Goal: Task Accomplishment & Management: Complete application form

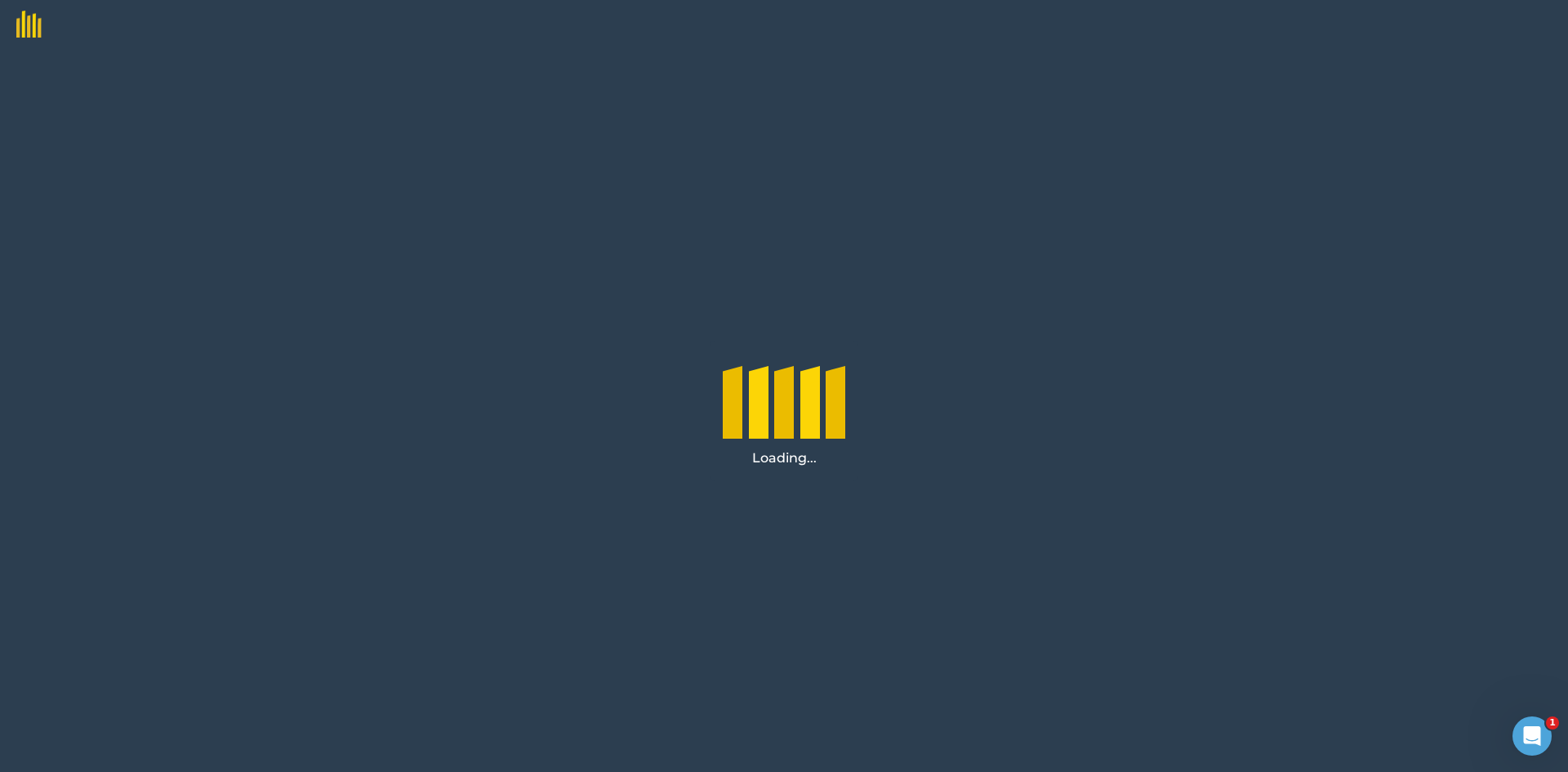
drag, startPoint x: 732, startPoint y: 420, endPoint x: 652, endPoint y: 238, distance: 198.8
click at [706, 331] on div "Loading..." at bounding box center [784, 409] width 1568 height 723
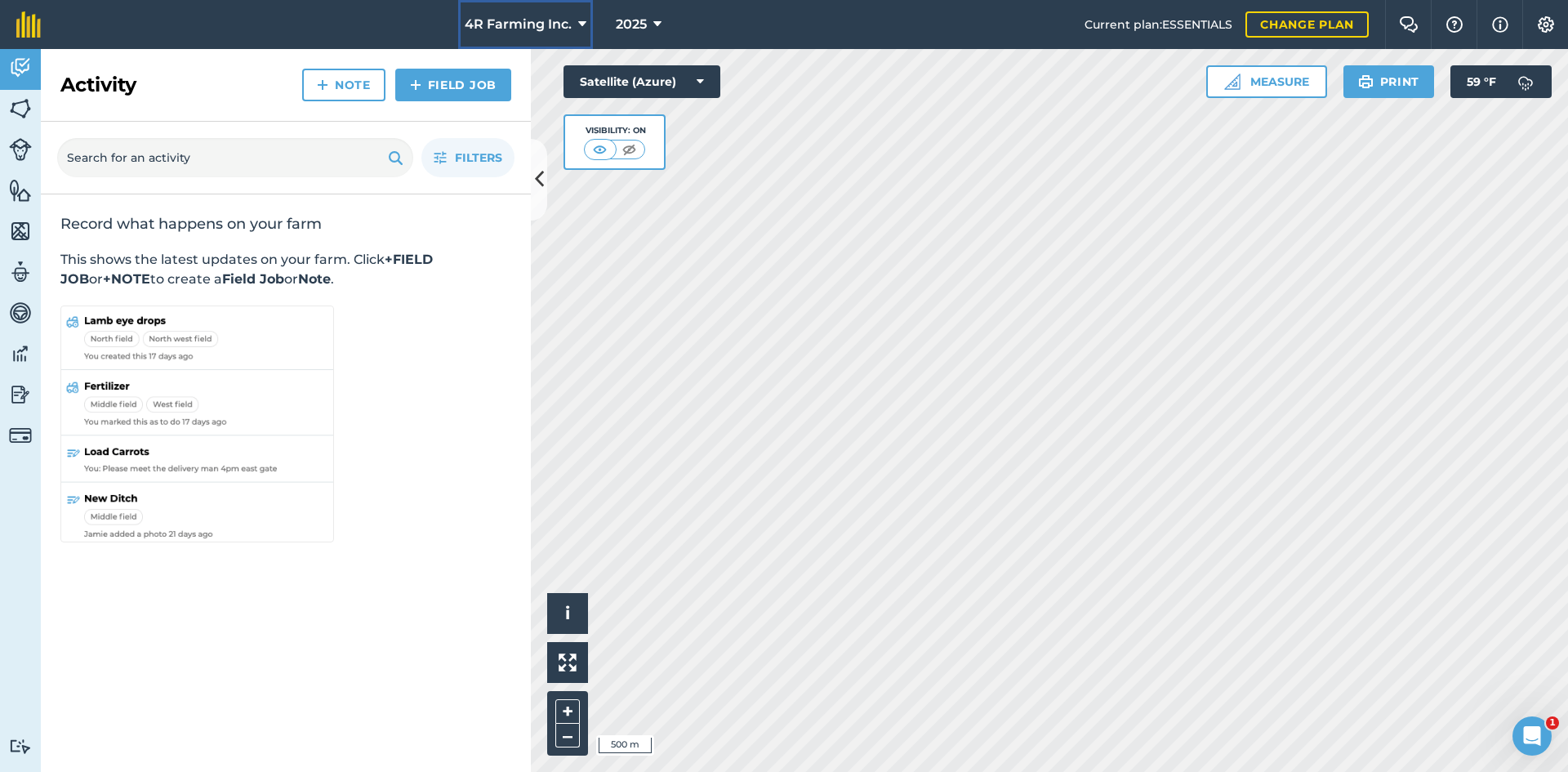
click at [547, 38] on button "4R Farming Inc." at bounding box center [526, 24] width 135 height 49
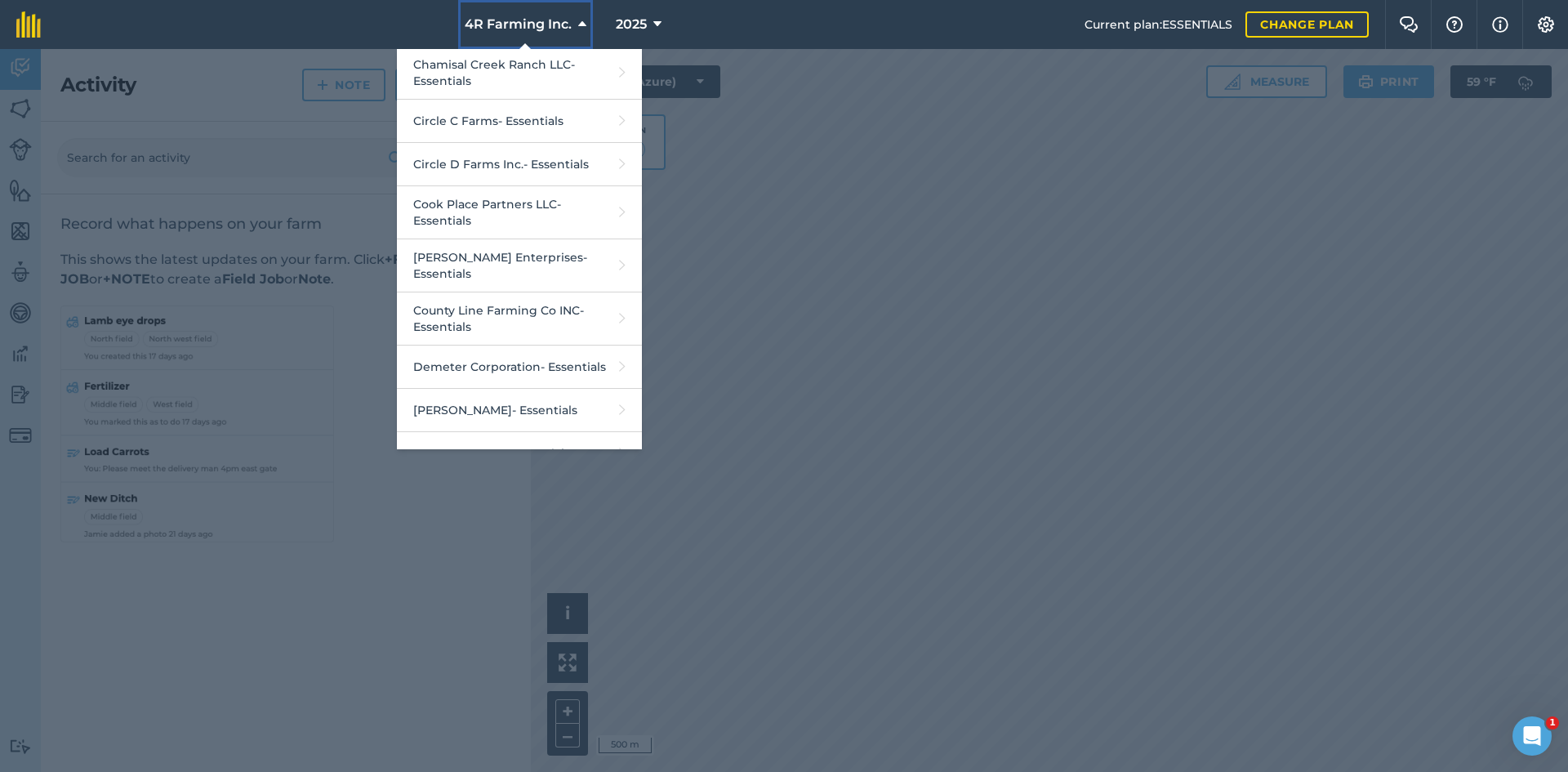
scroll to position [571, 0]
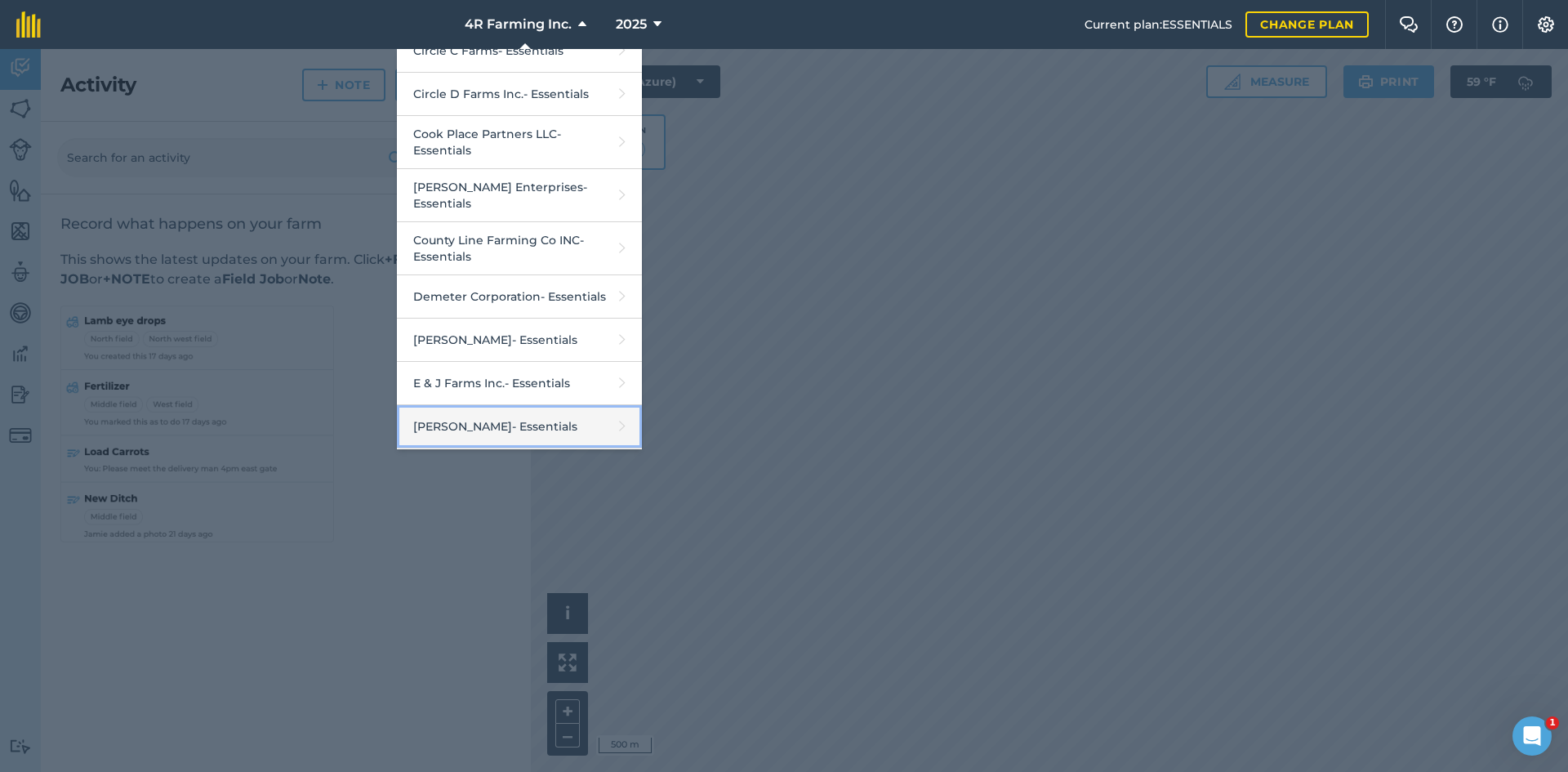
click at [522, 405] on link "[PERSON_NAME] - Essentials" at bounding box center [519, 426] width 245 height 43
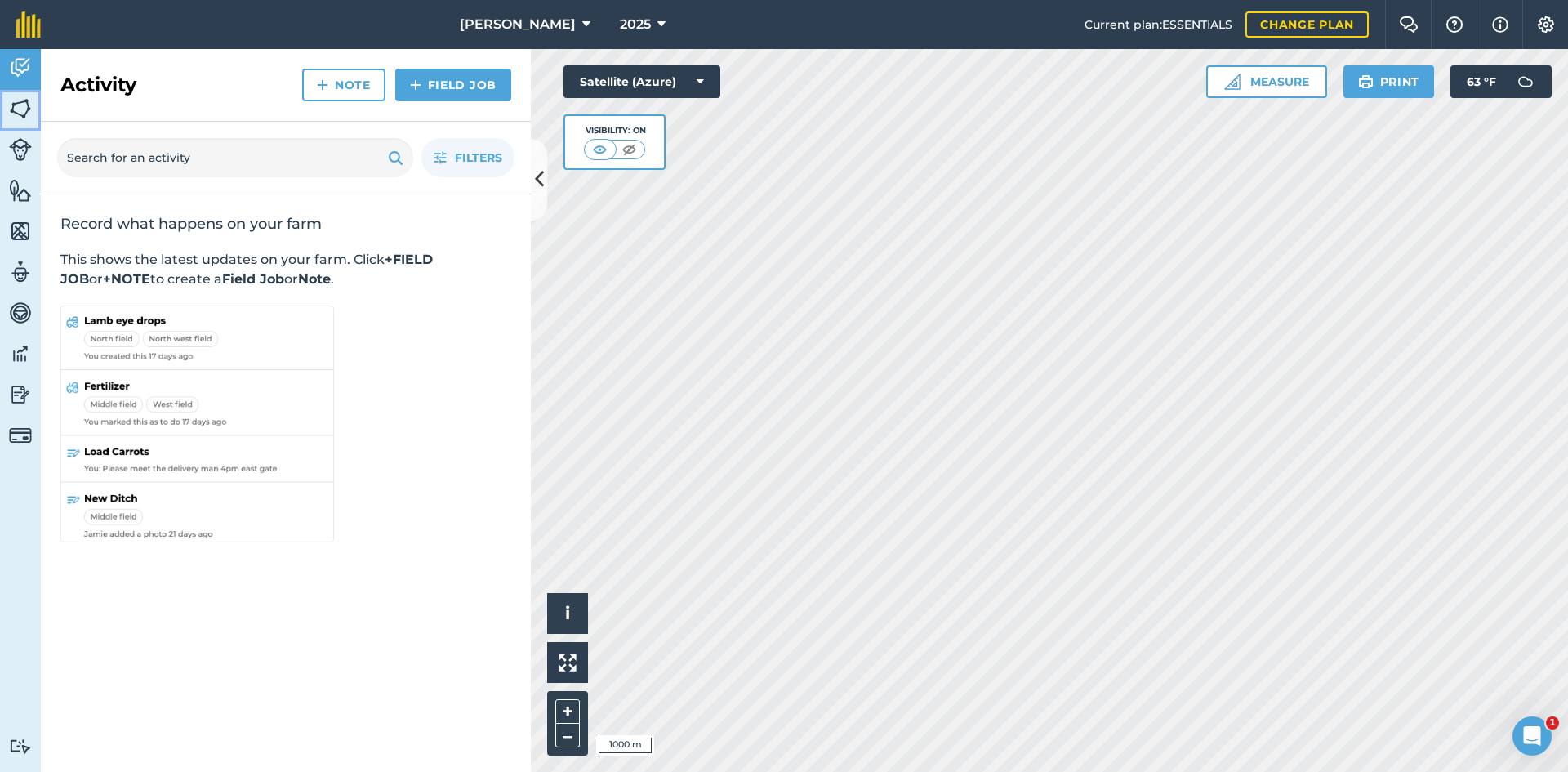
click at [24, 121] on link "Fields" at bounding box center [20, 110] width 41 height 40
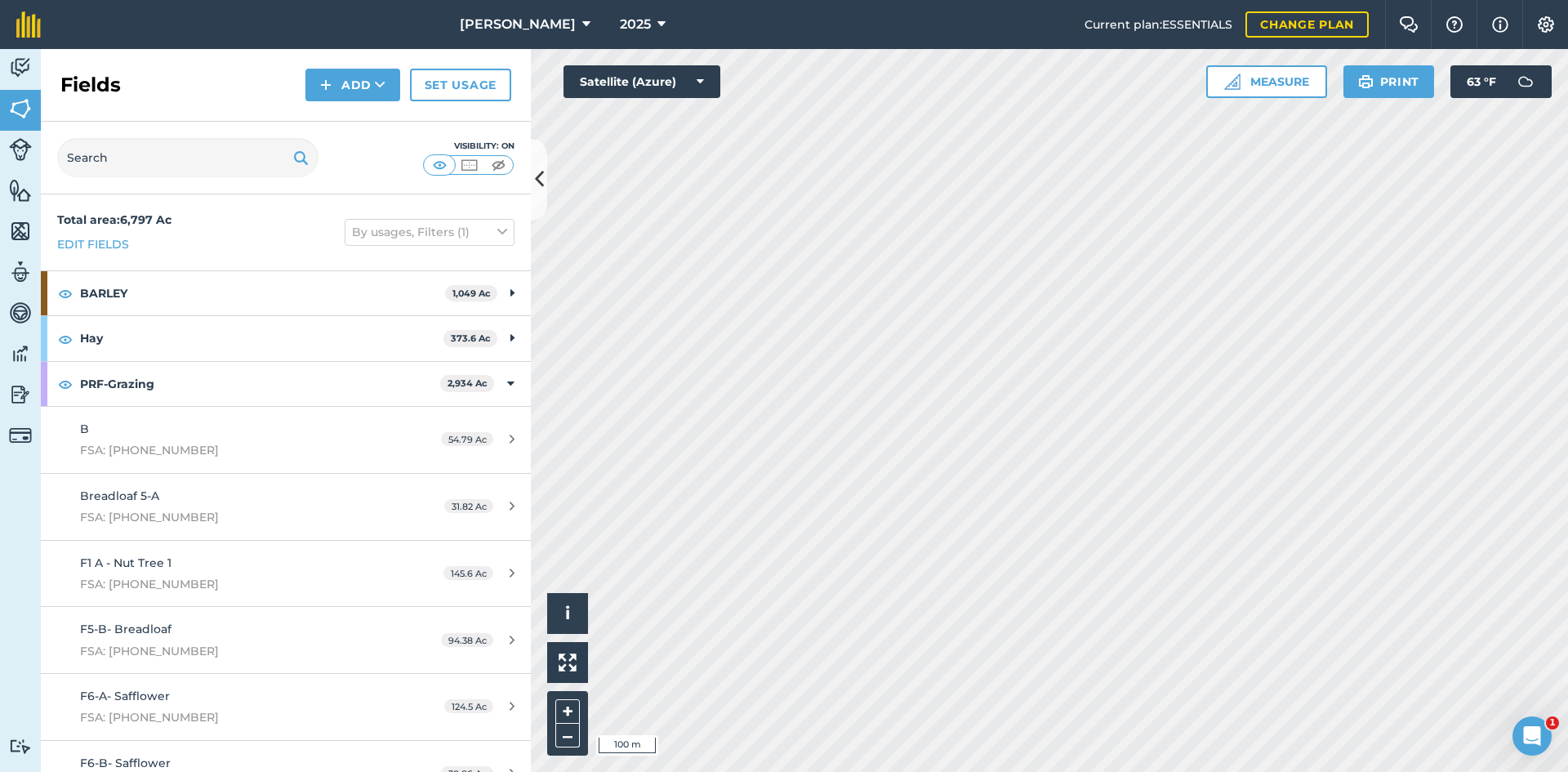
click at [293, 71] on div "Fields Add Set usage" at bounding box center [285, 85] width 491 height 73
click at [338, 81] on button "Add" at bounding box center [352, 85] width 95 height 32
click at [343, 129] on link "Draw" at bounding box center [353, 121] width 90 height 36
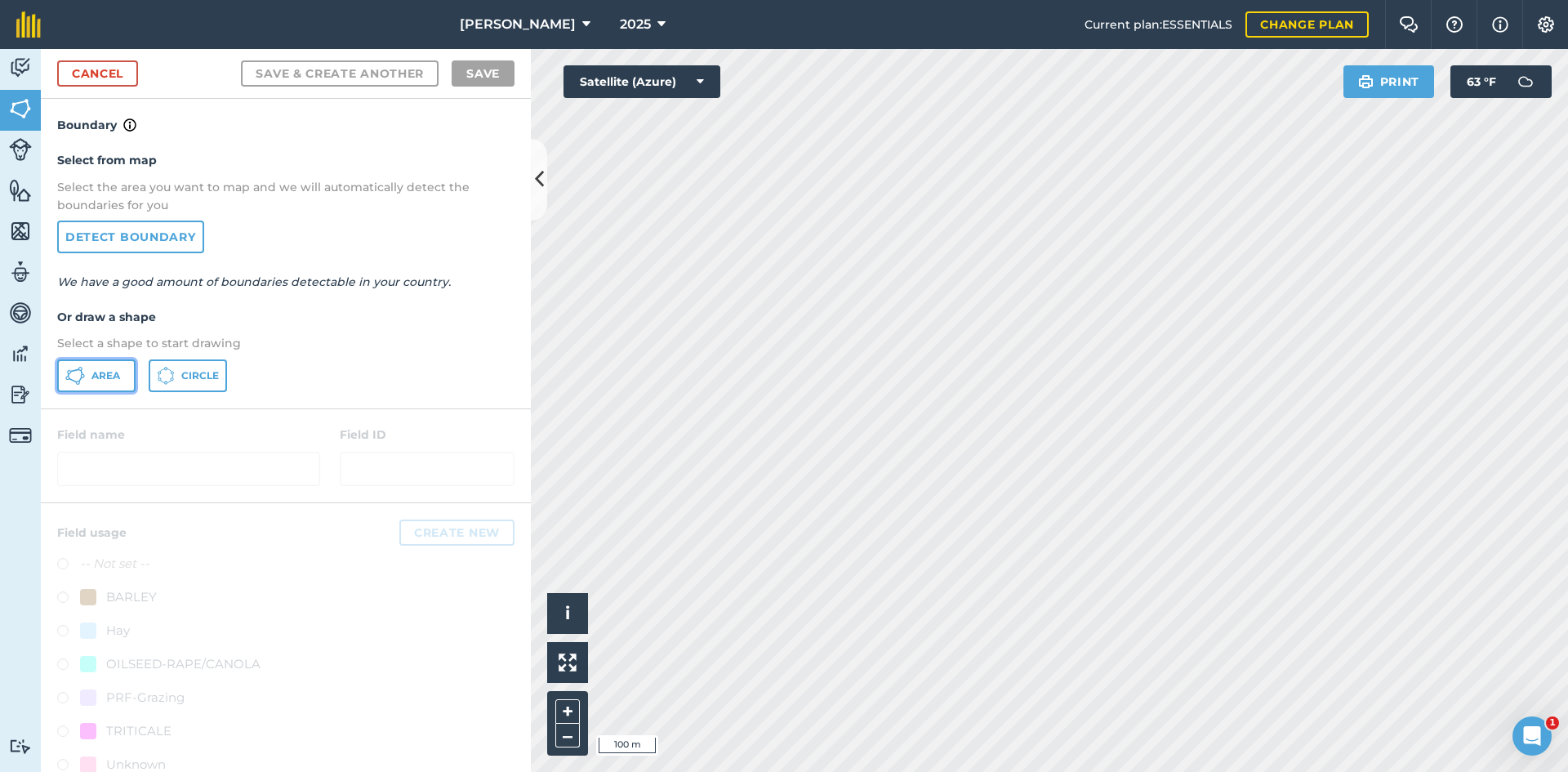
click at [99, 373] on span "Area" at bounding box center [106, 375] width 29 height 13
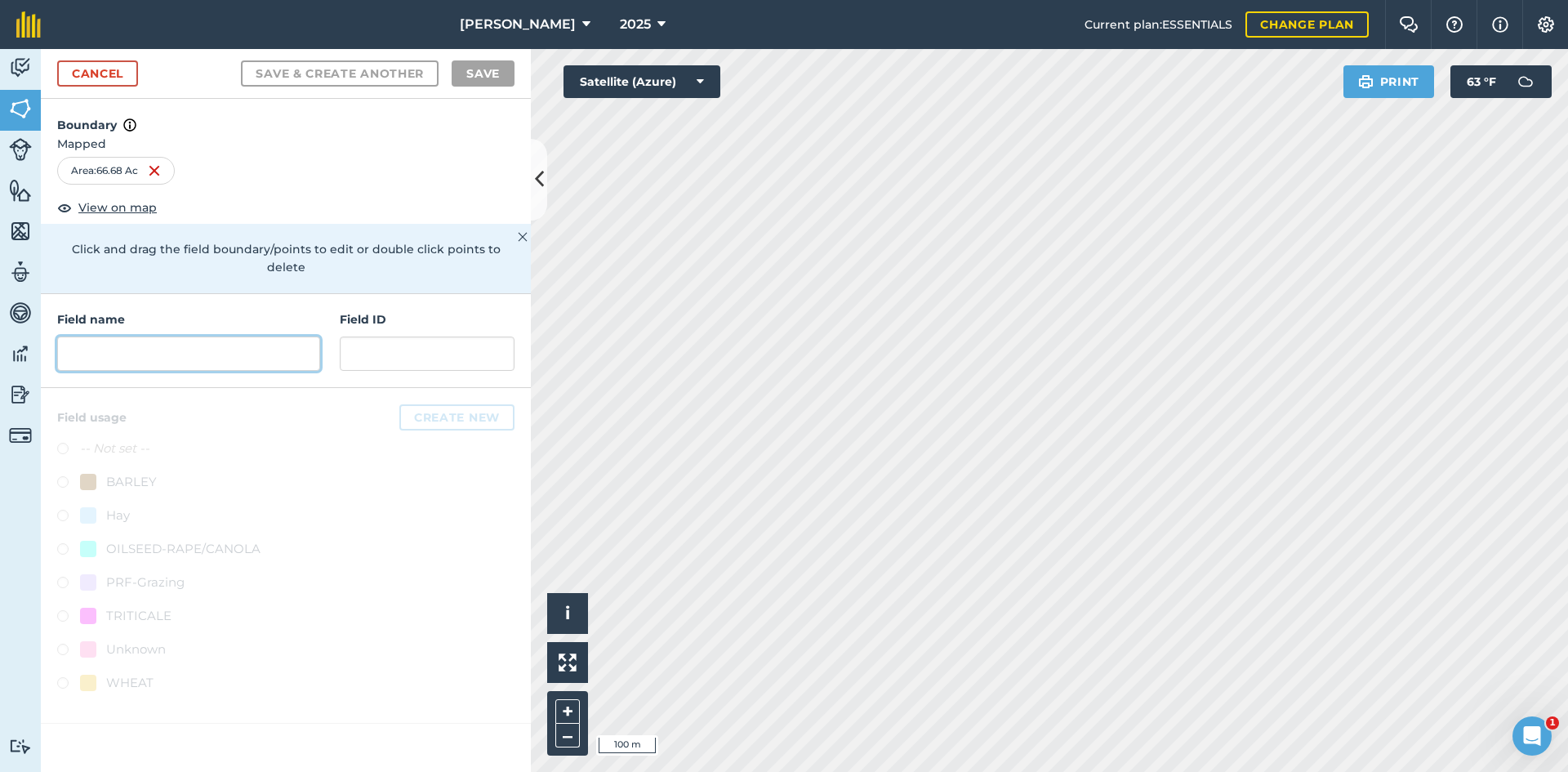
click at [189, 337] on input "text" at bounding box center [189, 354] width 263 height 34
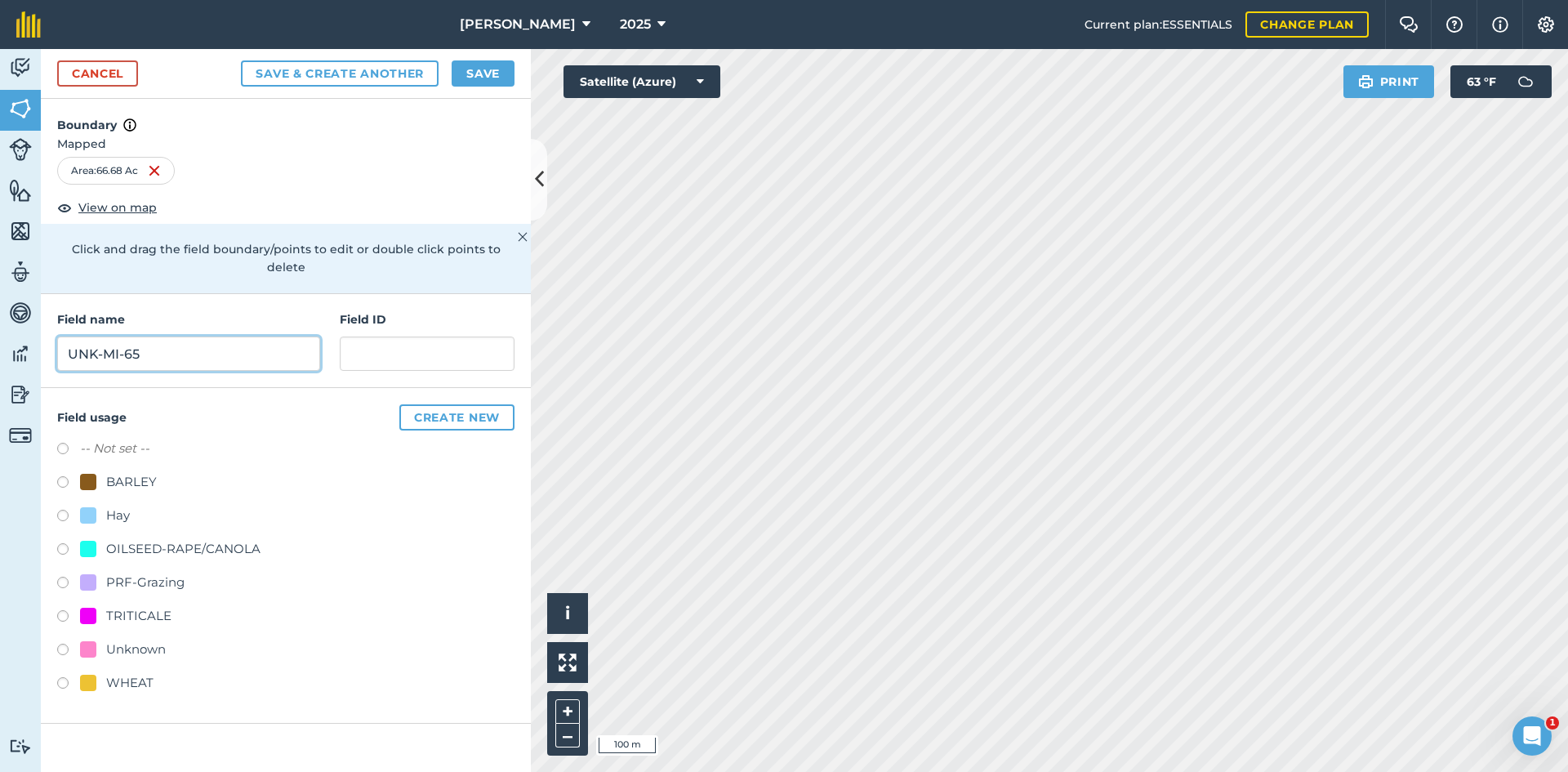
type input "UNK-MI-65"
click at [137, 572] on div "PRF-Grazing" at bounding box center [145, 582] width 78 height 20
radio input "true"
paste input "FSA: 3262-1296-"
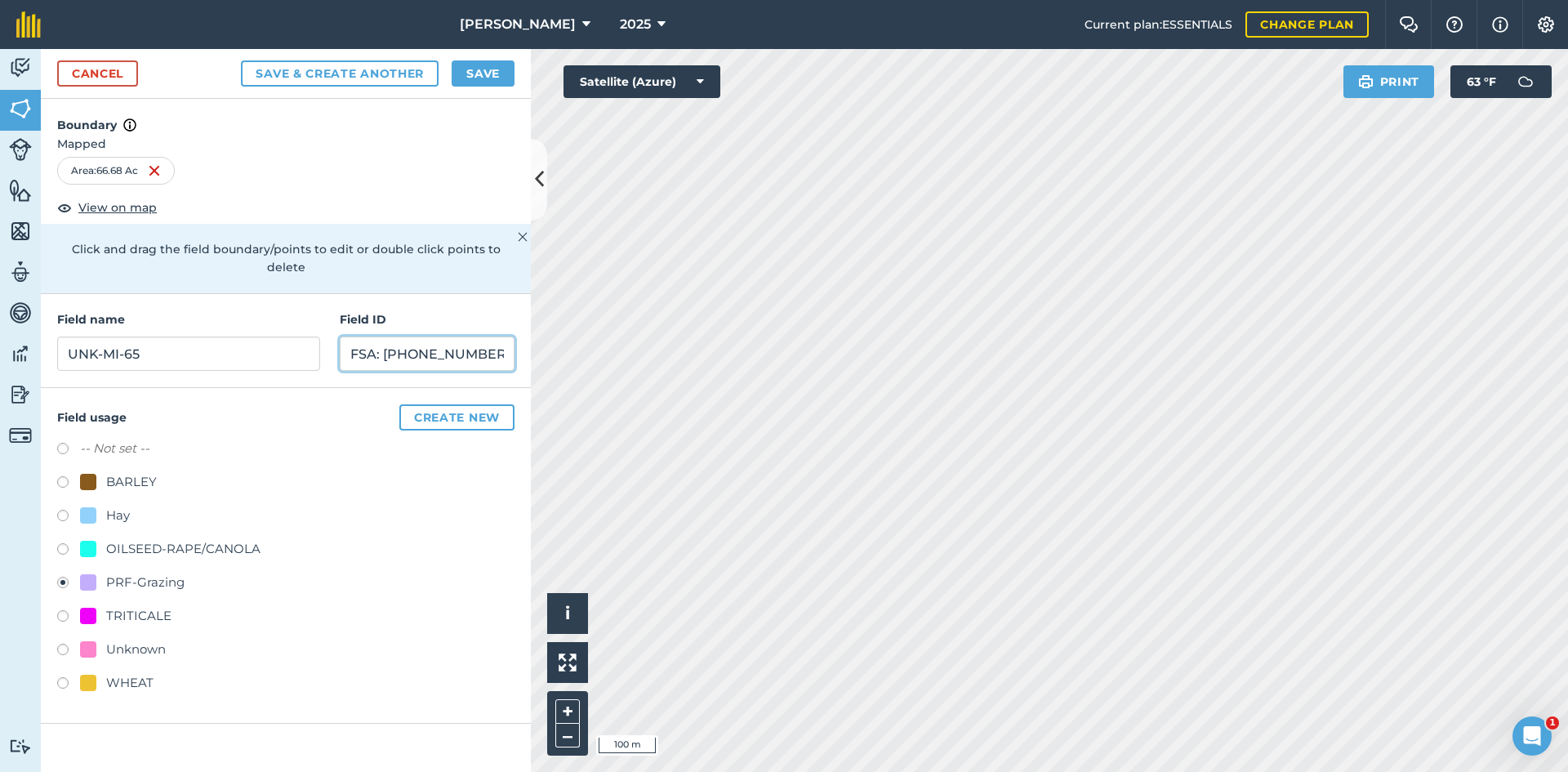
type input "FSA: [PHONE_NUMBER]"
click at [484, 70] on button "Save" at bounding box center [483, 73] width 63 height 26
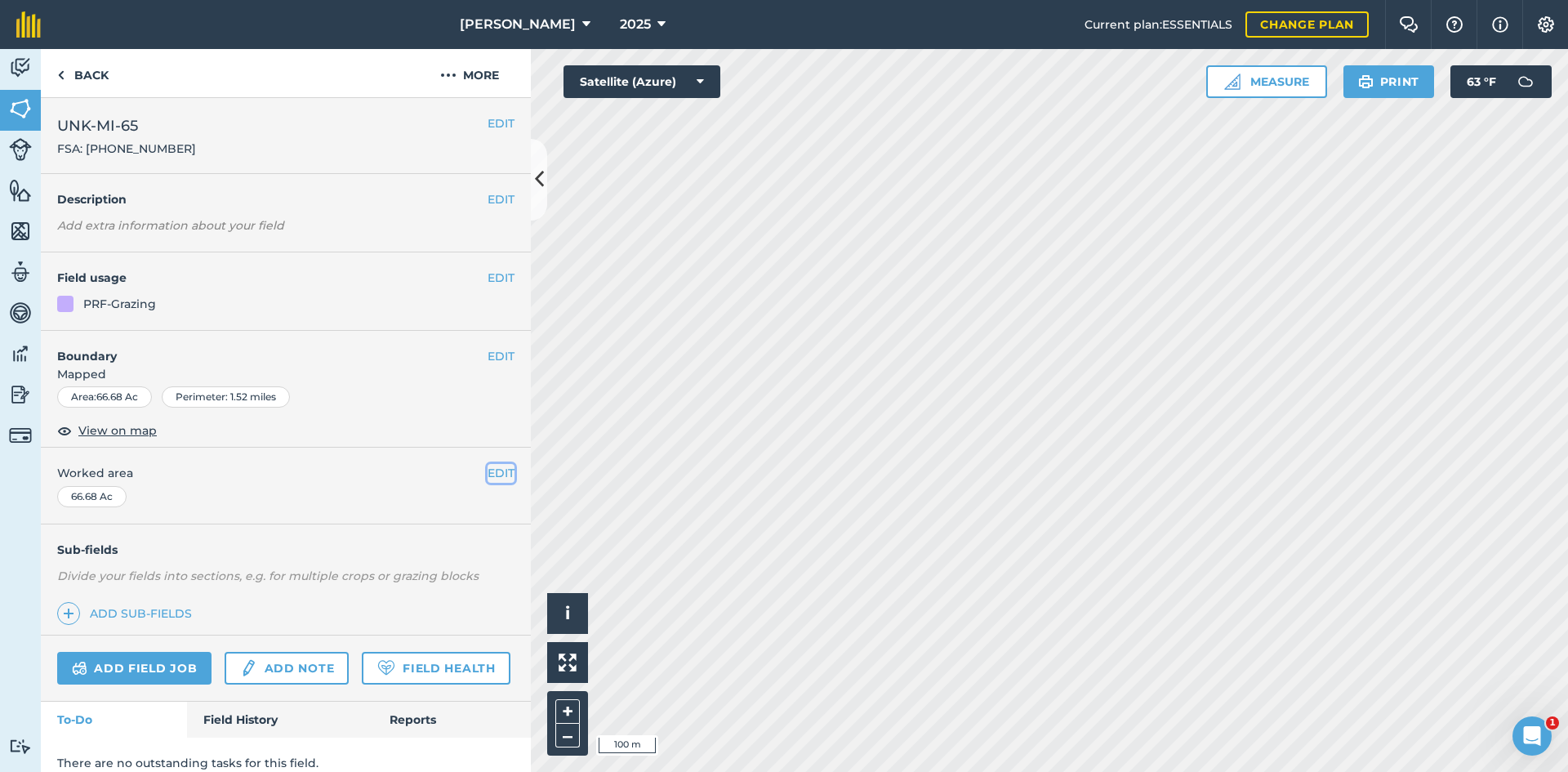
click at [488, 471] on button "EDIT" at bounding box center [501, 472] width 27 height 18
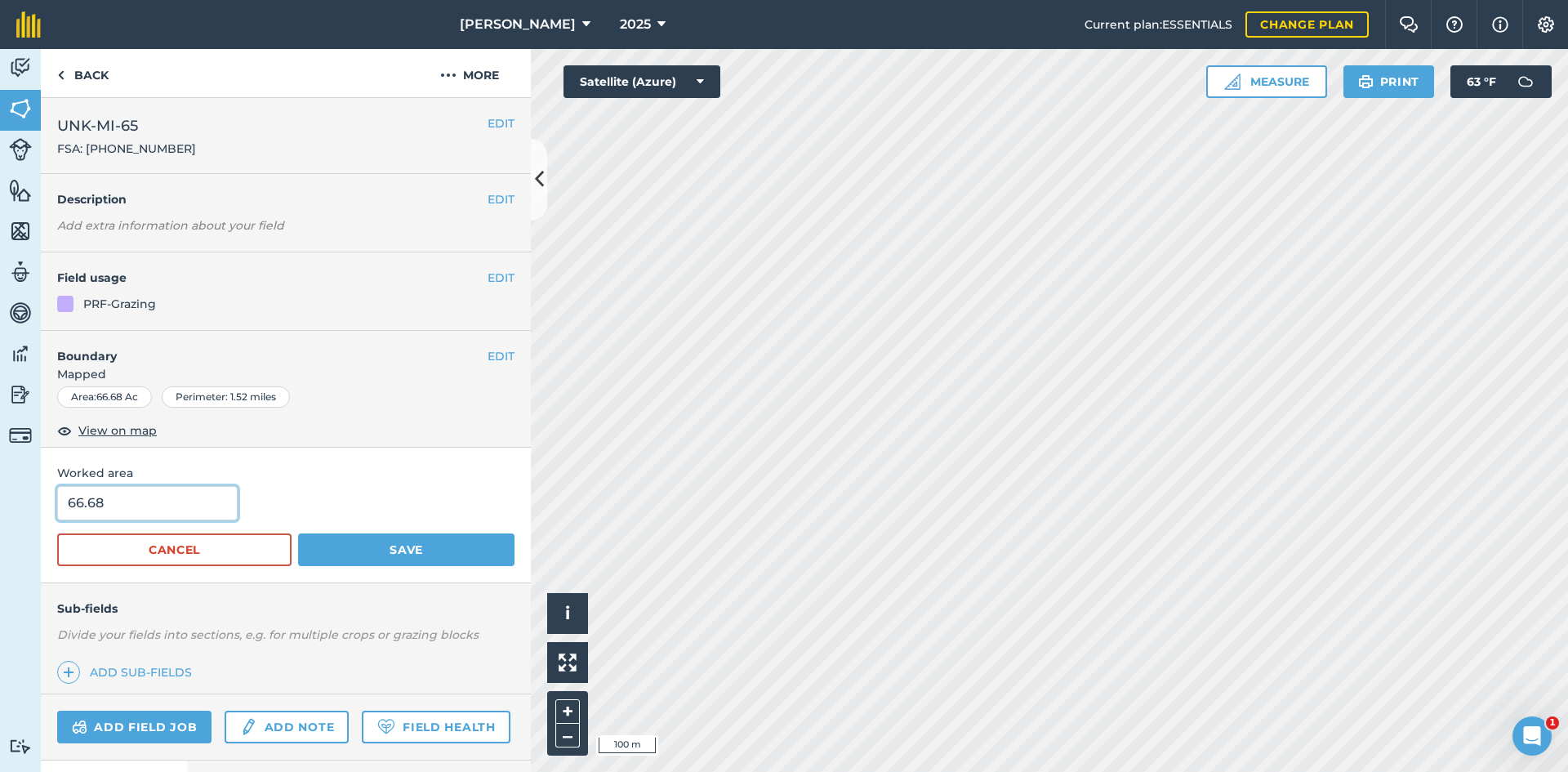
drag, startPoint x: 134, startPoint y: 508, endPoint x: 5, endPoint y: 508, distance: 129.0
click at [16, 508] on div "Activity Fields Livestock Features Maps Team Vehicles Data Reporting Billing Tu…" at bounding box center [784, 409] width 1568 height 723
type input "64.11"
click at [410, 554] on button "Save" at bounding box center [406, 550] width 217 height 32
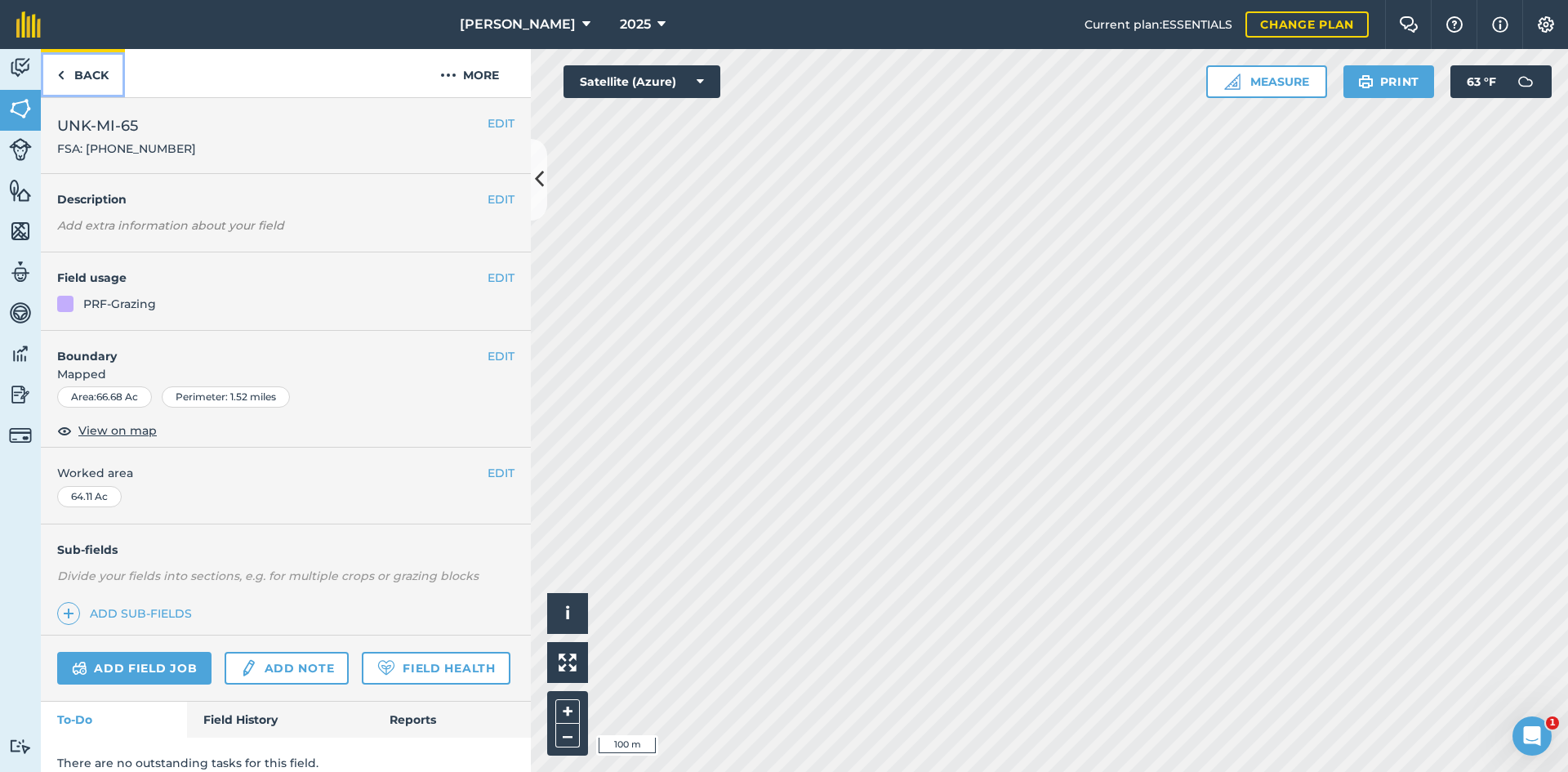
click at [57, 72] on link "Back" at bounding box center [82, 73] width 84 height 49
click at [98, 91] on link "Back" at bounding box center [82, 73] width 84 height 49
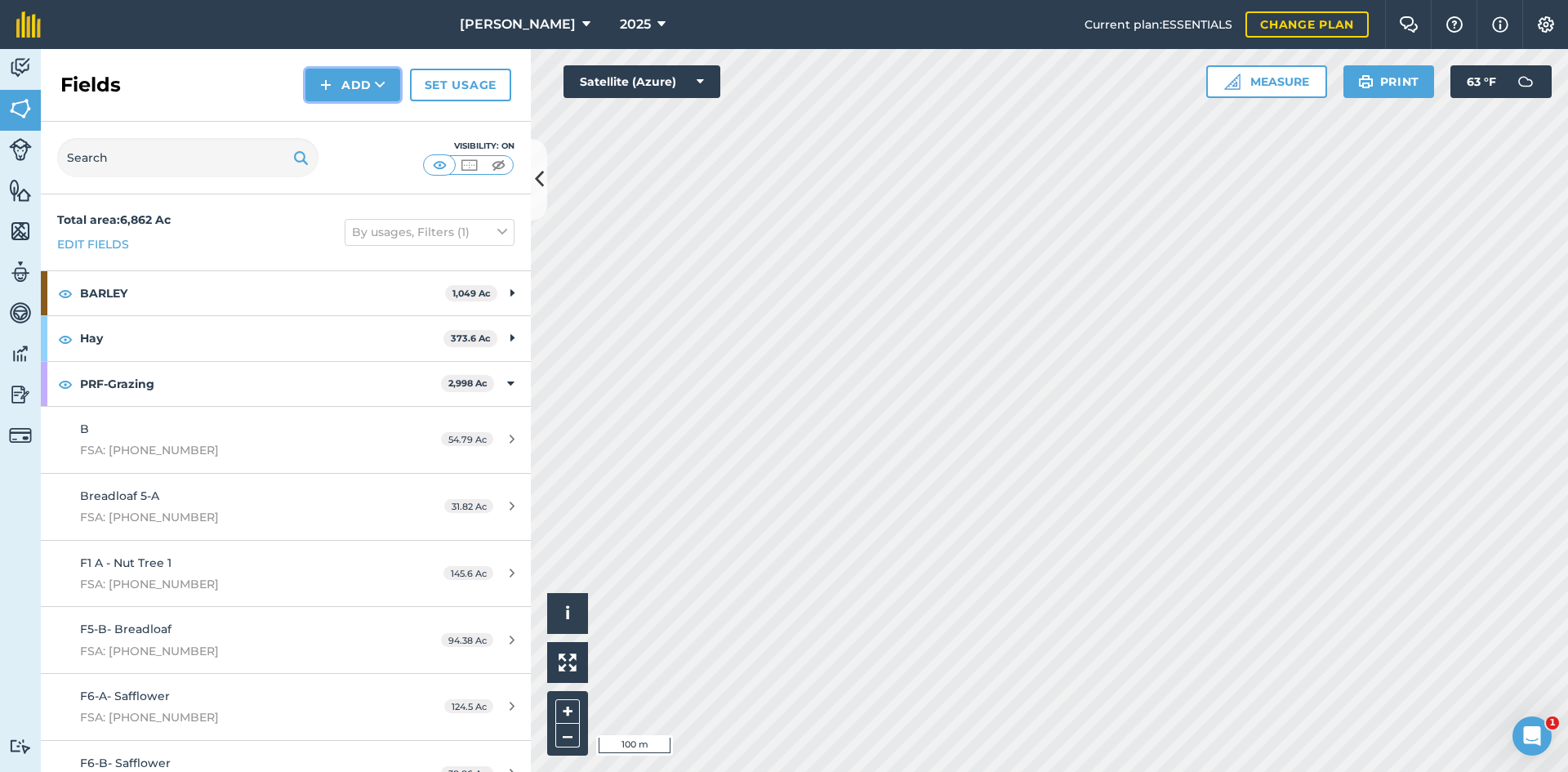
click at [347, 83] on button "Add" at bounding box center [352, 85] width 95 height 32
click at [354, 114] on link "Draw" at bounding box center [353, 121] width 90 height 36
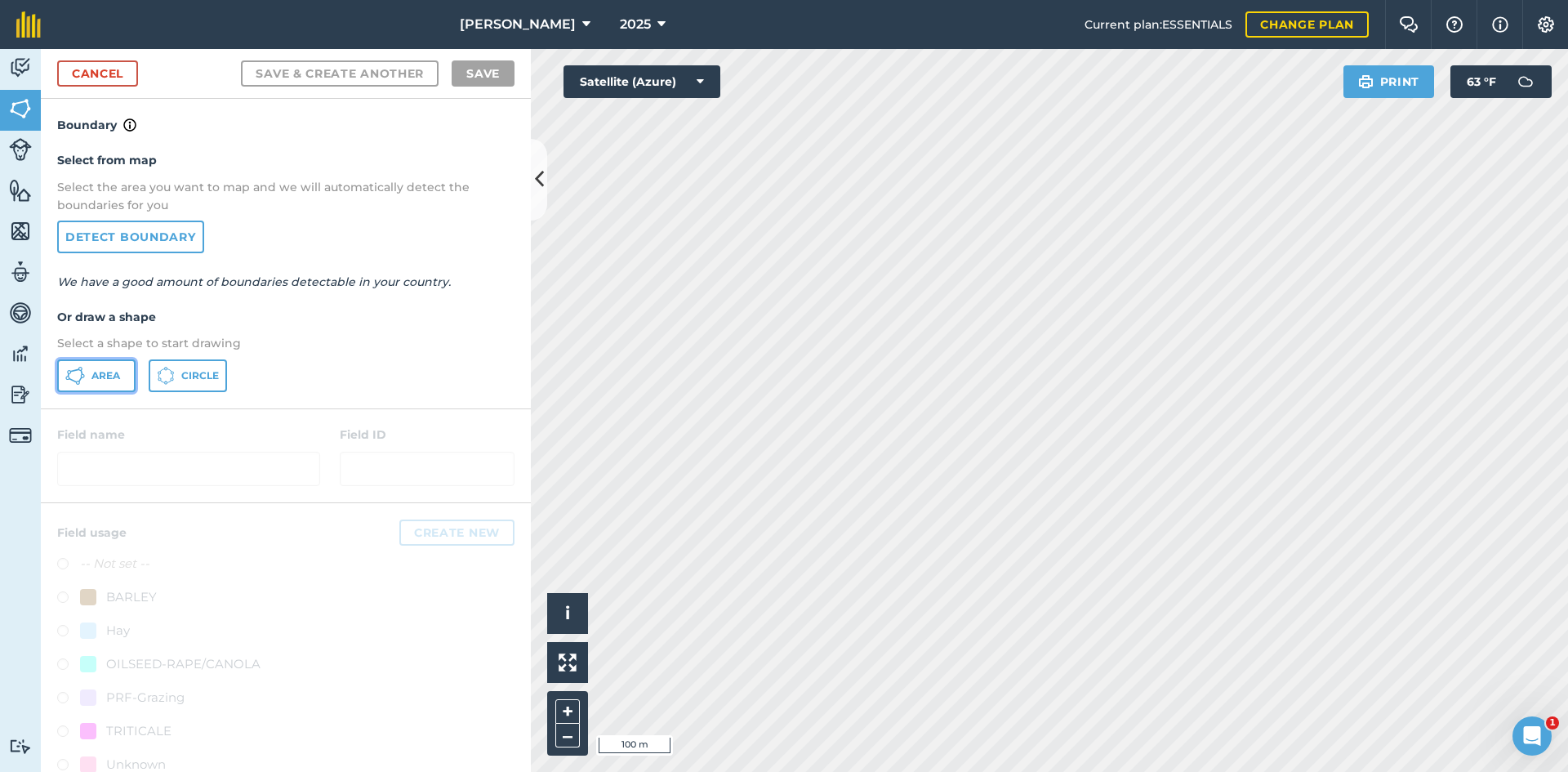
click at [88, 363] on button "Area" at bounding box center [96, 375] width 78 height 32
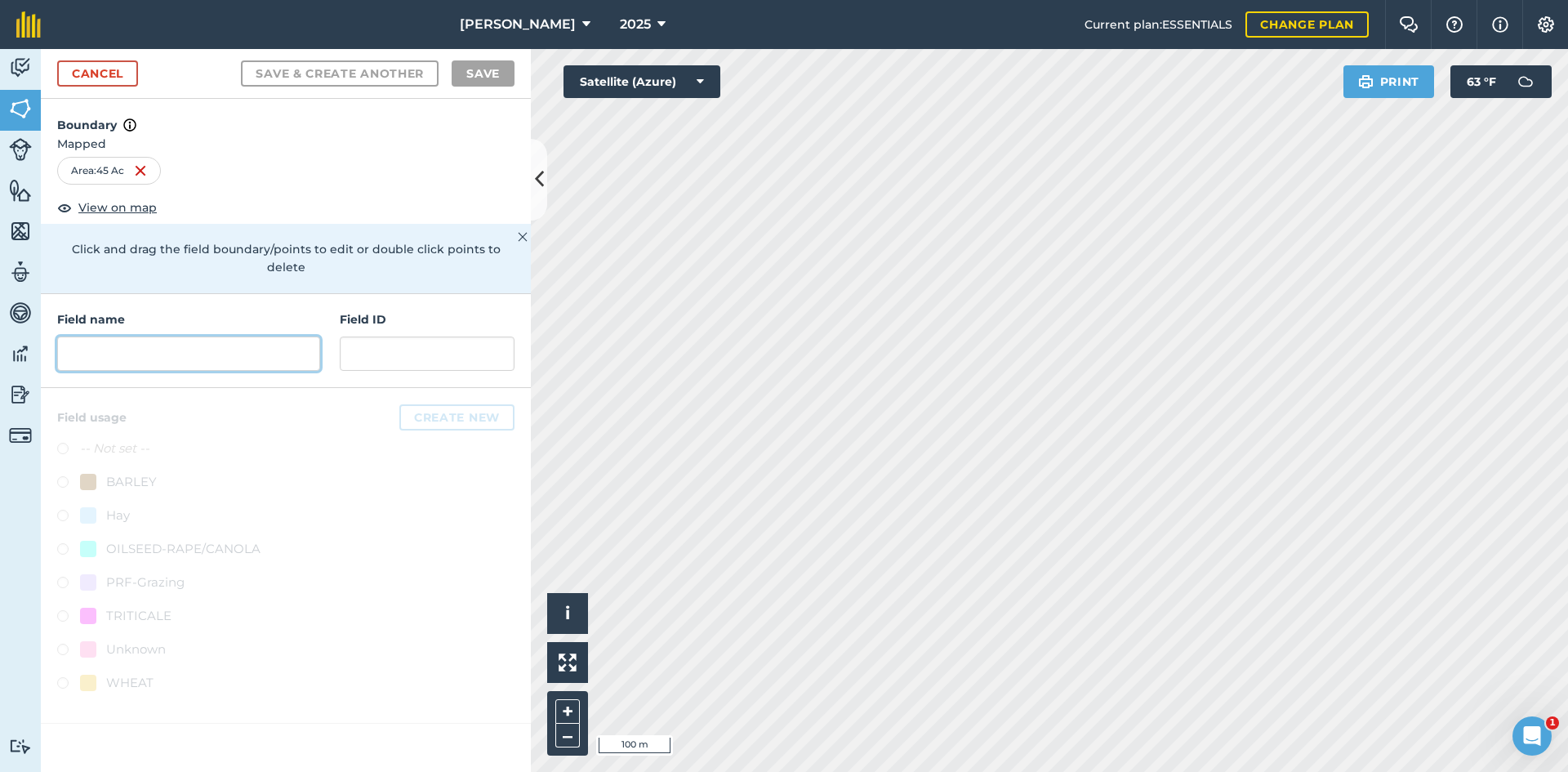
click at [172, 346] on input "text" at bounding box center [189, 354] width 263 height 34
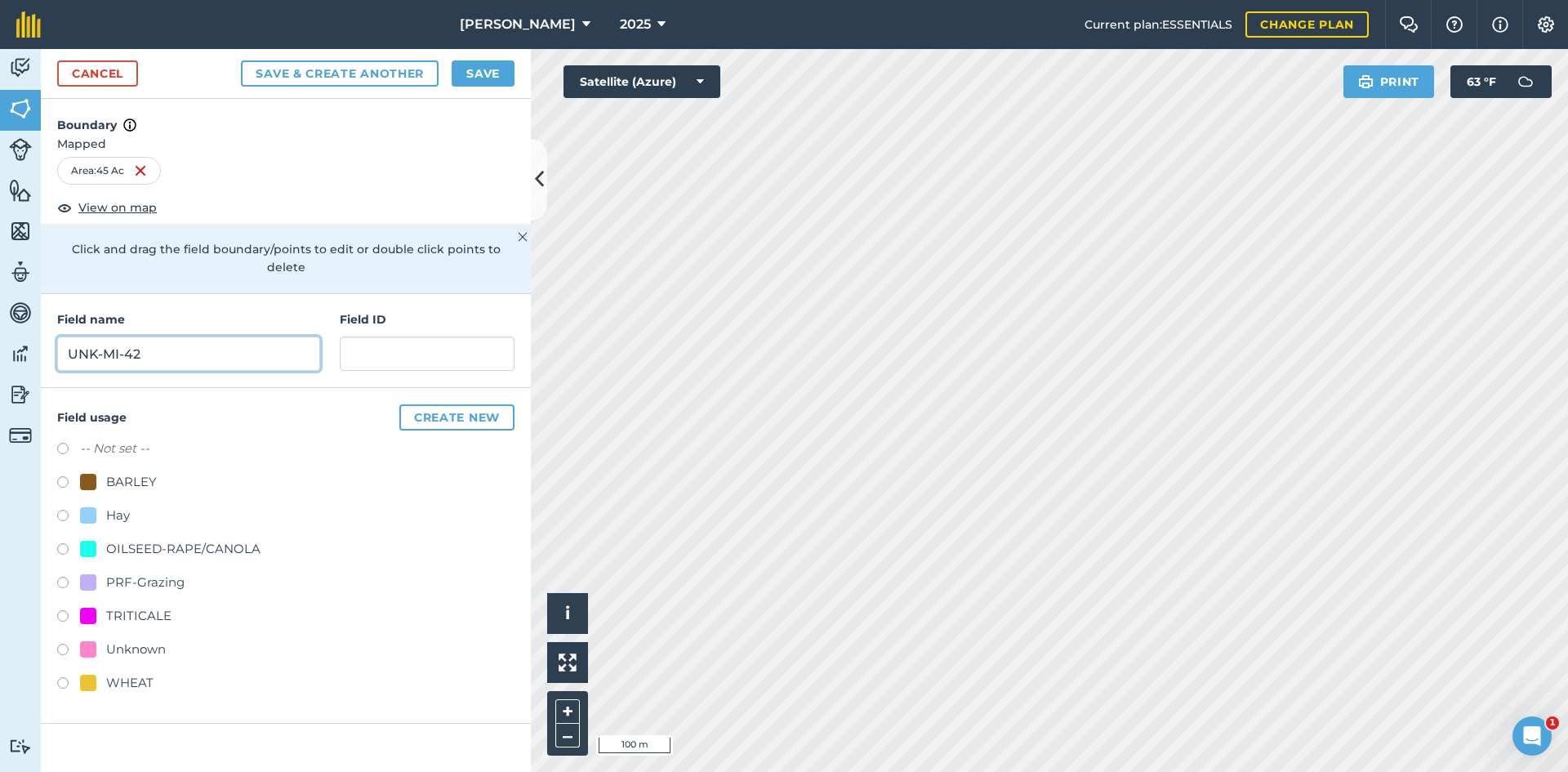
type input "UNK-MI-42"
click at [151, 573] on div "PRF-Grazing" at bounding box center [145, 582] width 78 height 20
radio input "true"
click at [437, 348] on input "text" at bounding box center [428, 354] width 175 height 34
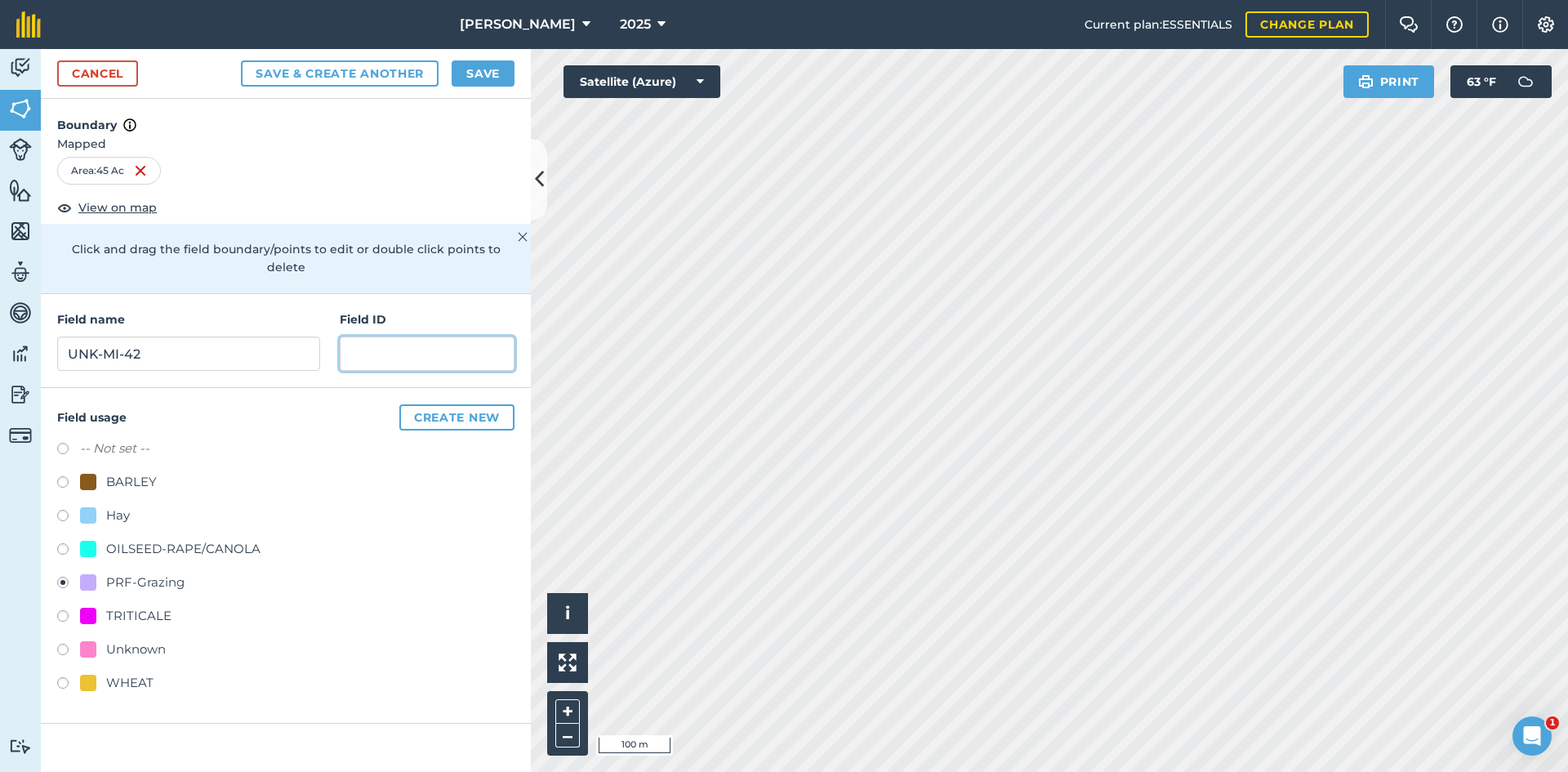
paste input "FSA: 3262-1296-"
type input "FSA: [PHONE_NUMBER]"
click at [485, 68] on button "Save" at bounding box center [483, 73] width 63 height 26
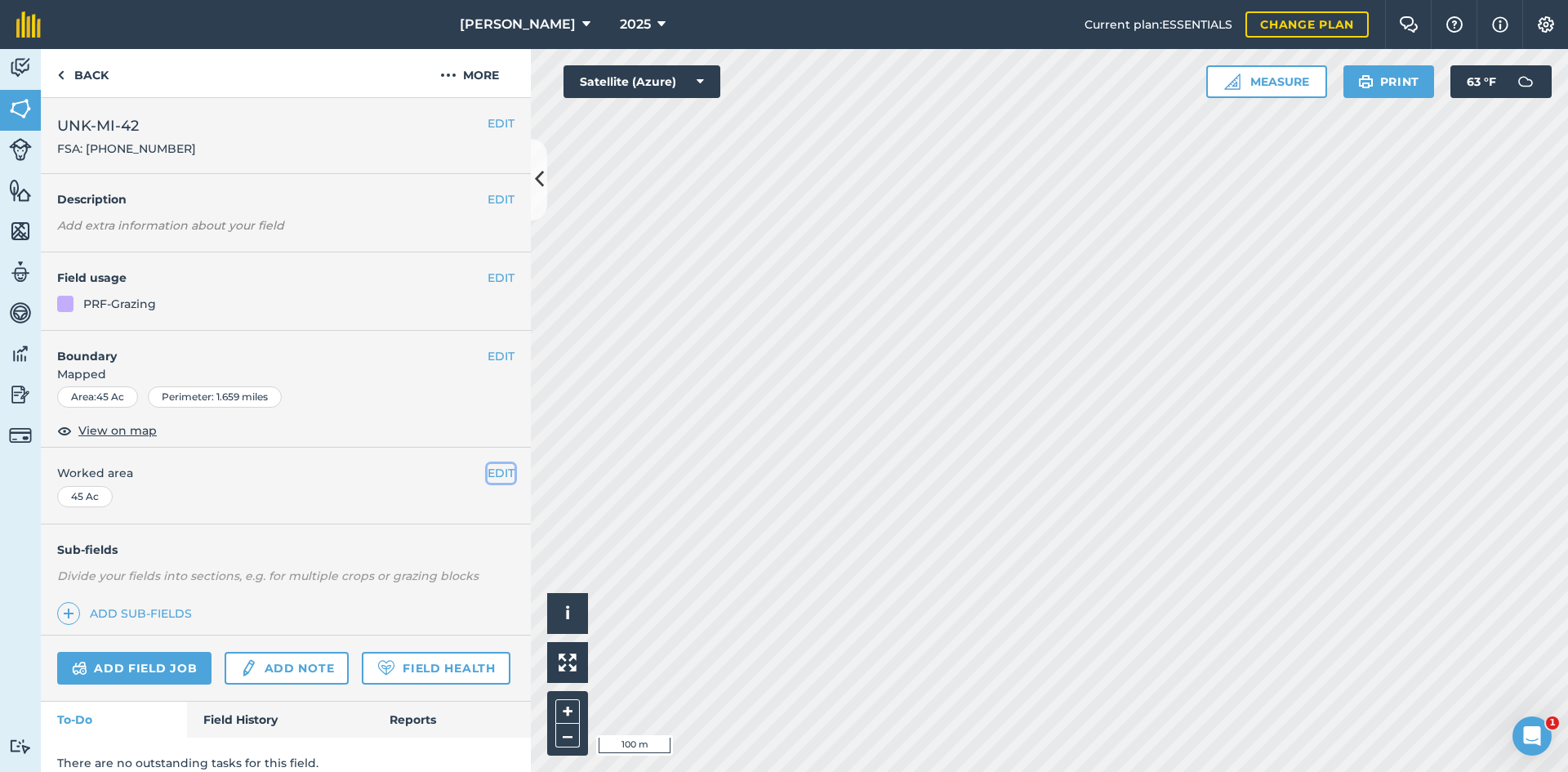
click at [496, 471] on button "EDIT" at bounding box center [501, 472] width 27 height 18
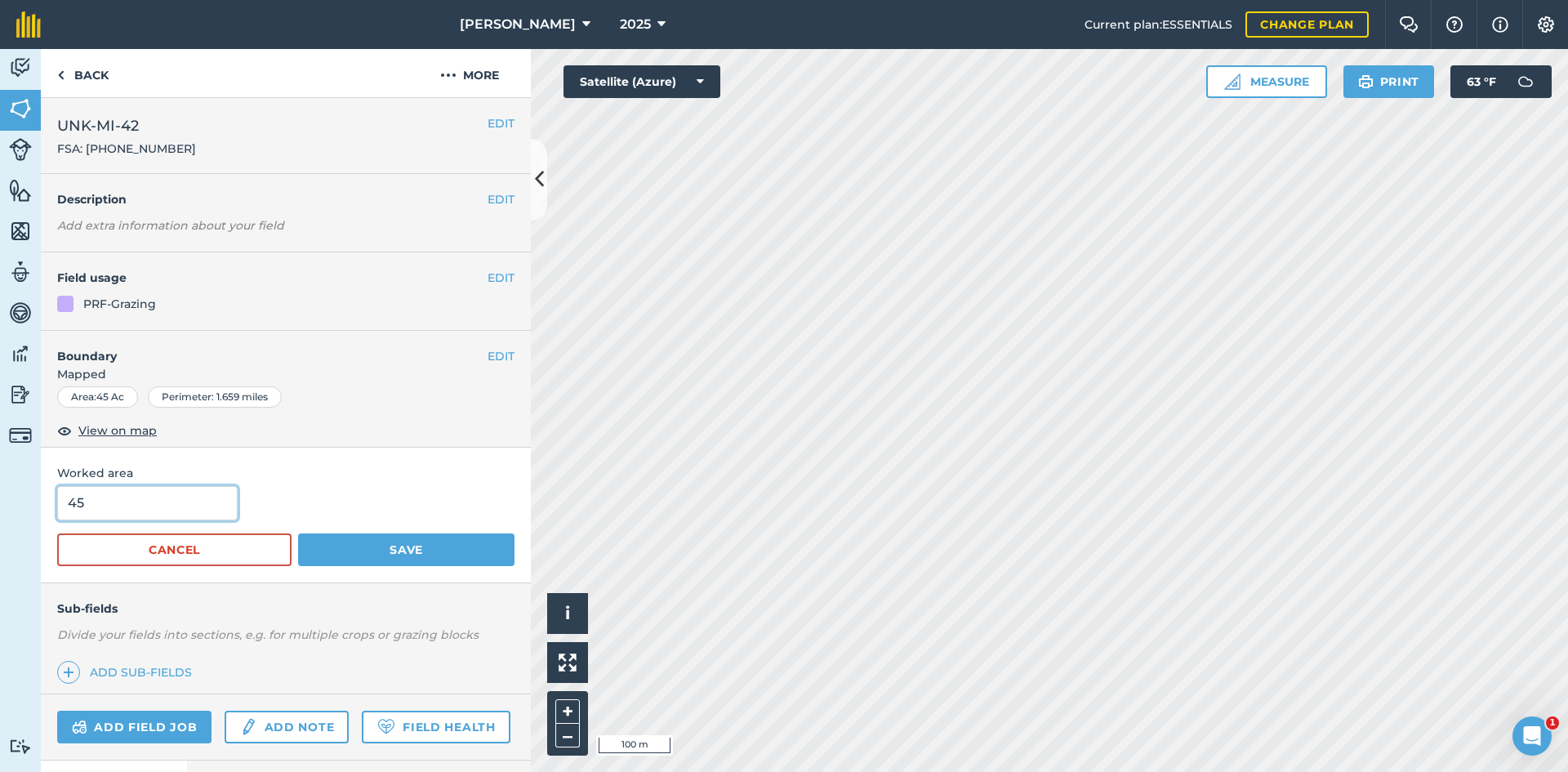
drag, startPoint x: 185, startPoint y: 497, endPoint x: -148, endPoint y: 468, distance: 334.3
click at [0, 468] on html "[PERSON_NAME] 2025 Current plan : ESSENTIALS Change plan Farm Chat Help Info Se…" at bounding box center [784, 386] width 1568 height 772
type input "42.8"
click at [459, 549] on button "Save" at bounding box center [406, 550] width 217 height 32
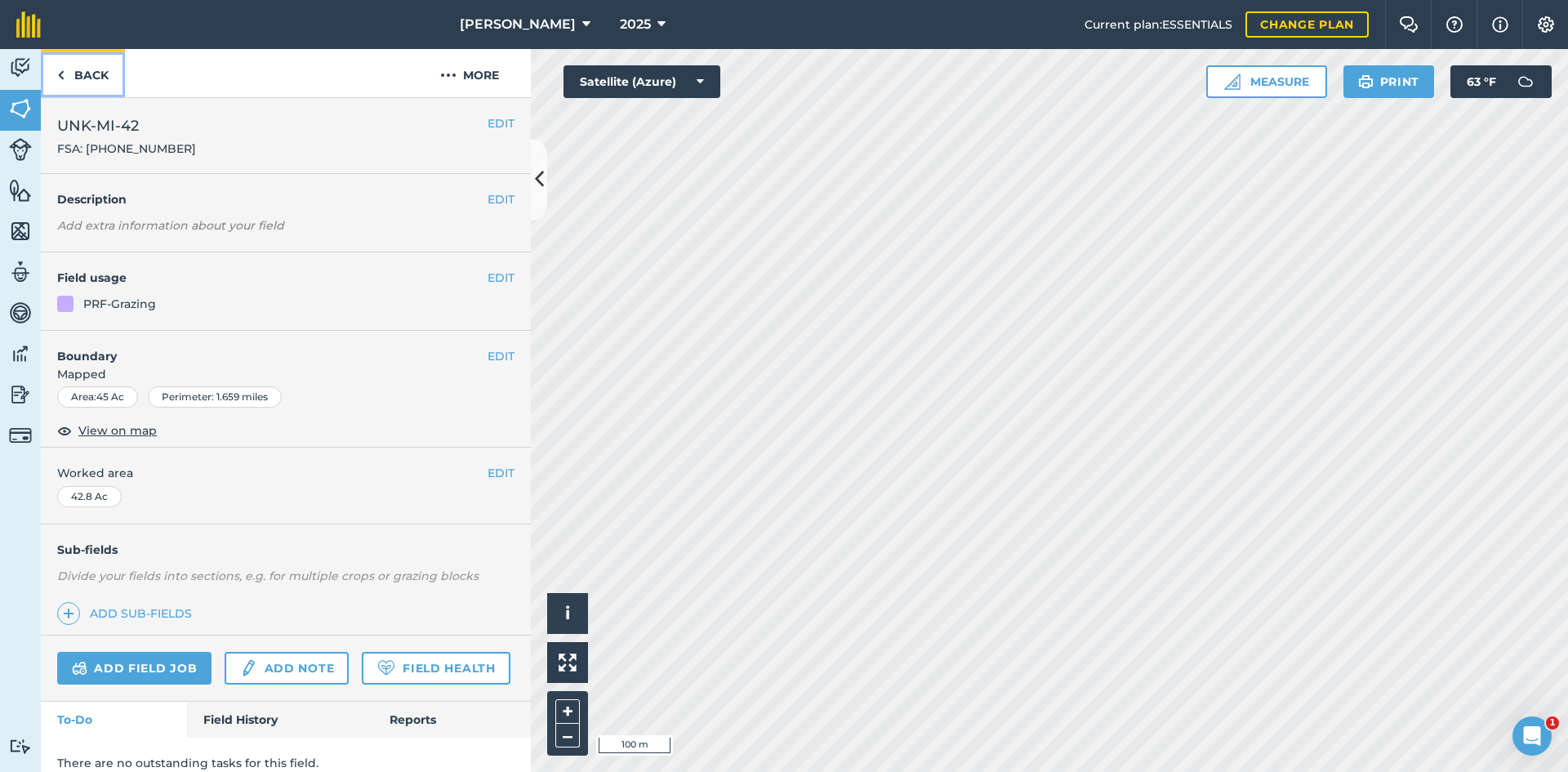
click at [100, 70] on link "Back" at bounding box center [82, 73] width 84 height 49
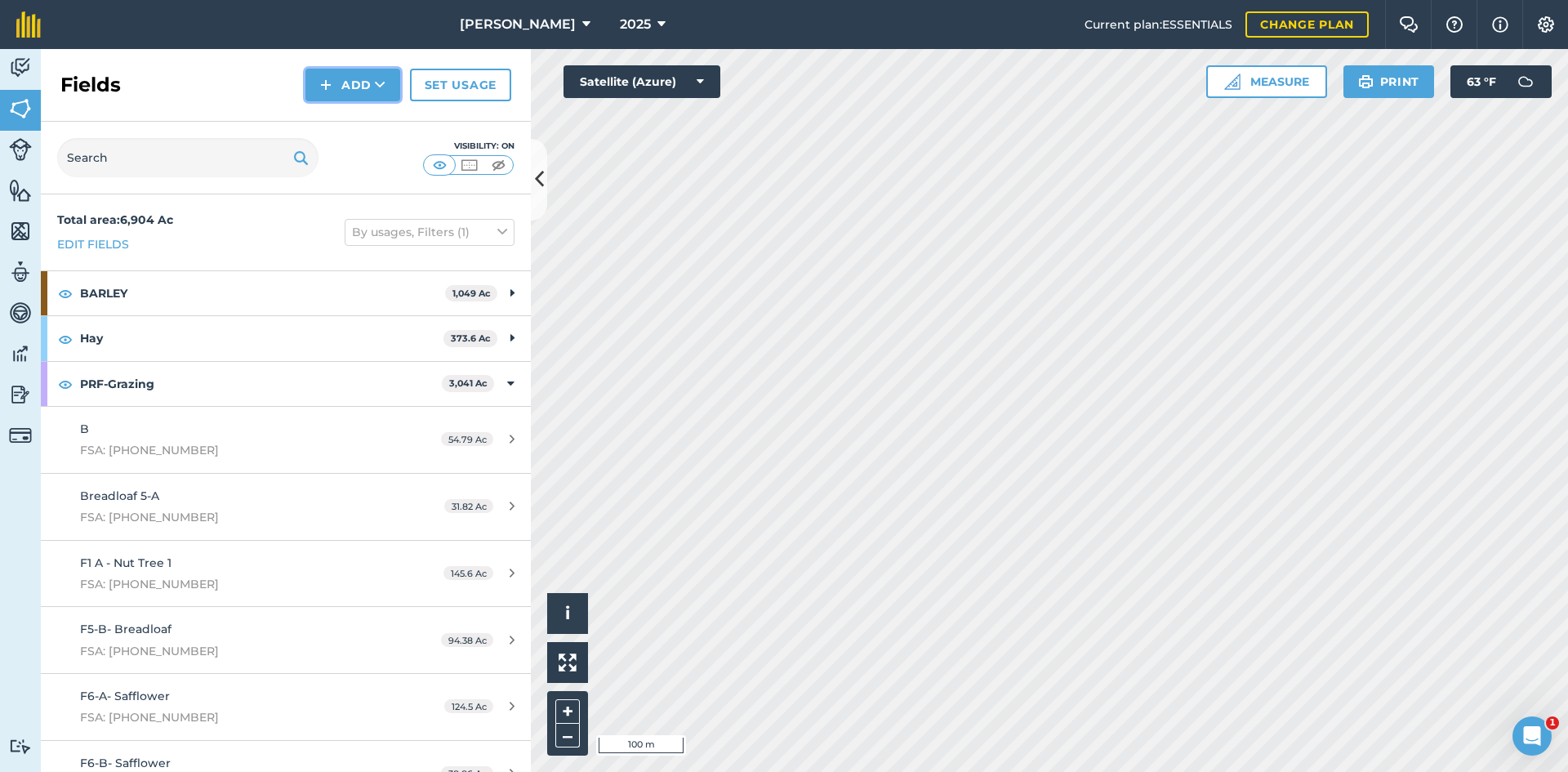
click at [369, 83] on button "Add" at bounding box center [352, 85] width 95 height 32
click at [351, 126] on link "Draw" at bounding box center [353, 121] width 90 height 36
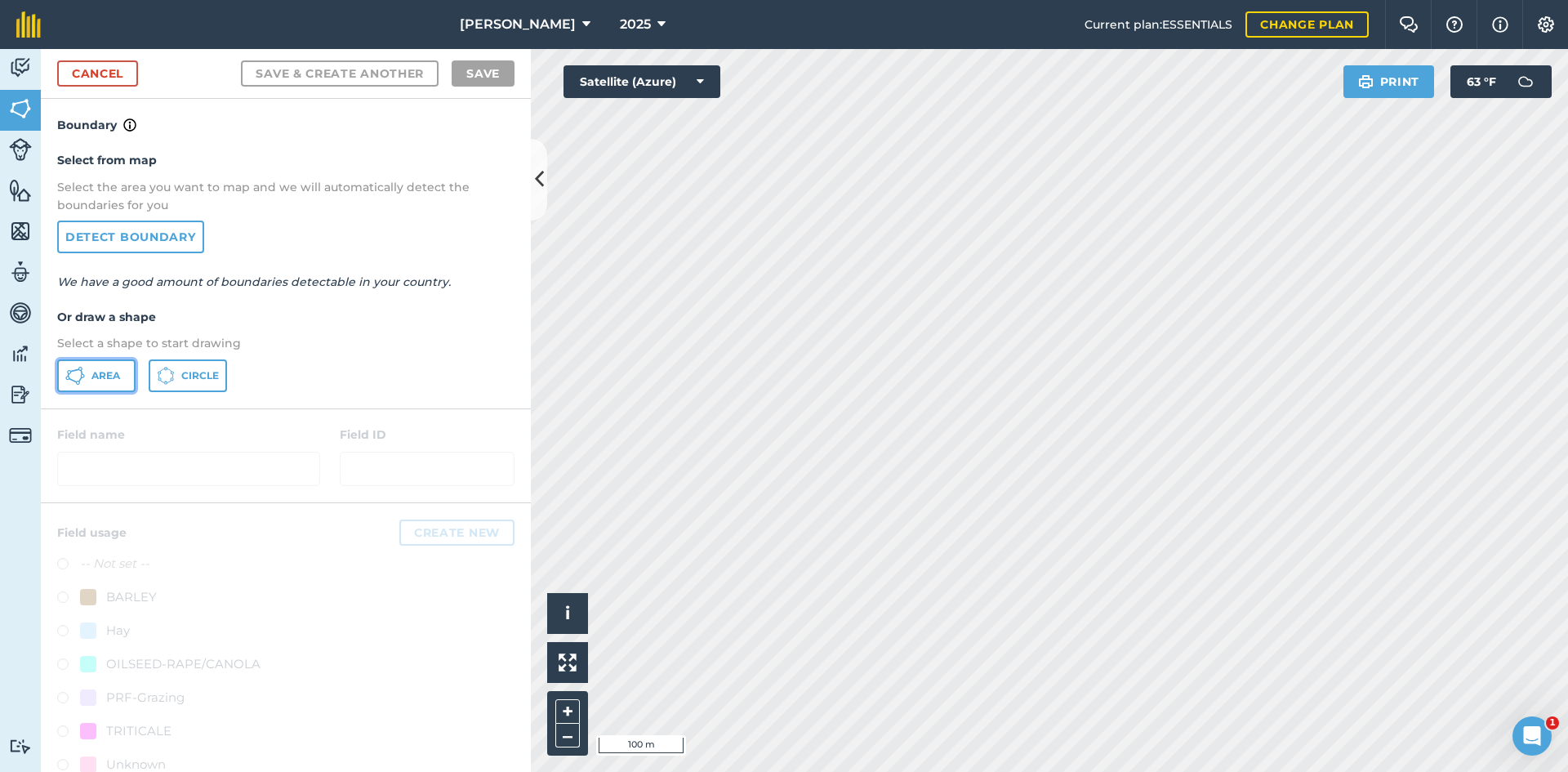
click at [104, 386] on button "Area" at bounding box center [96, 375] width 78 height 32
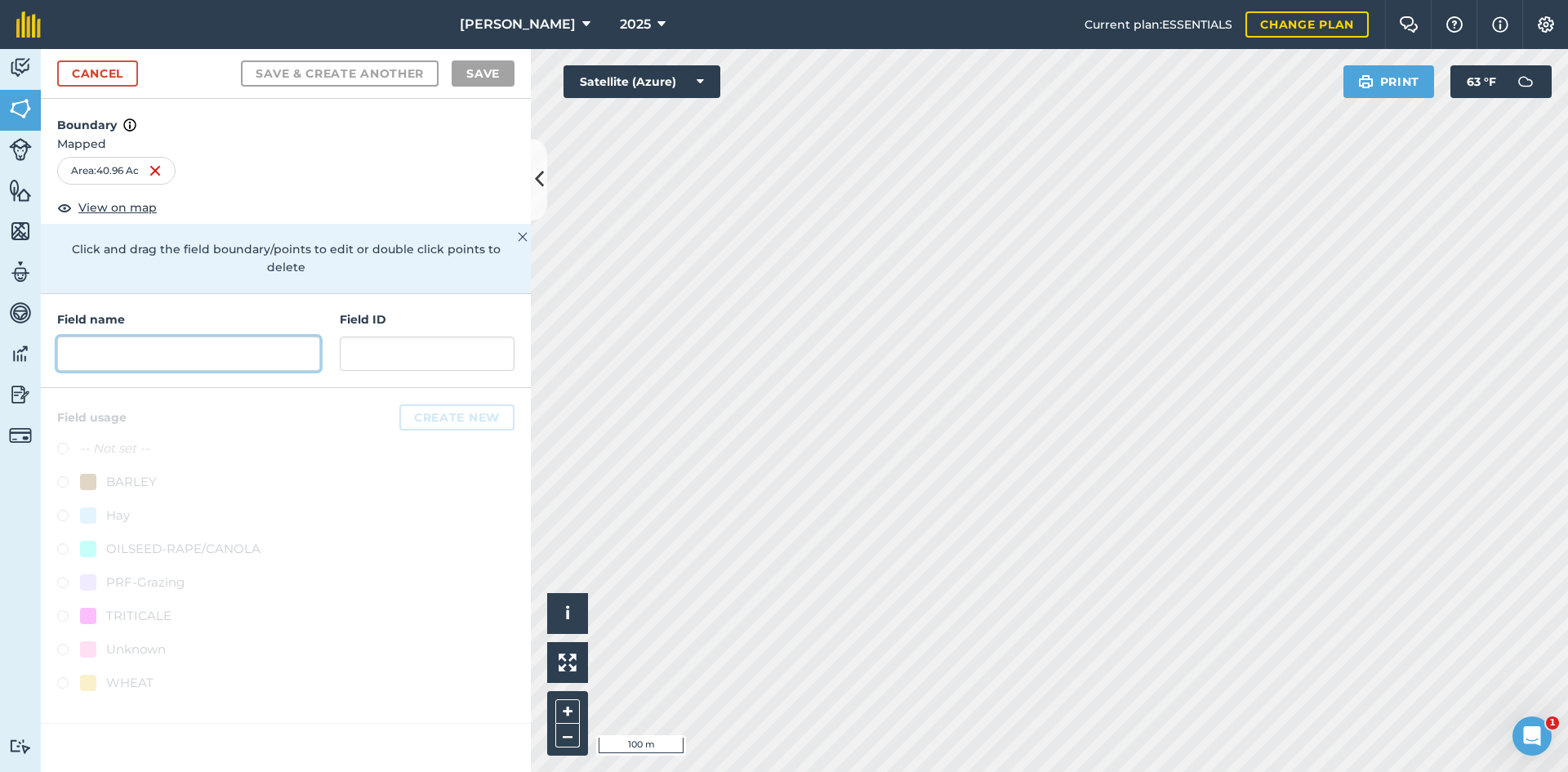
click at [198, 337] on input "text" at bounding box center [189, 354] width 263 height 34
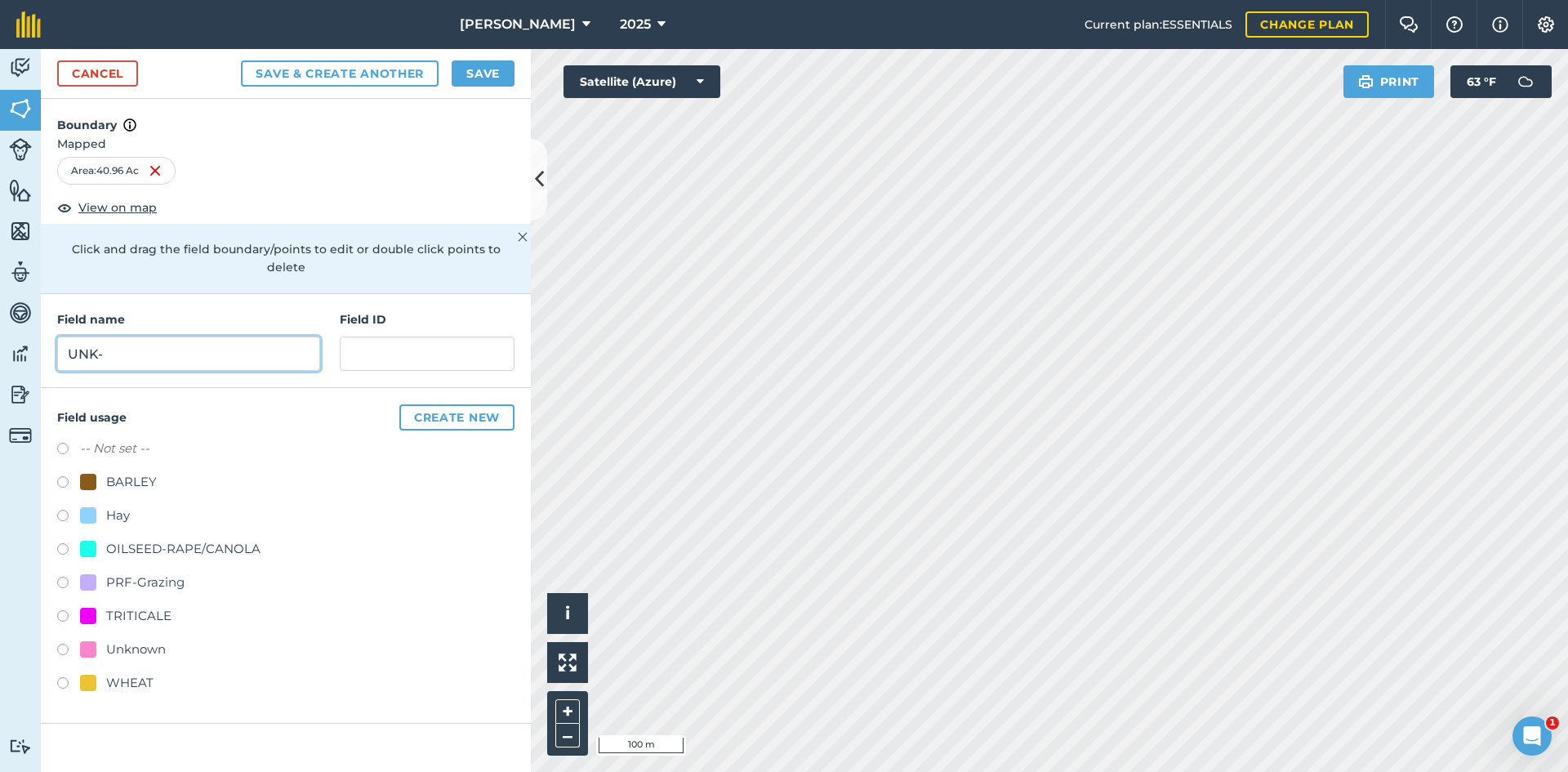
click at [198, 337] on input "UNK-" at bounding box center [189, 354] width 263 height 34
type input "UNK-MI-478"
paste input "FSA: 3262-1296-"
type input "FSA: [PHONE_NUMBER]"
click at [170, 572] on div "PRF-Grazing" at bounding box center [145, 582] width 78 height 20
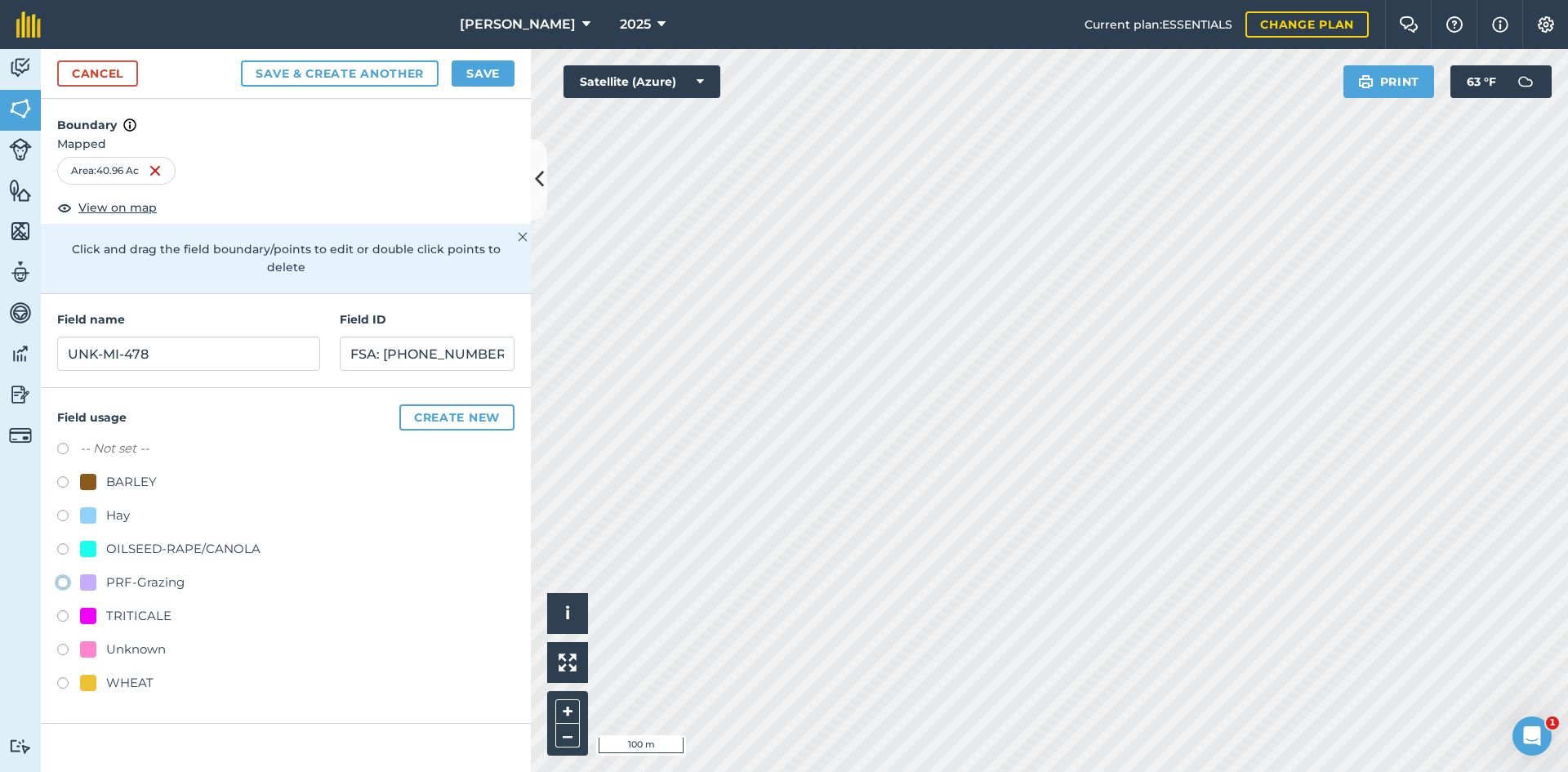
radio input "true"
click at [494, 79] on button "Save" at bounding box center [483, 73] width 63 height 26
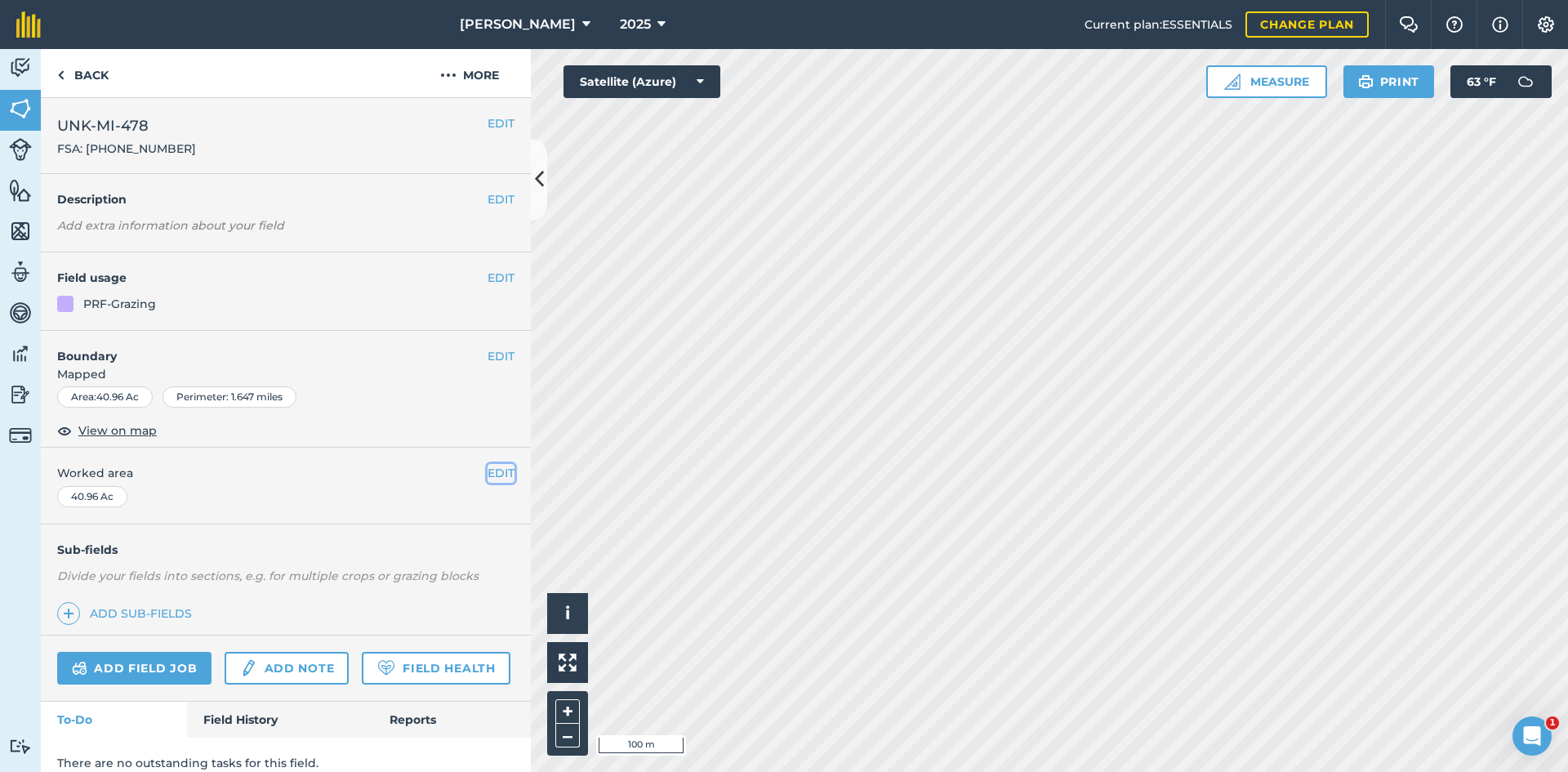
click at [488, 481] on button "EDIT" at bounding box center [501, 472] width 27 height 18
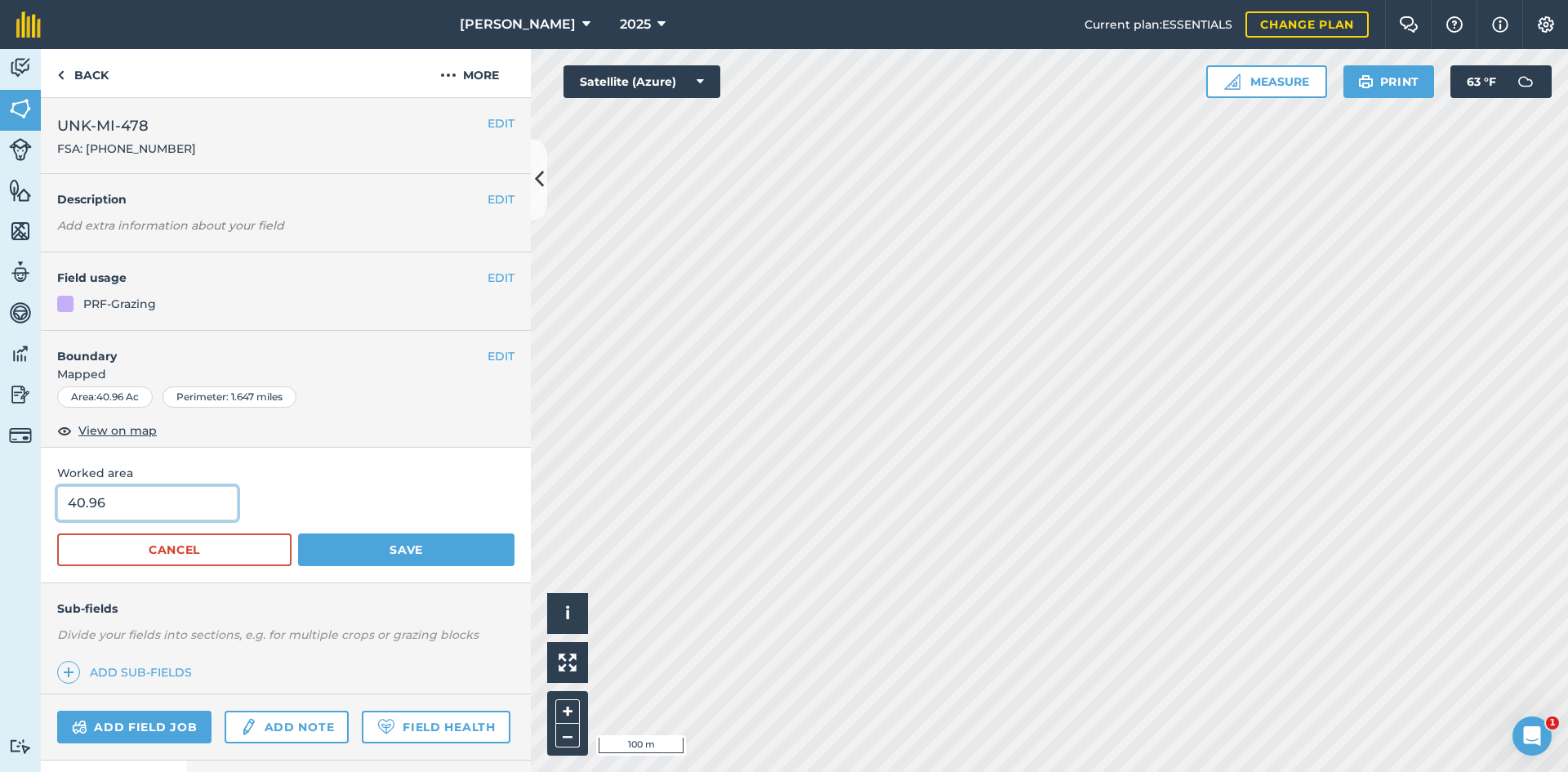
drag, startPoint x: 73, startPoint y: 507, endPoint x: 0, endPoint y: 507, distance: 73.0
click at [9, 507] on div "Activity Fields Livestock Features Maps Team Vehicles Data Reporting Billing Tu…" at bounding box center [784, 409] width 1568 height 723
type input "47.26"
click at [431, 550] on button "Save" at bounding box center [406, 550] width 217 height 32
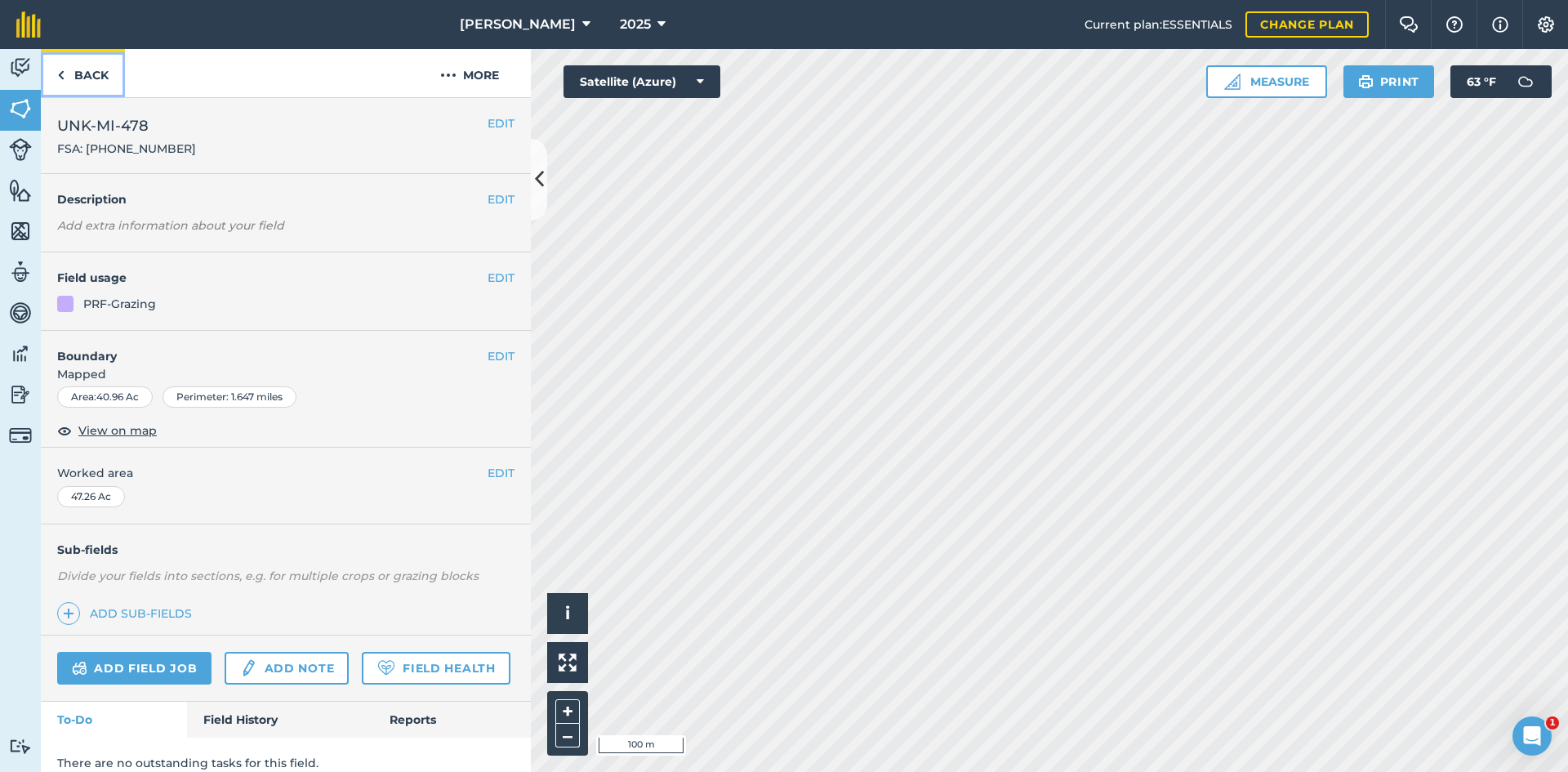
click at [74, 67] on link "Back" at bounding box center [82, 73] width 84 height 49
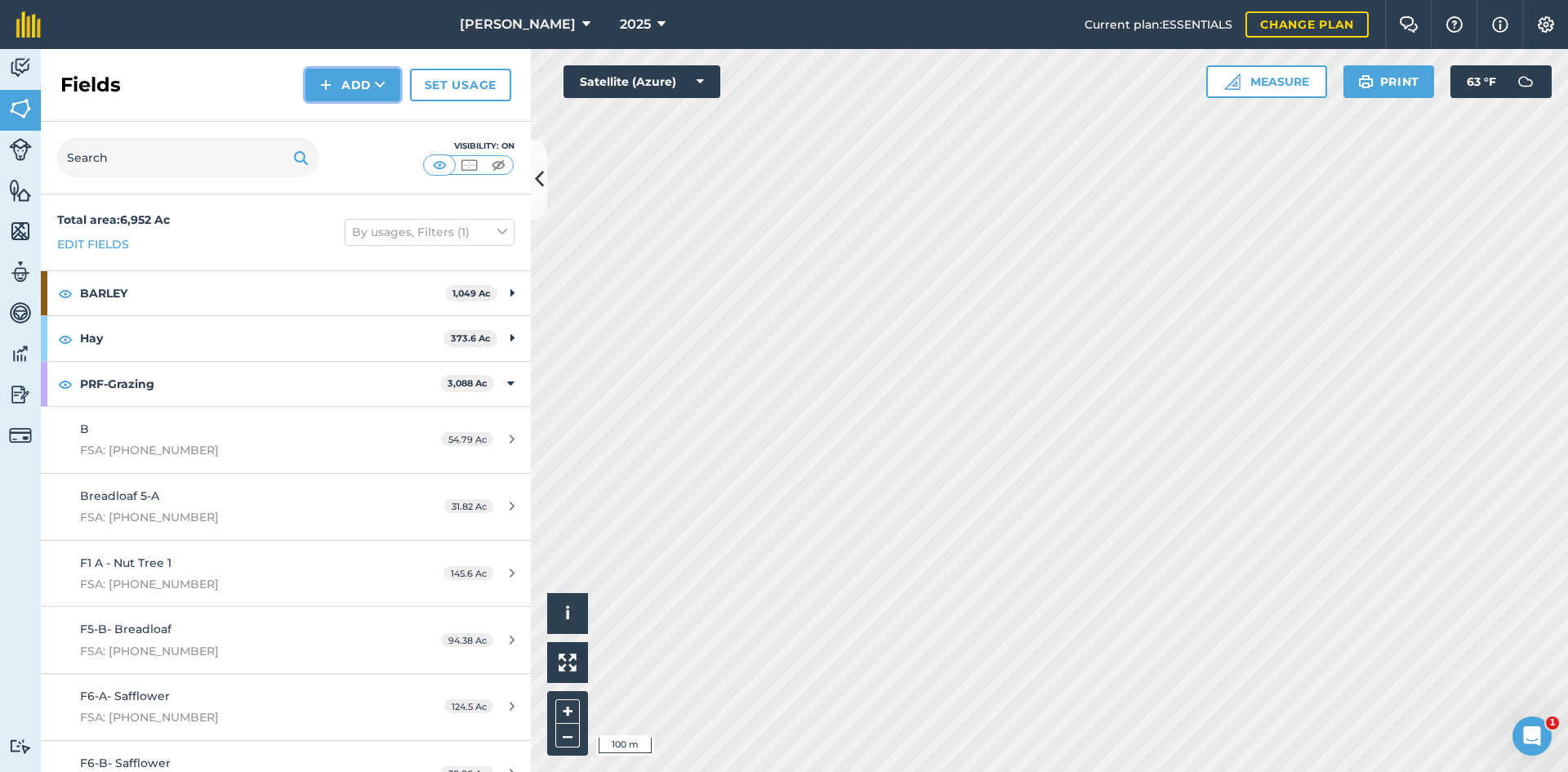
click at [374, 80] on button "Add" at bounding box center [352, 85] width 95 height 32
click at [349, 112] on link "Draw" at bounding box center [353, 121] width 90 height 36
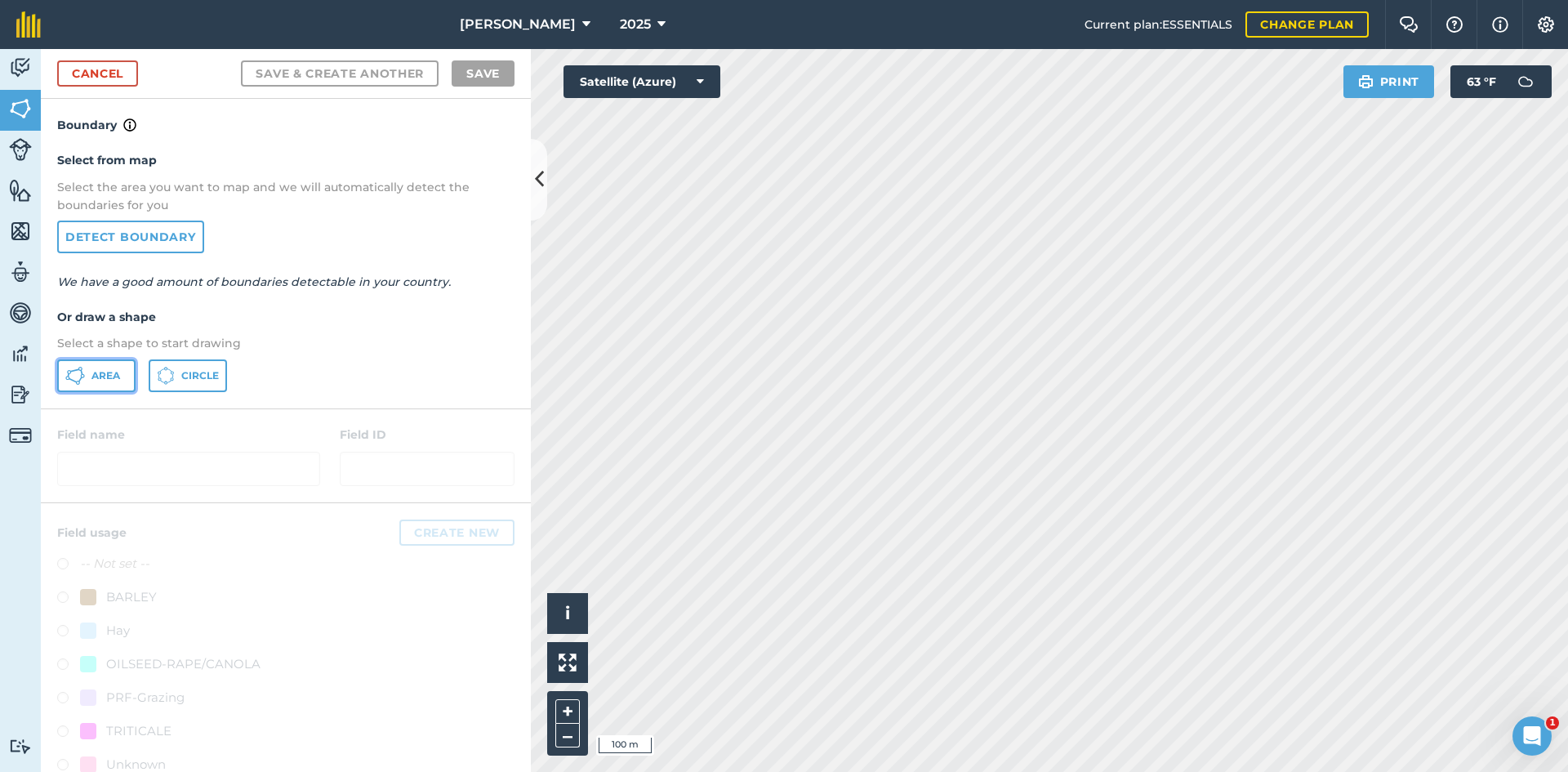
click at [85, 384] on button "Area" at bounding box center [96, 375] width 78 height 32
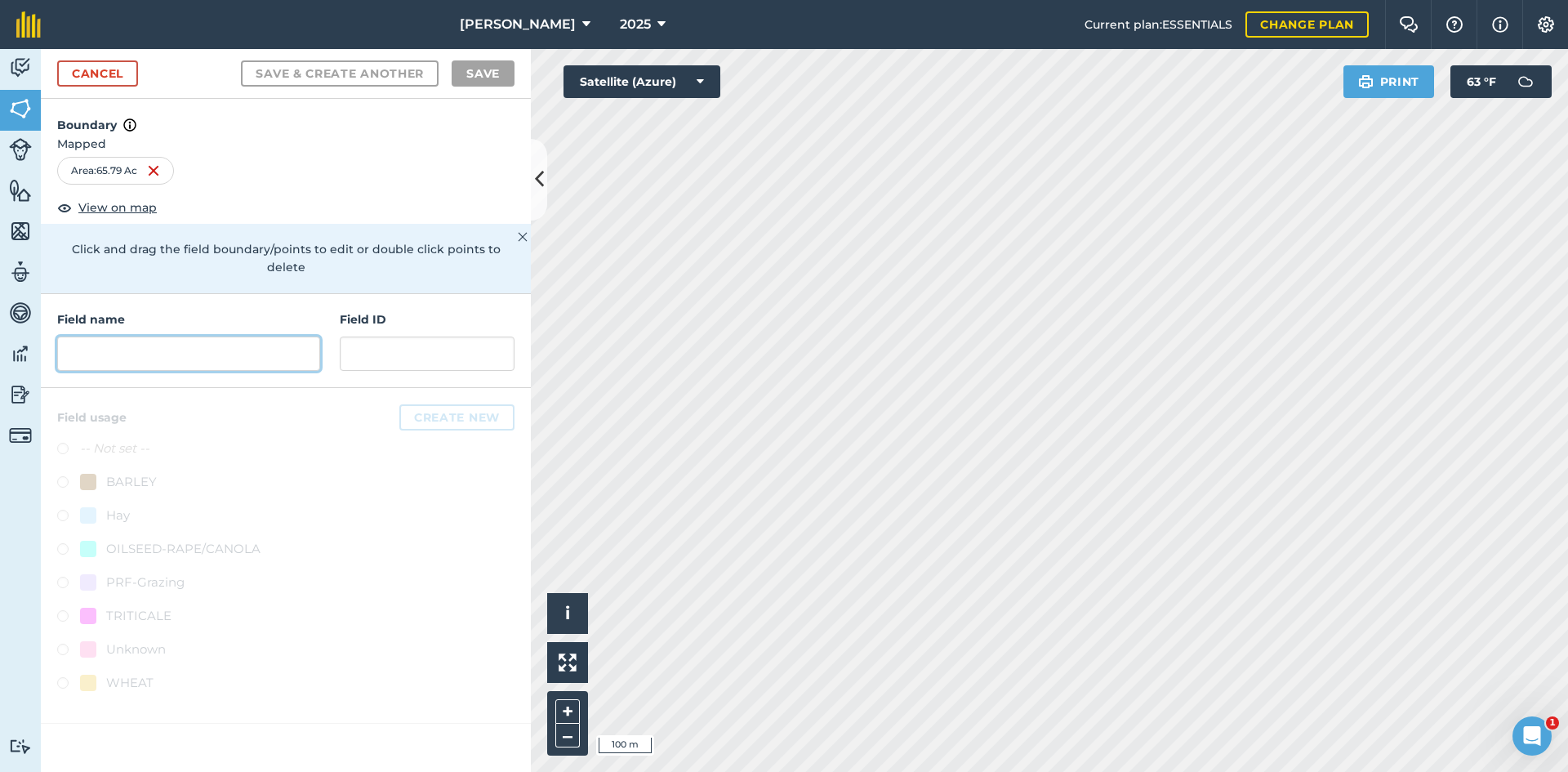
click at [177, 340] on input "text" at bounding box center [189, 354] width 263 height 34
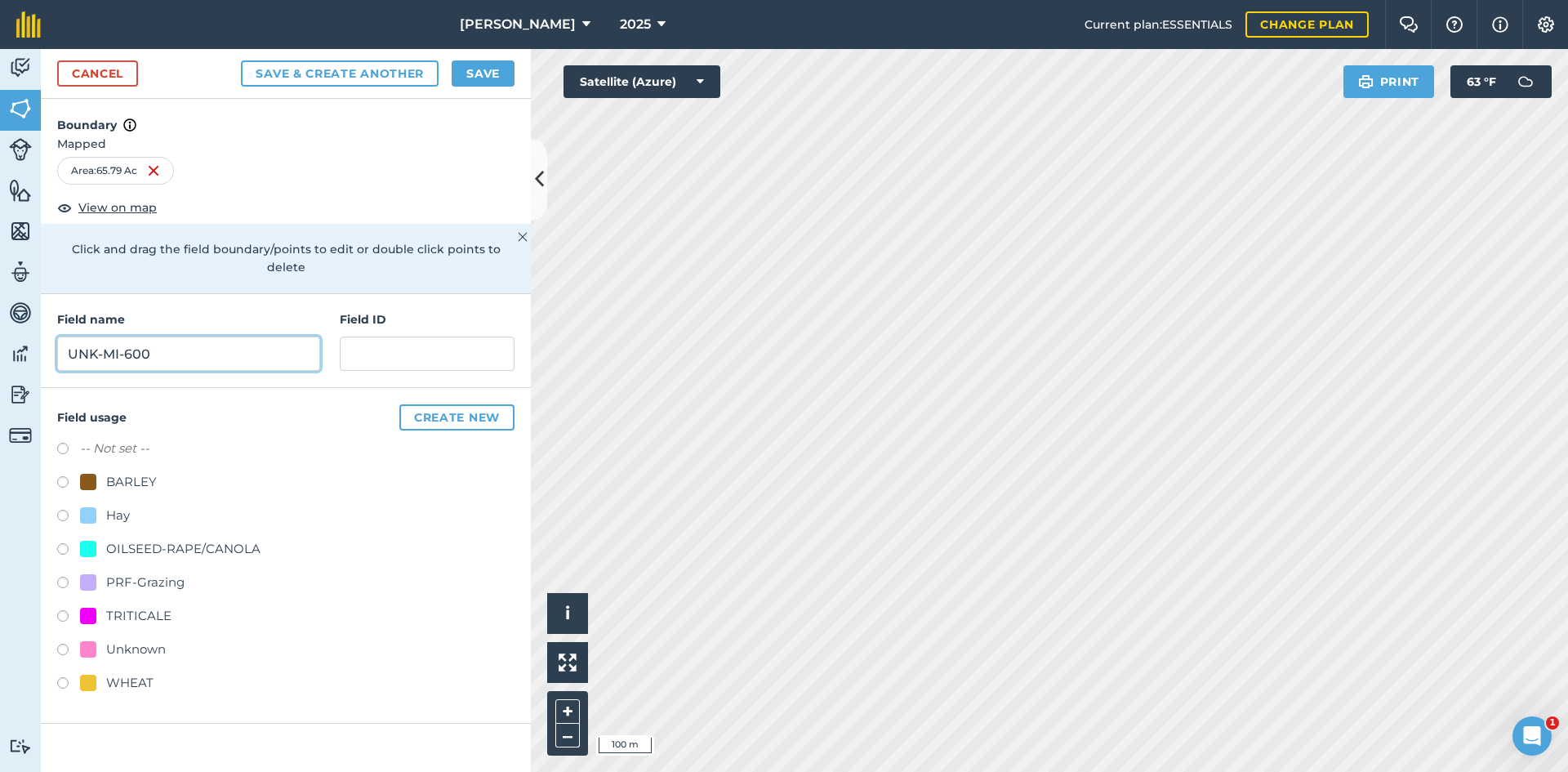
type input "UNK-MI-600"
paste input "FSA: 3262-1296-"
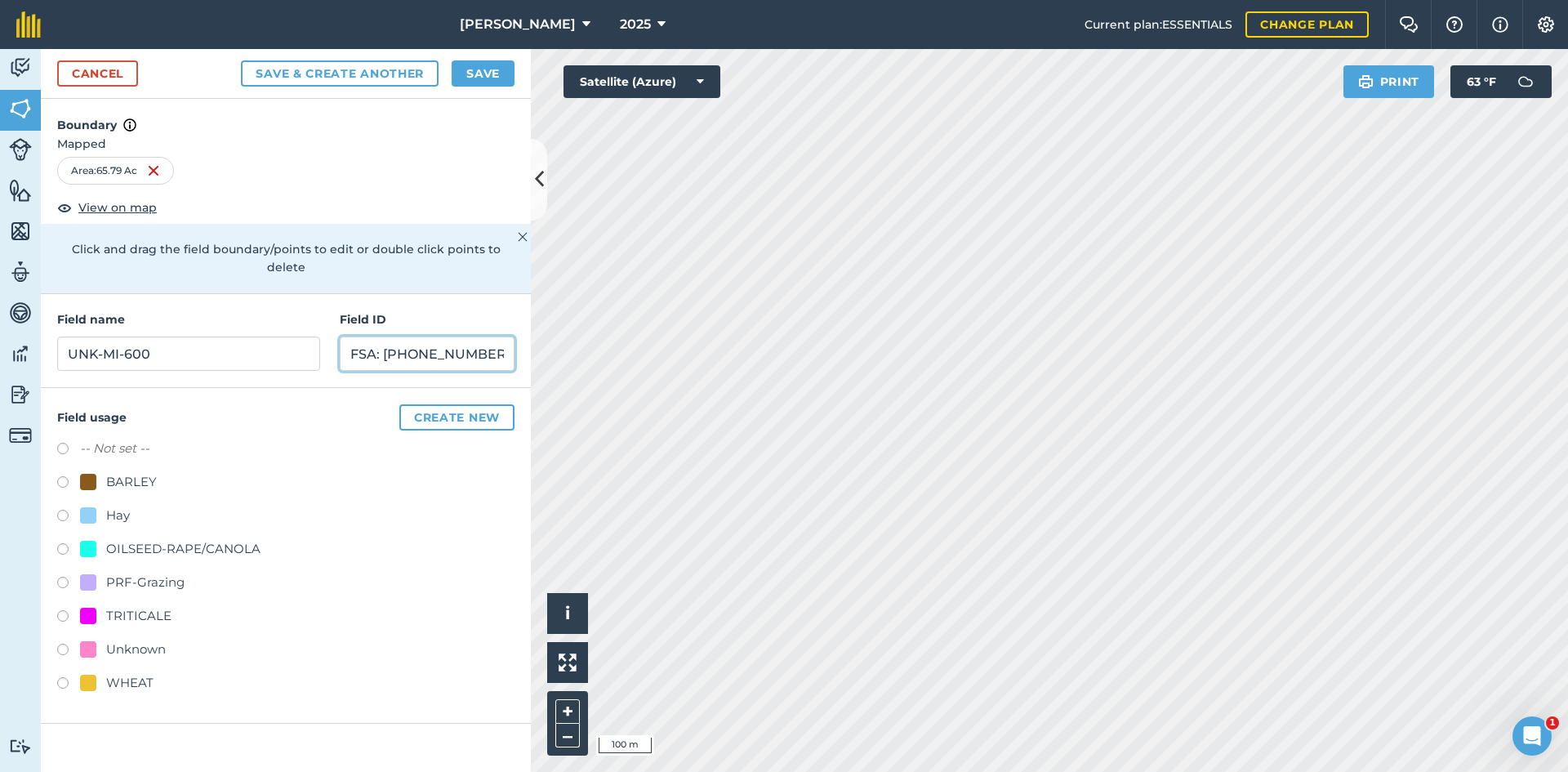
type input "FSA: [PHONE_NUMBER]"
click at [173, 572] on div "PRF-Grazing" at bounding box center [145, 582] width 78 height 20
radio input "true"
click at [501, 79] on button "Save" at bounding box center [483, 73] width 63 height 26
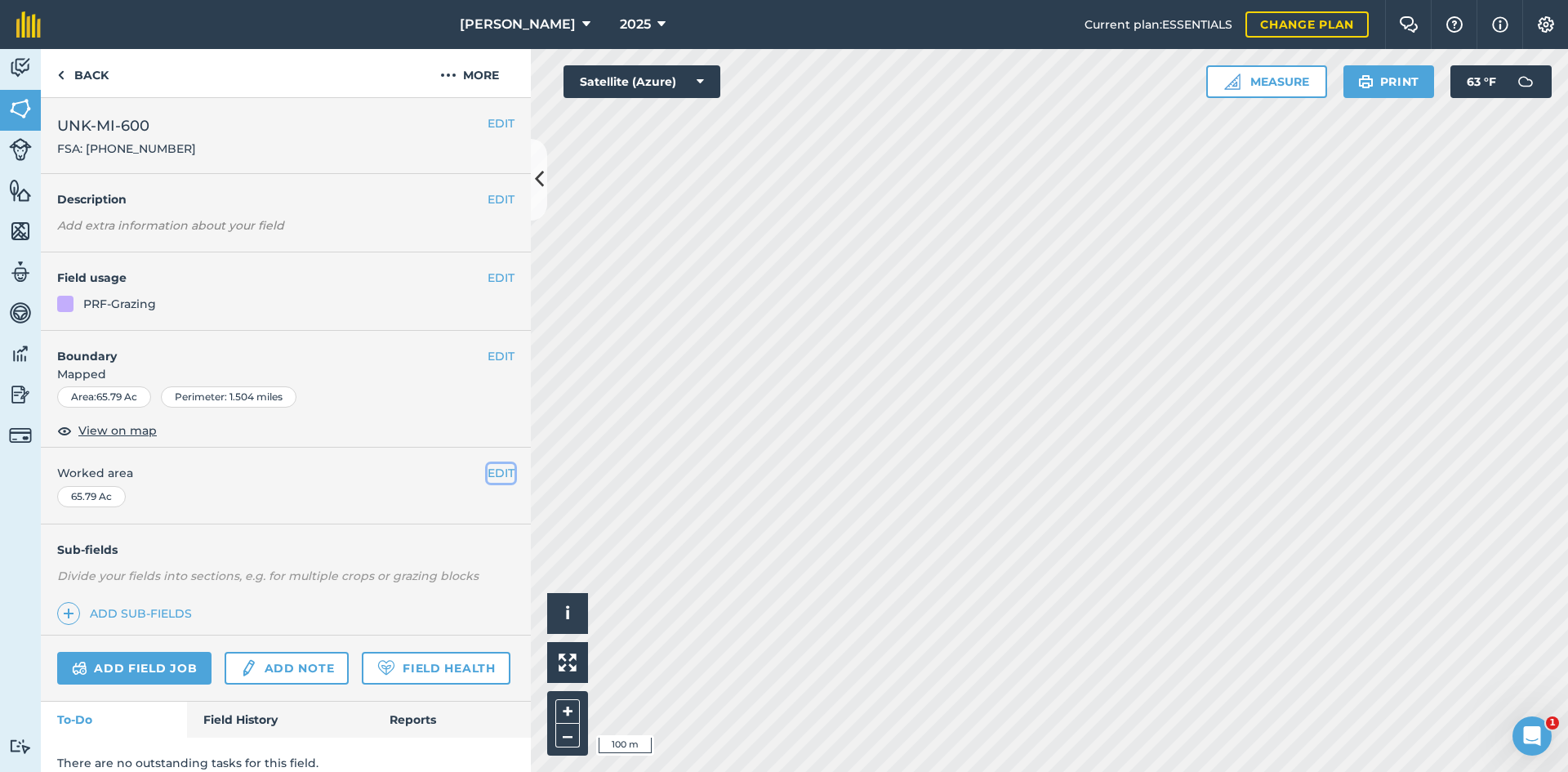
click at [488, 472] on button "EDIT" at bounding box center [501, 472] width 27 height 18
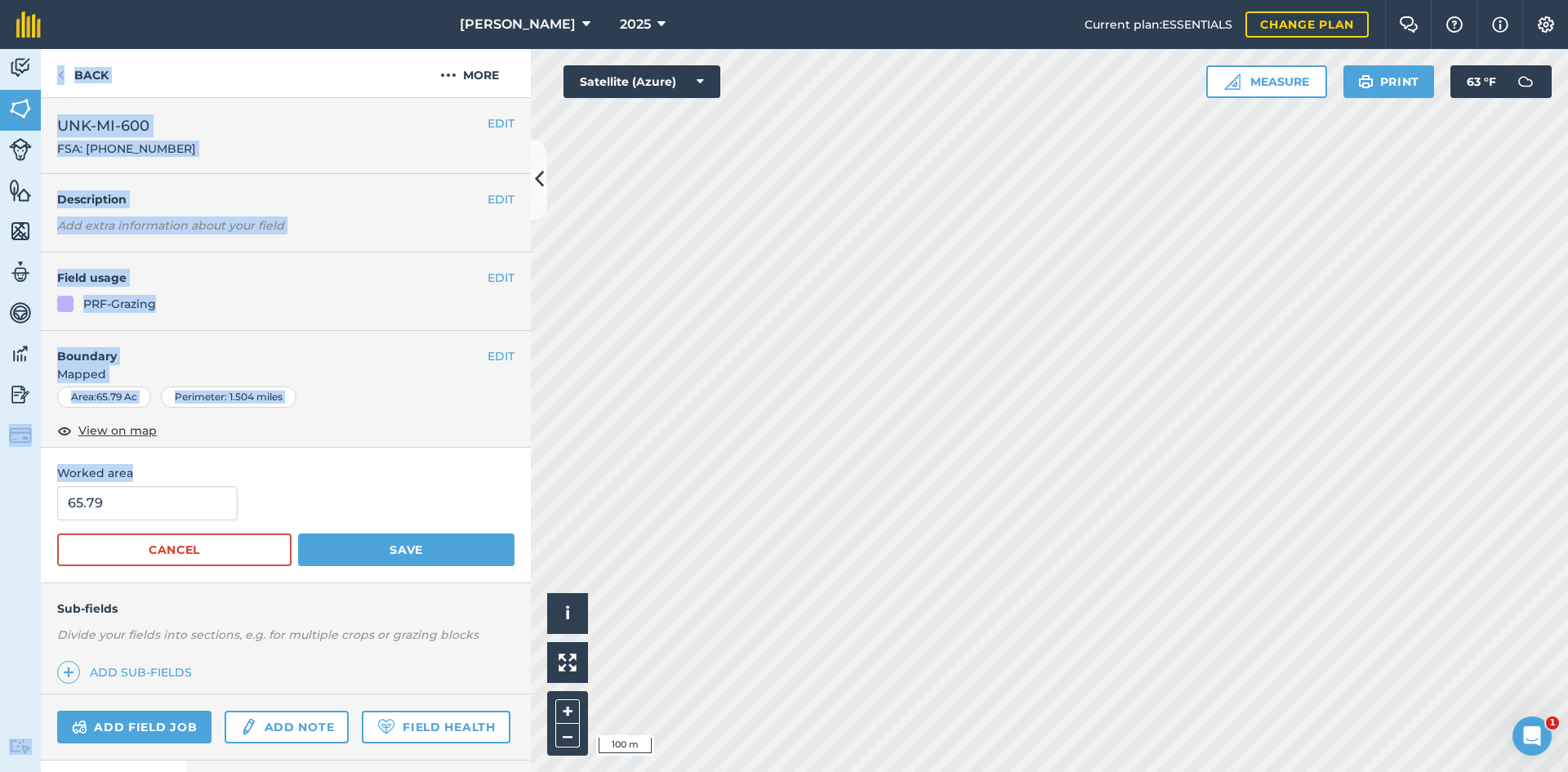
drag, startPoint x: 158, startPoint y: 493, endPoint x: -11, endPoint y: 507, distance: 169.6
click at [0, 507] on html "[PERSON_NAME] 2025 Current plan : ESSENTIALS Change plan Farm Chat Help Info Se…" at bounding box center [784, 386] width 1568 height 772
click at [209, 507] on input "65.79" at bounding box center [148, 503] width 181 height 34
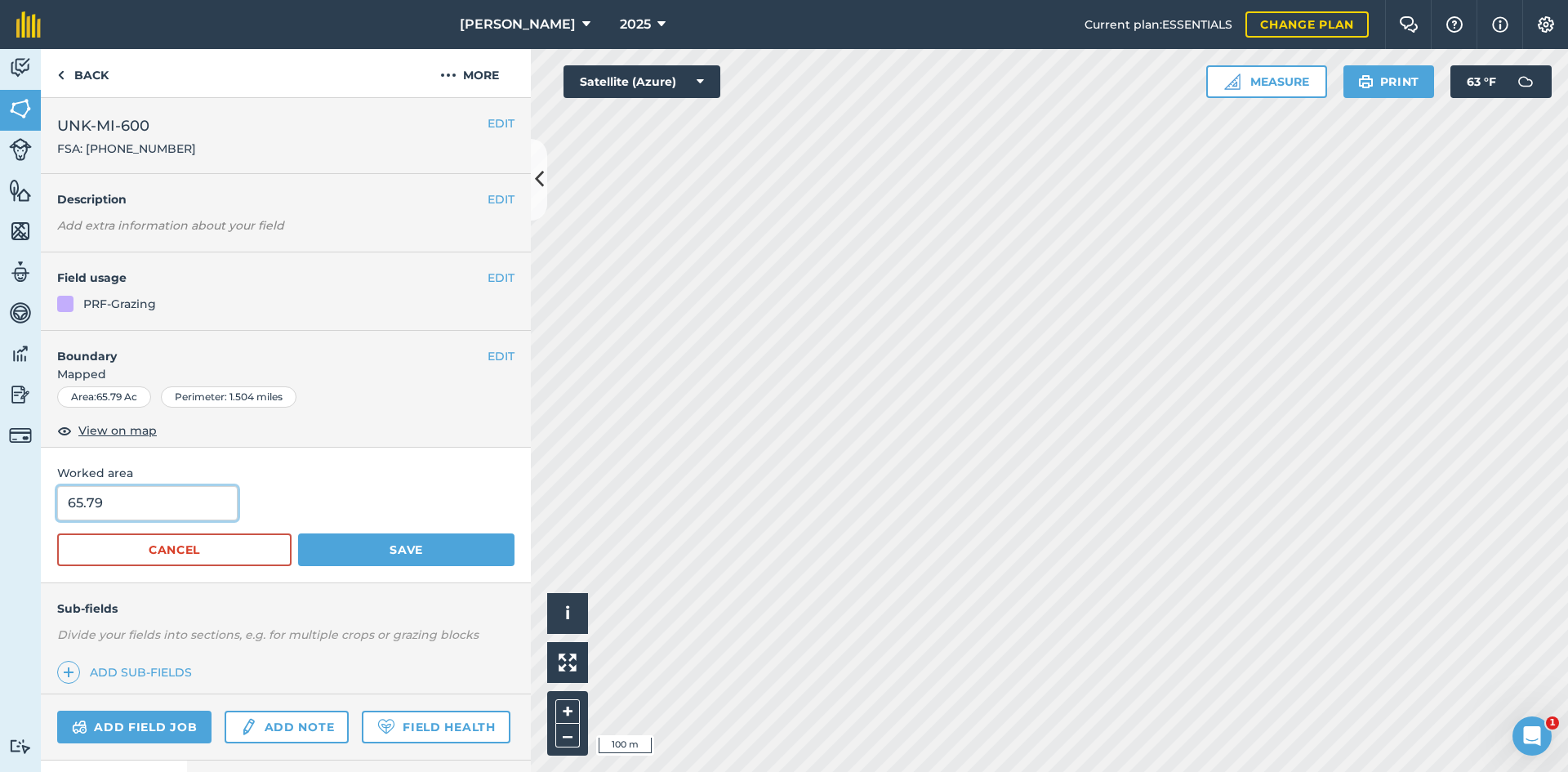
drag, startPoint x: -71, startPoint y: 486, endPoint x: -96, endPoint y: 485, distance: 25.0
click at [0, 485] on html "[PERSON_NAME] 2025 Current plan : ESSENTIALS Change plan Farm Chat Help Info Se…" at bounding box center [784, 386] width 1568 height 772
type input "58.17"
click at [372, 556] on button "Save" at bounding box center [406, 550] width 217 height 32
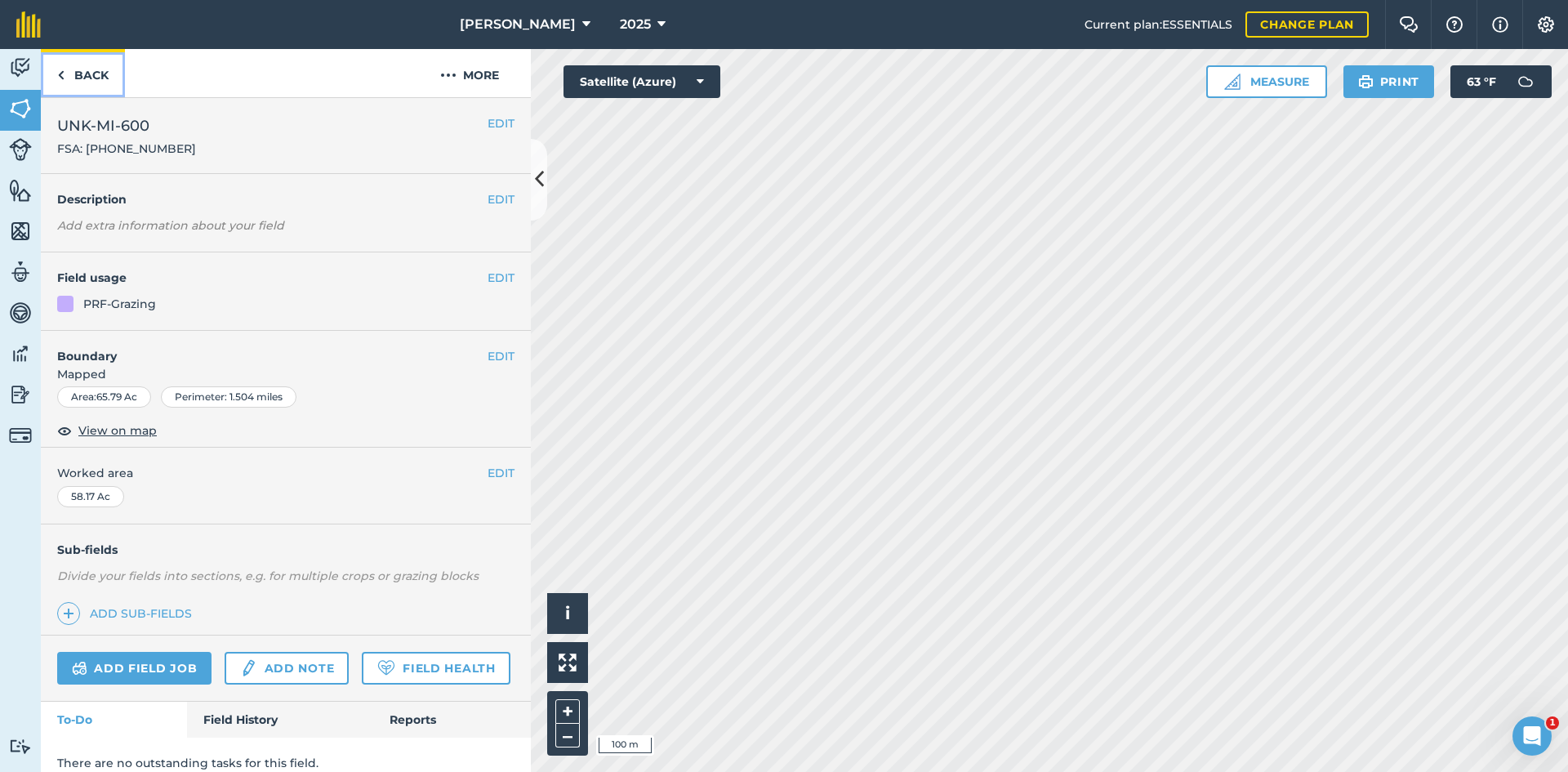
click at [102, 90] on link "Back" at bounding box center [82, 73] width 84 height 49
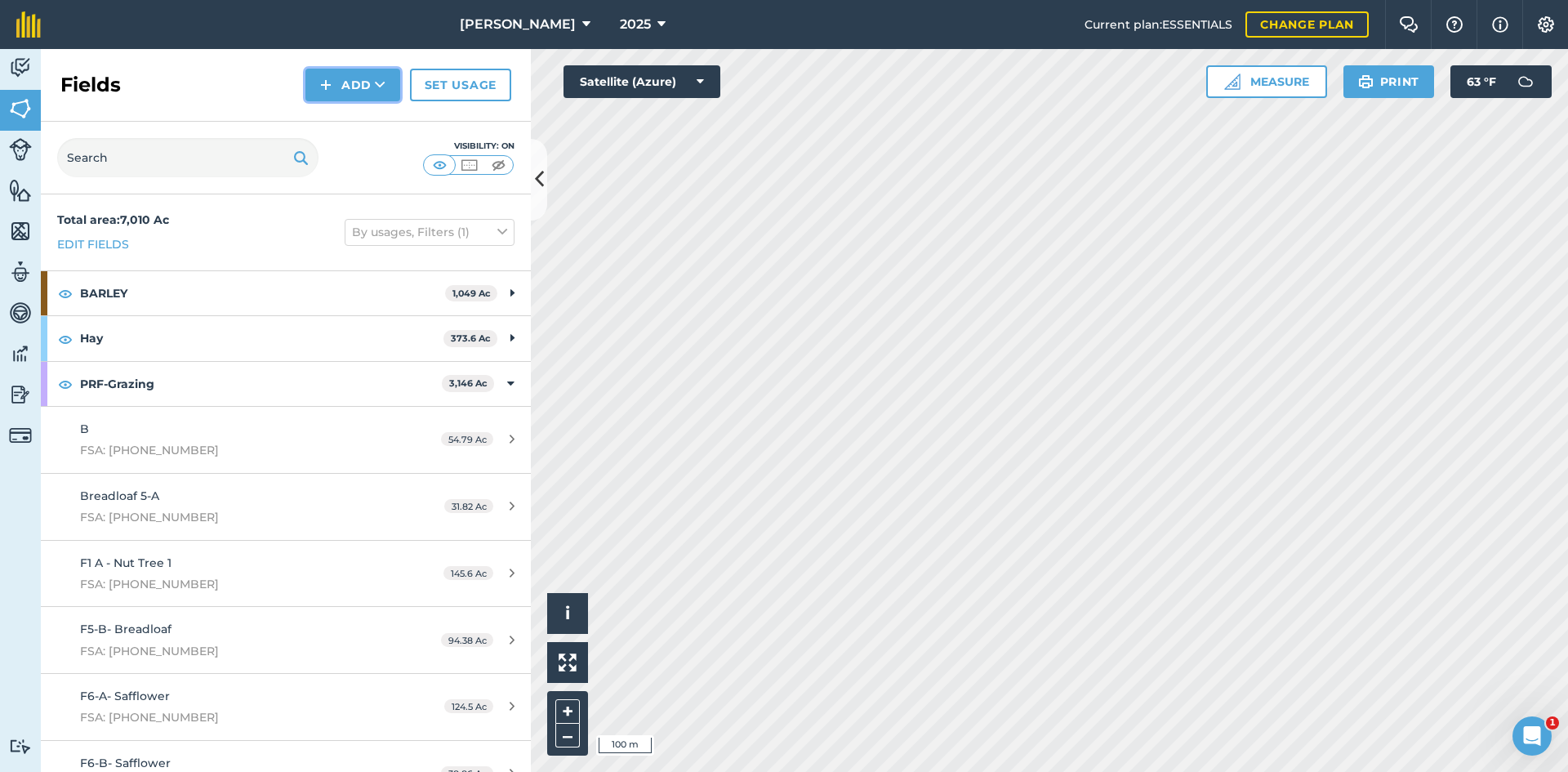
click at [335, 81] on button "Add" at bounding box center [352, 85] width 95 height 32
click at [343, 137] on link "Draw" at bounding box center [353, 121] width 90 height 36
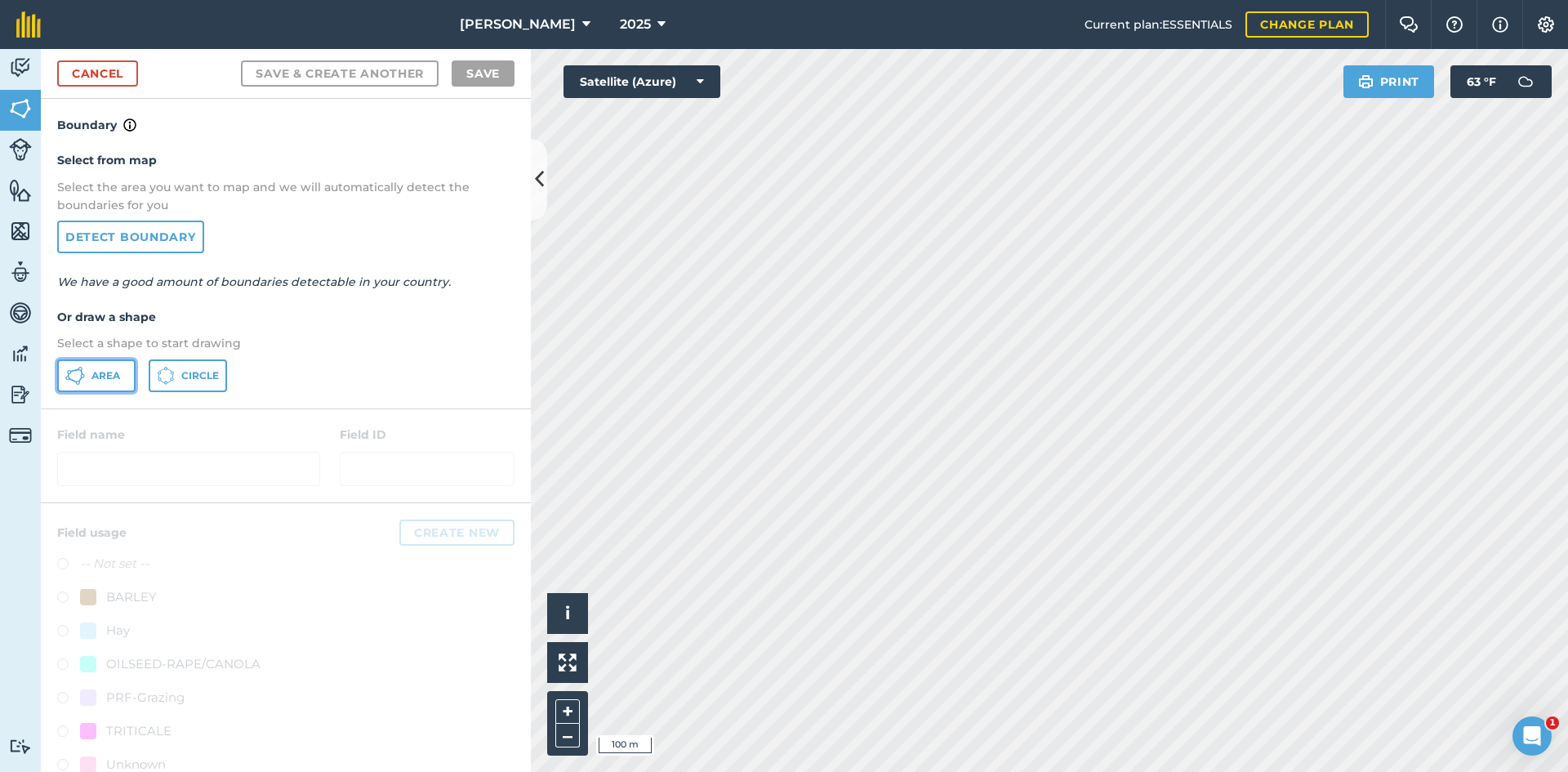
click at [103, 370] on span "Area" at bounding box center [106, 375] width 29 height 13
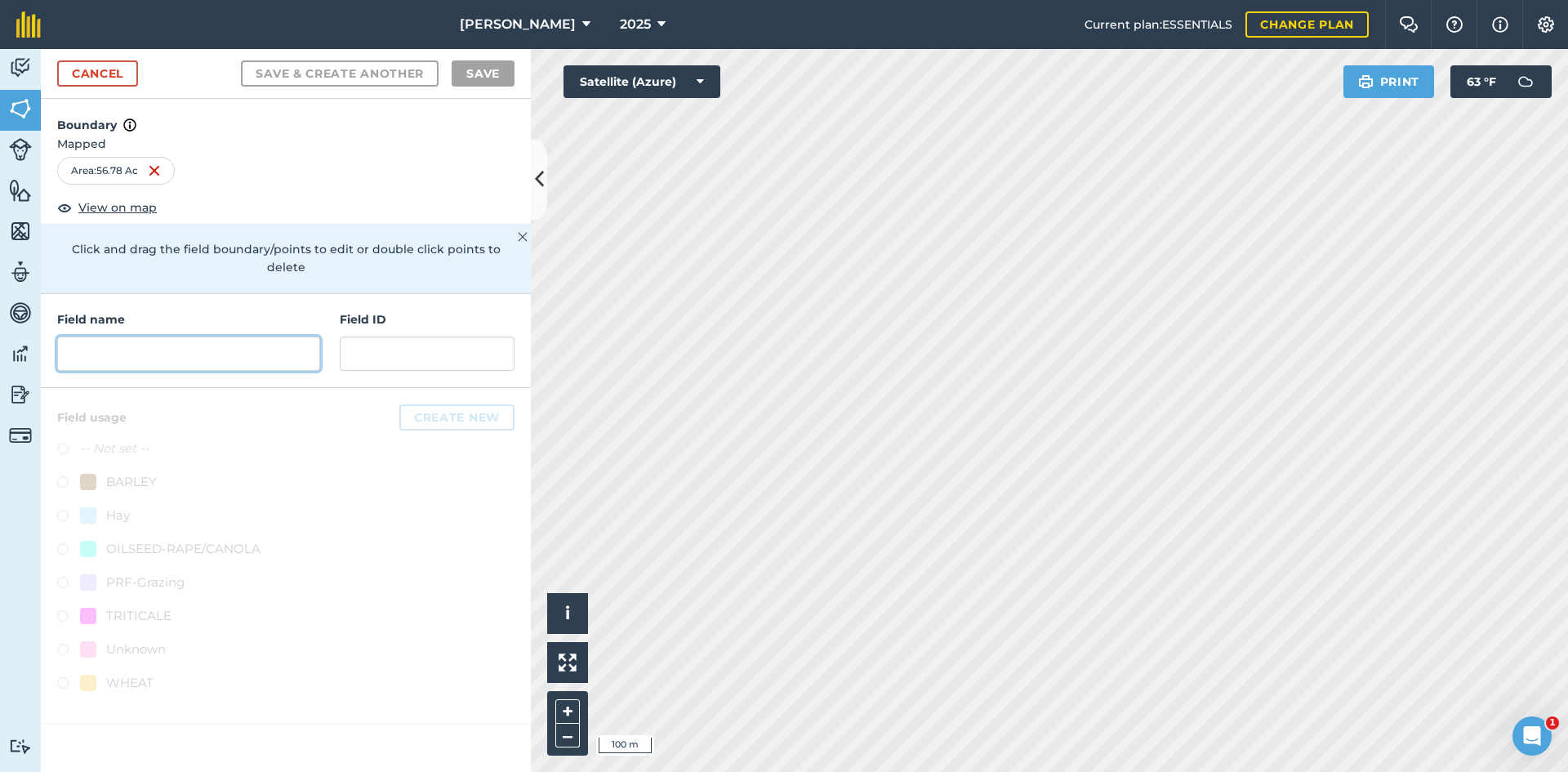
drag, startPoint x: 139, startPoint y: 331, endPoint x: 69, endPoint y: 327, distance: 70.1
click at [69, 337] on input "text" at bounding box center [189, 354] width 263 height 34
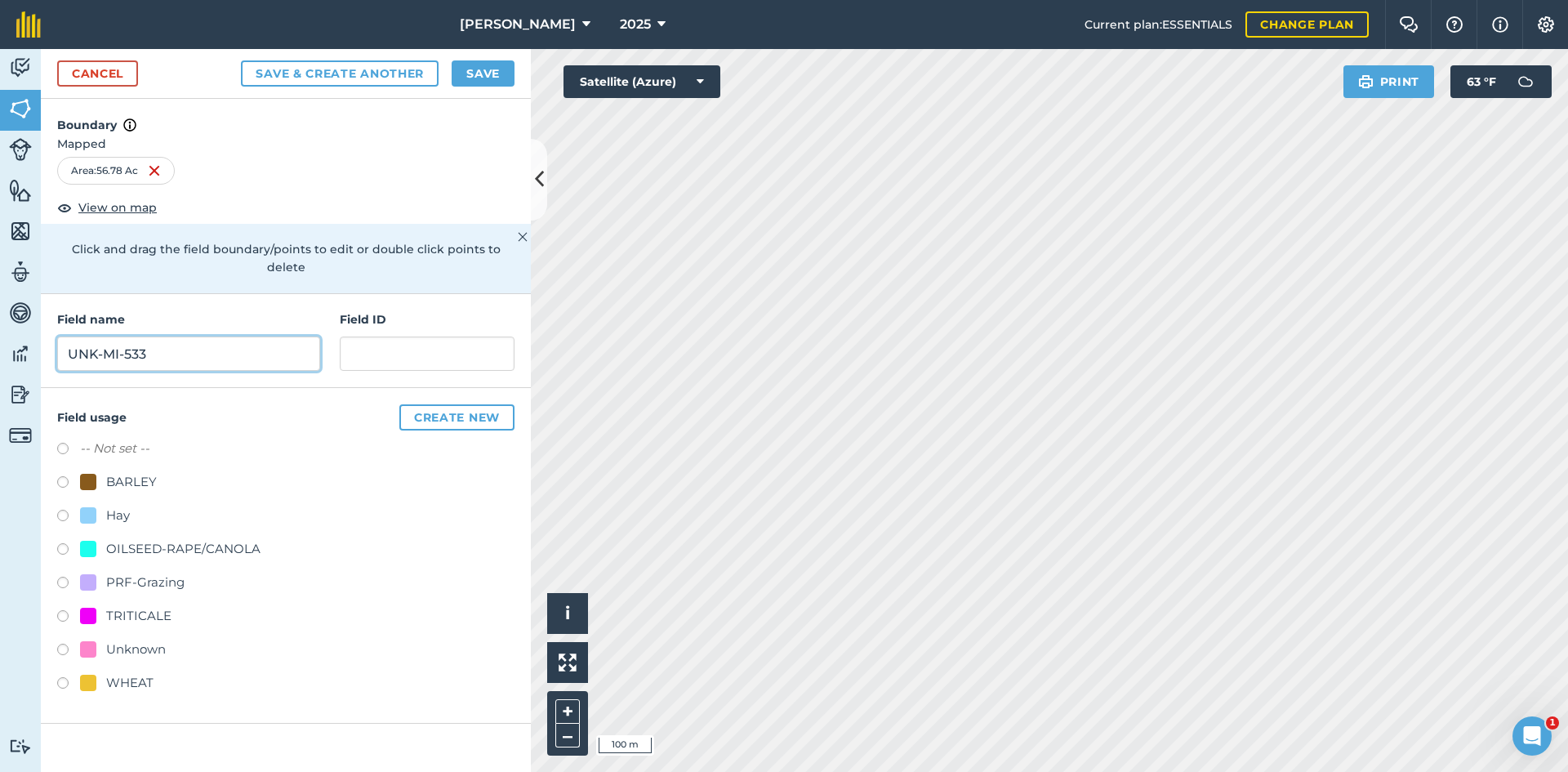
type input "UNK-MI-533"
click at [157, 572] on div "PRF-Grazing" at bounding box center [145, 582] width 78 height 20
radio input "true"
paste input "FSA: 3262-1296-"
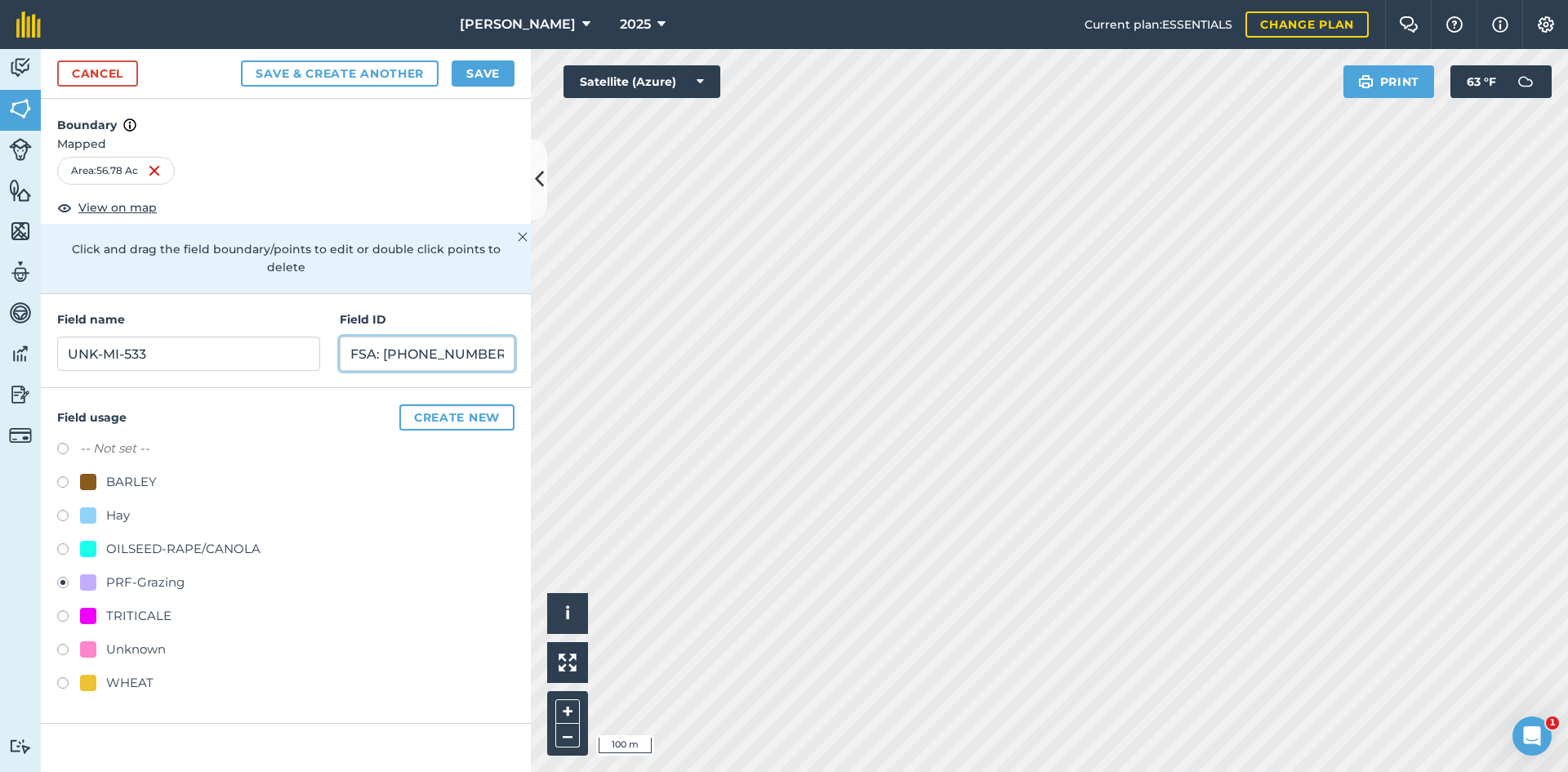
type input "FSA: [PHONE_NUMBER]"
click at [500, 70] on button "Save" at bounding box center [483, 73] width 63 height 26
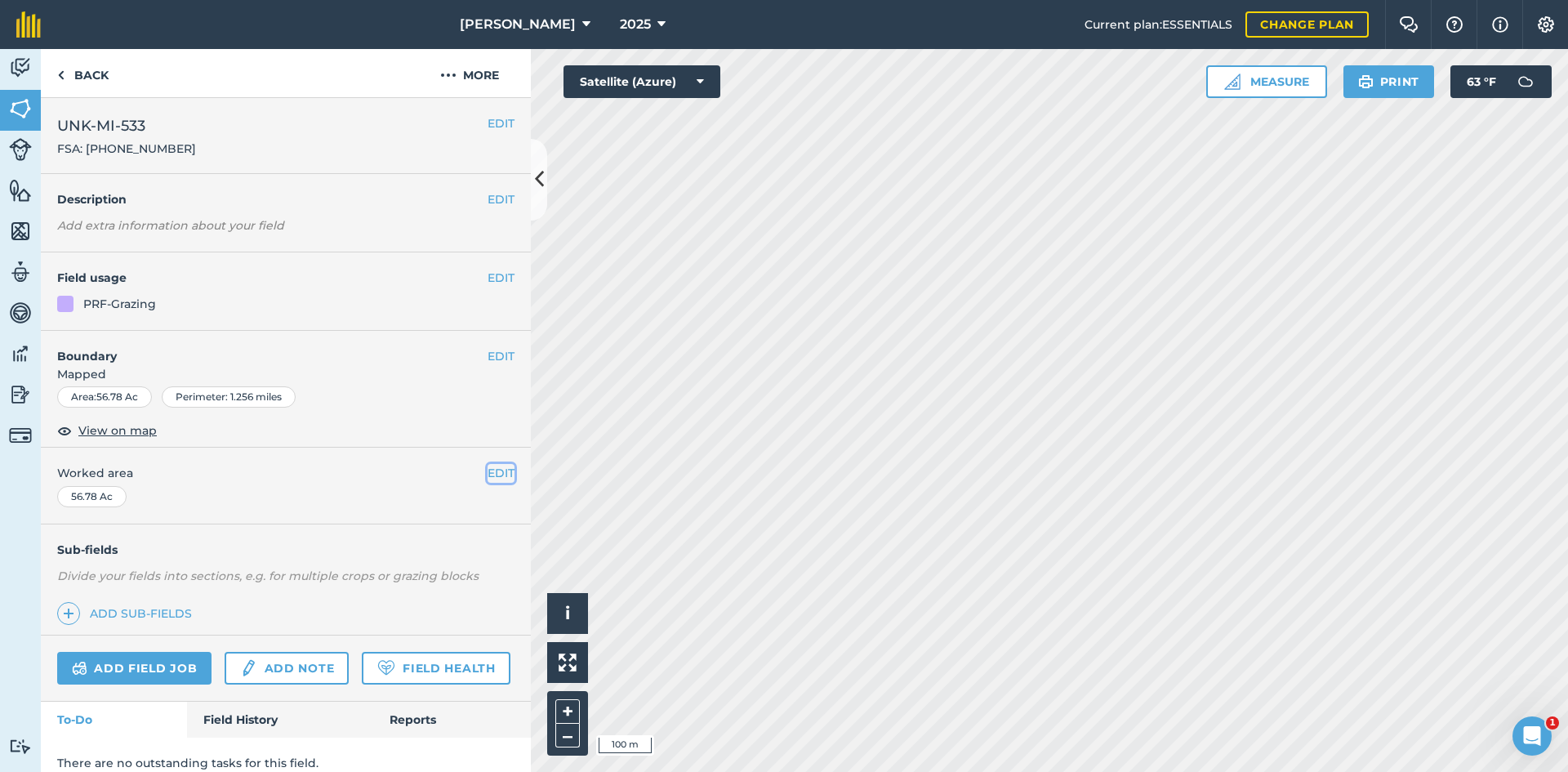
drag, startPoint x: 486, startPoint y: 475, endPoint x: 457, endPoint y: 475, distance: 29.0
click at [488, 475] on button "EDIT" at bounding box center [501, 472] width 27 height 18
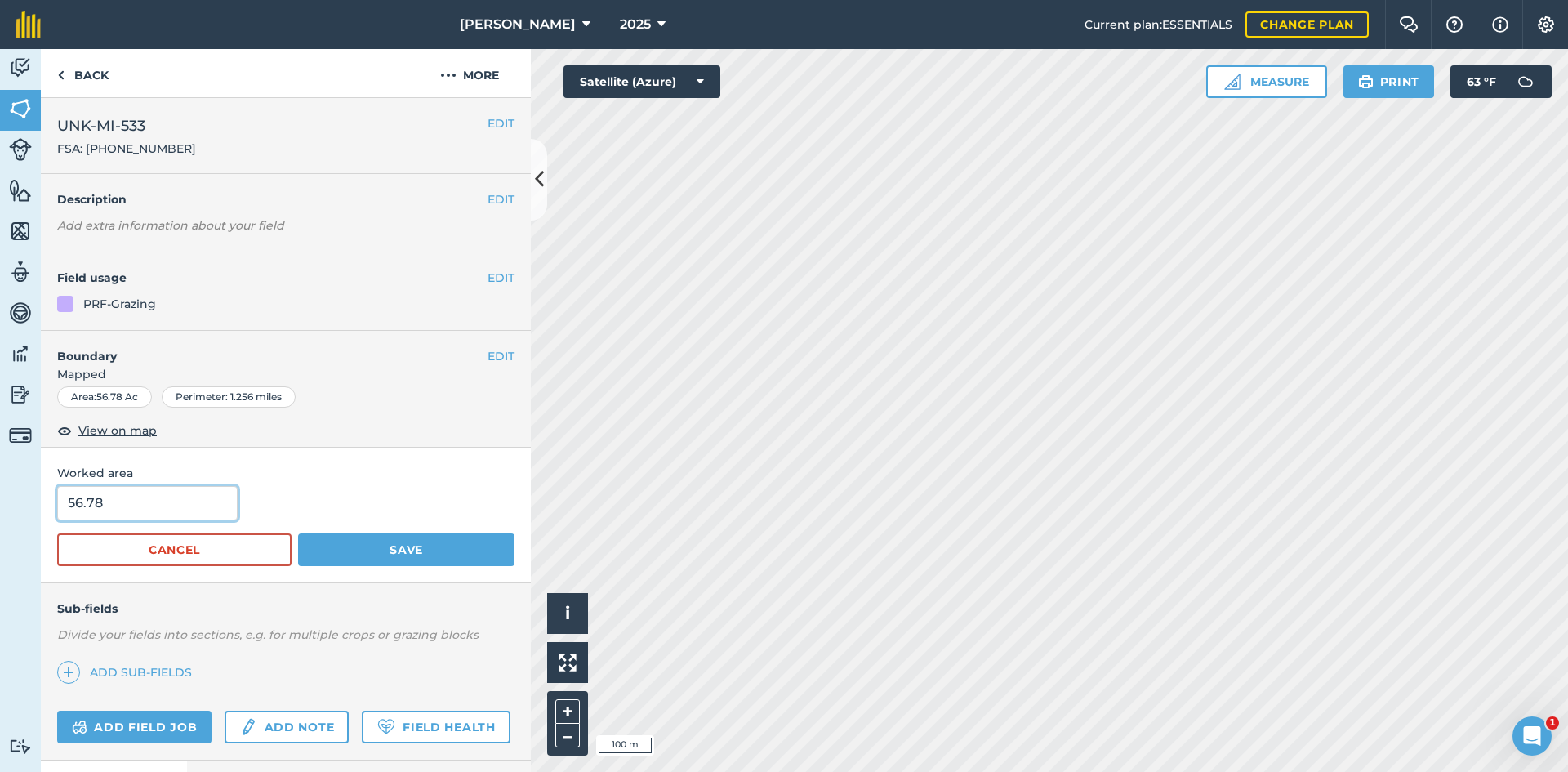
drag, startPoint x: 112, startPoint y: 511, endPoint x: 74, endPoint y: 510, distance: 38.0
click at [75, 510] on input "56.78" at bounding box center [148, 503] width 181 height 34
type input "53.18"
click at [335, 534] on button "Save" at bounding box center [406, 550] width 217 height 32
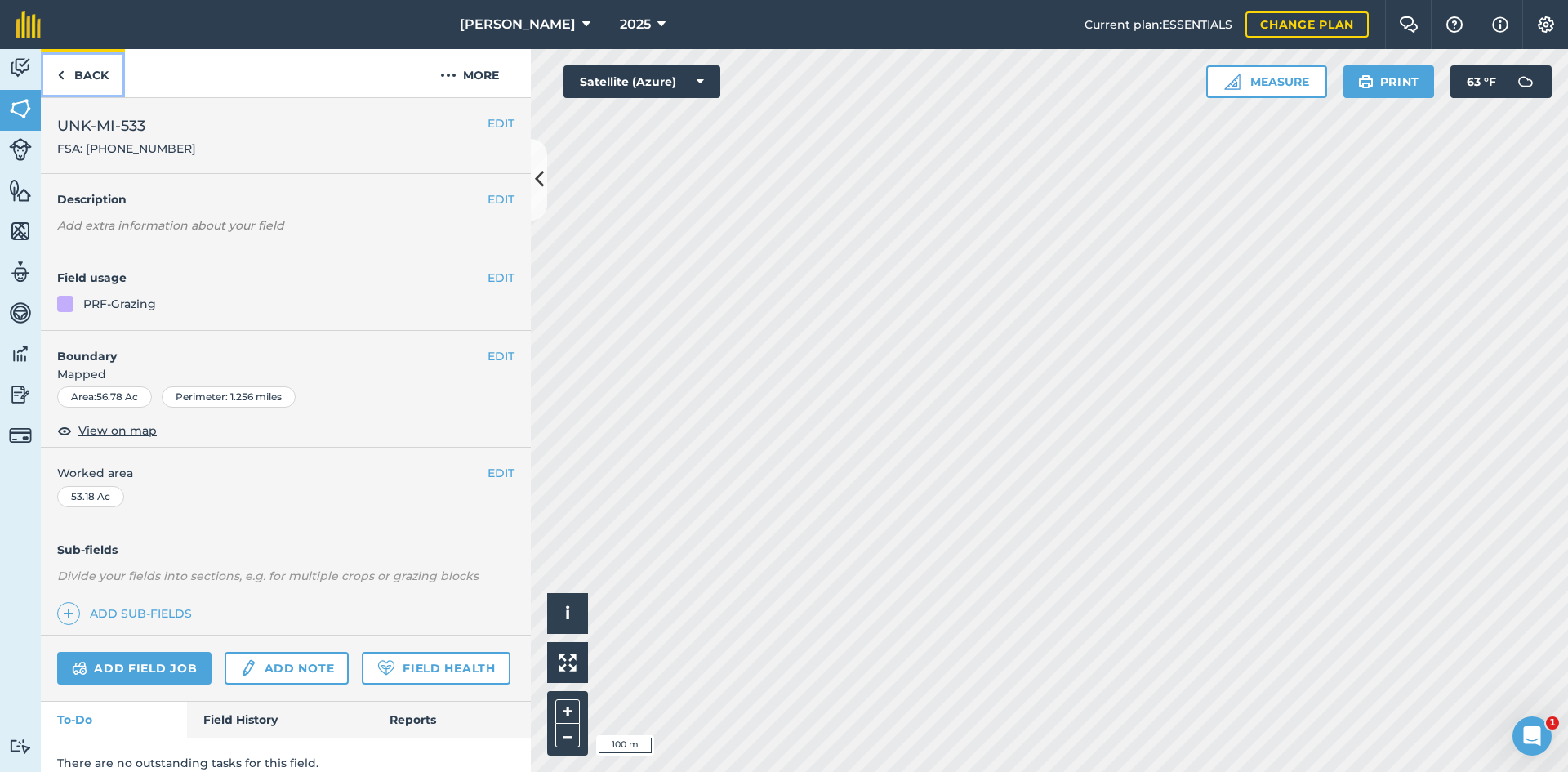
click at [93, 79] on link "Back" at bounding box center [82, 73] width 84 height 49
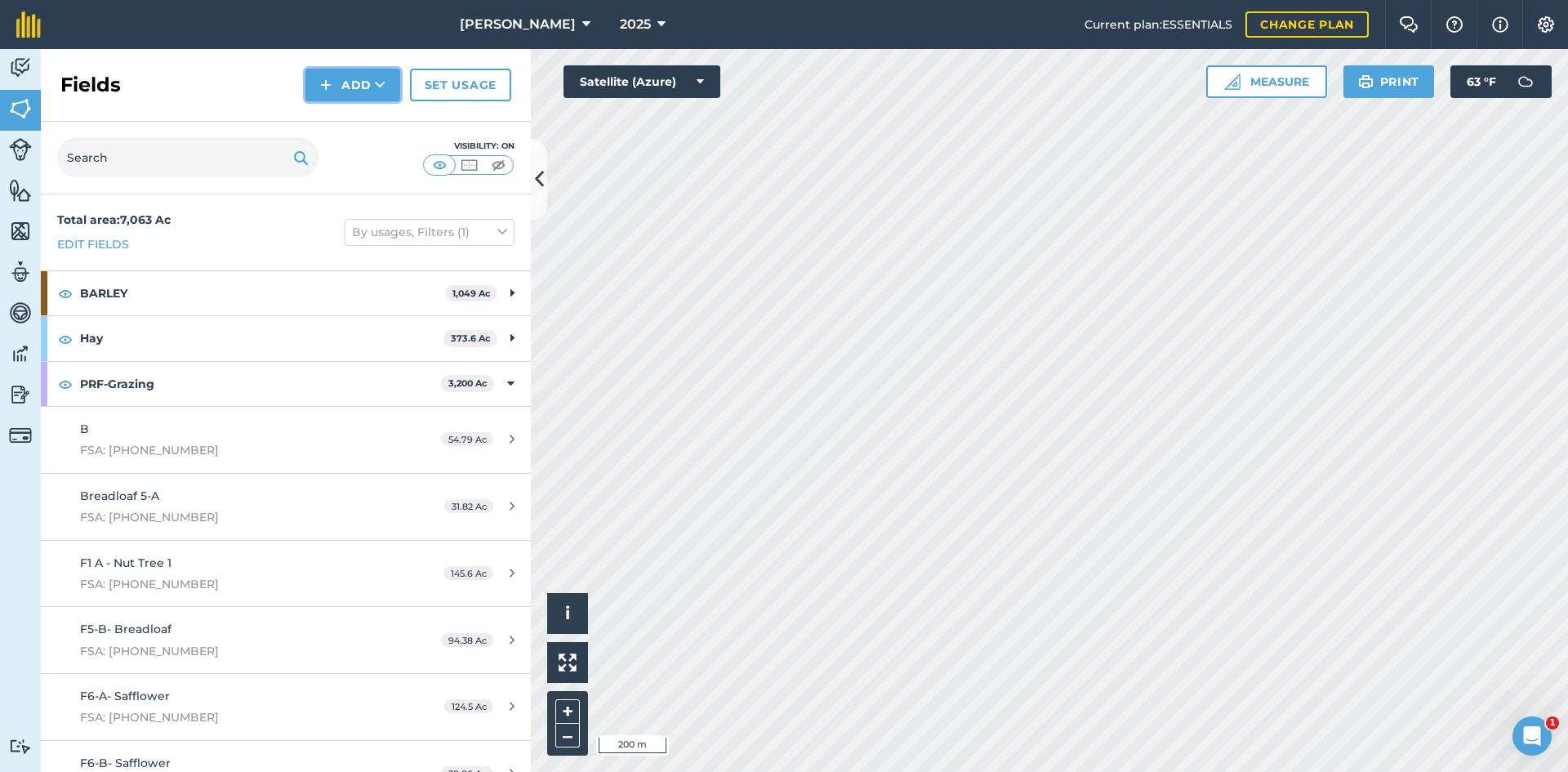
click at [361, 76] on button "Add" at bounding box center [352, 85] width 95 height 32
click at [358, 119] on link "Draw" at bounding box center [353, 121] width 90 height 36
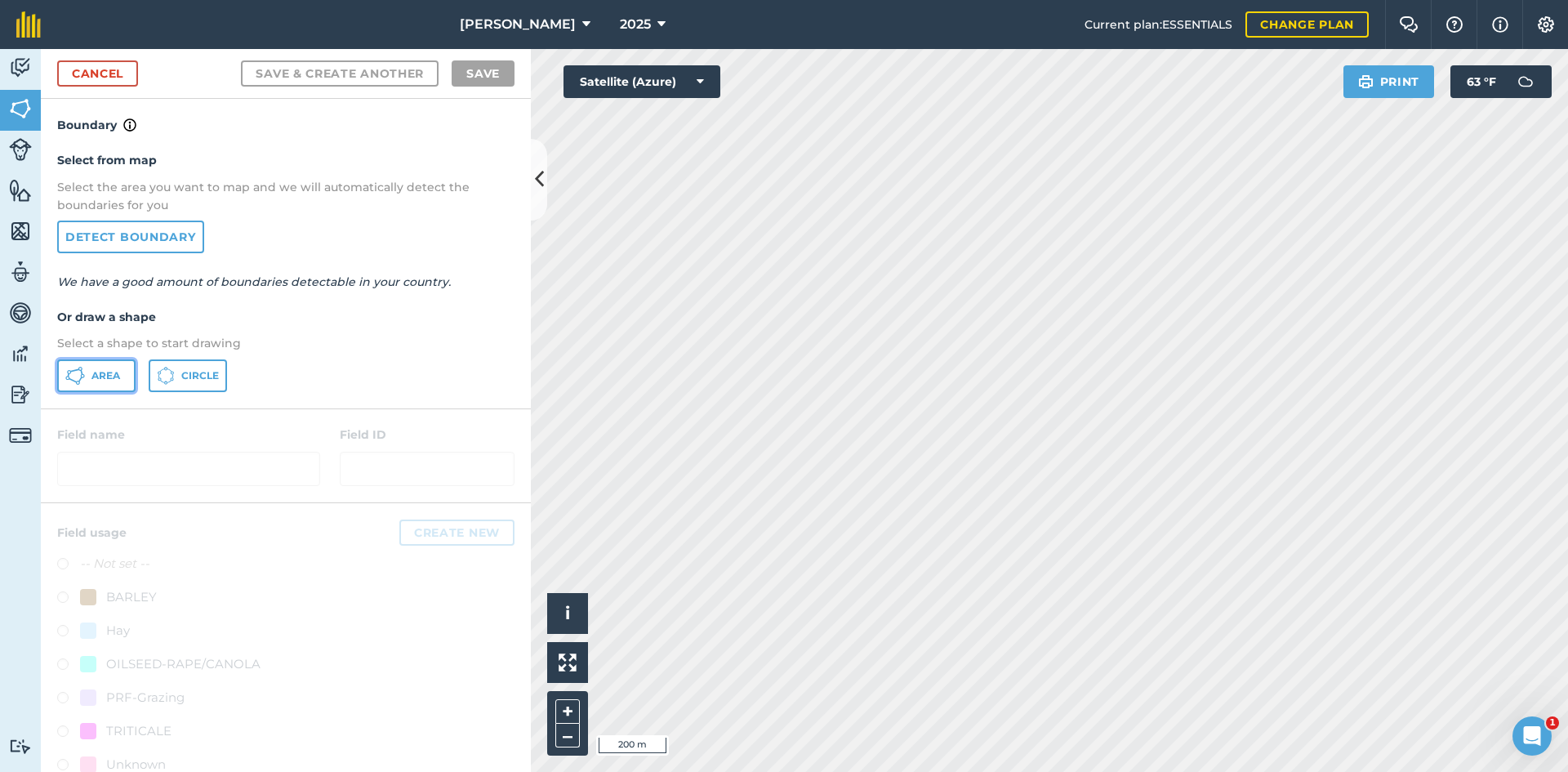
click at [89, 385] on button "Area" at bounding box center [96, 375] width 78 height 32
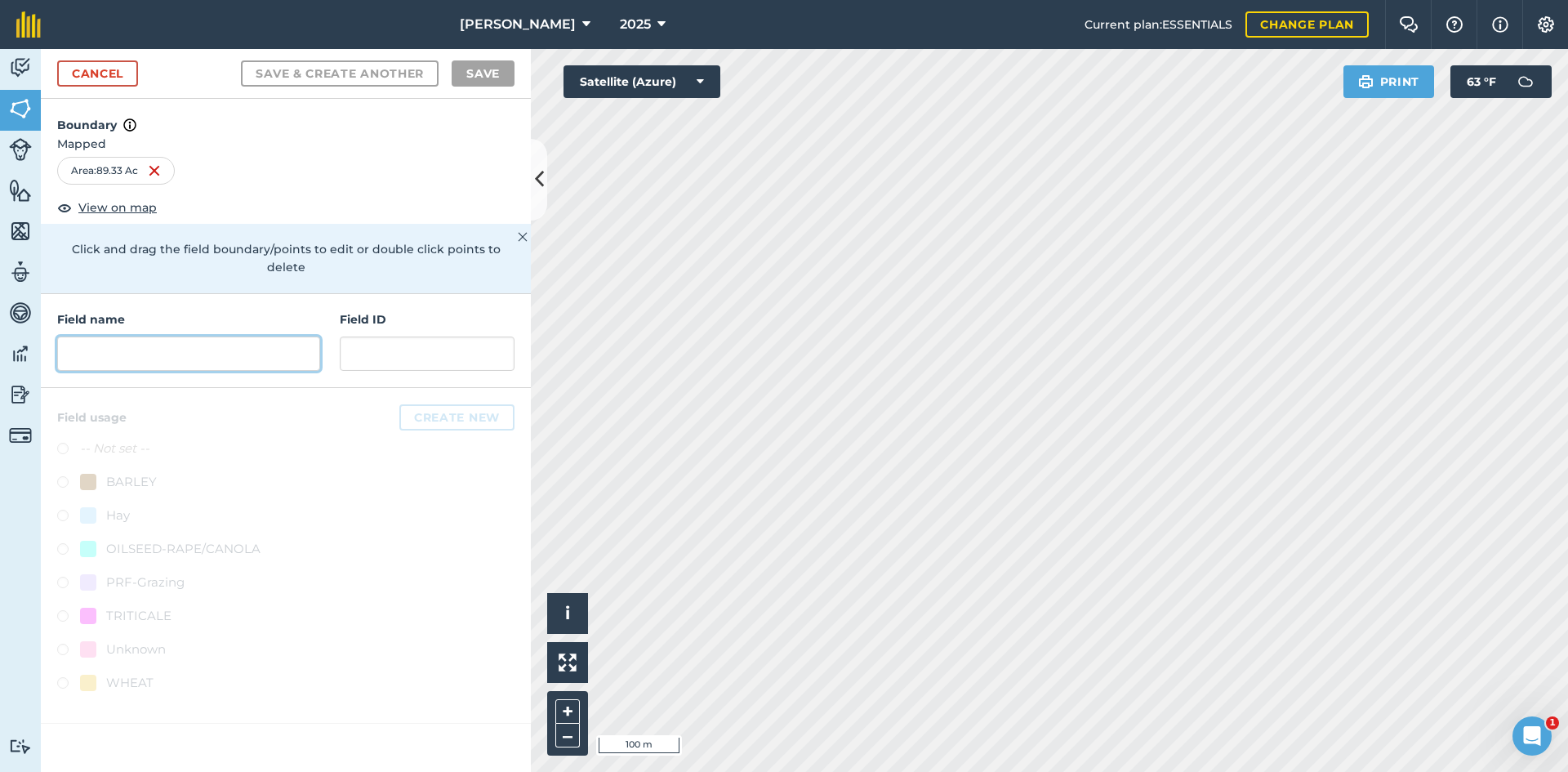
click at [127, 337] on input "text" at bounding box center [189, 354] width 263 height 34
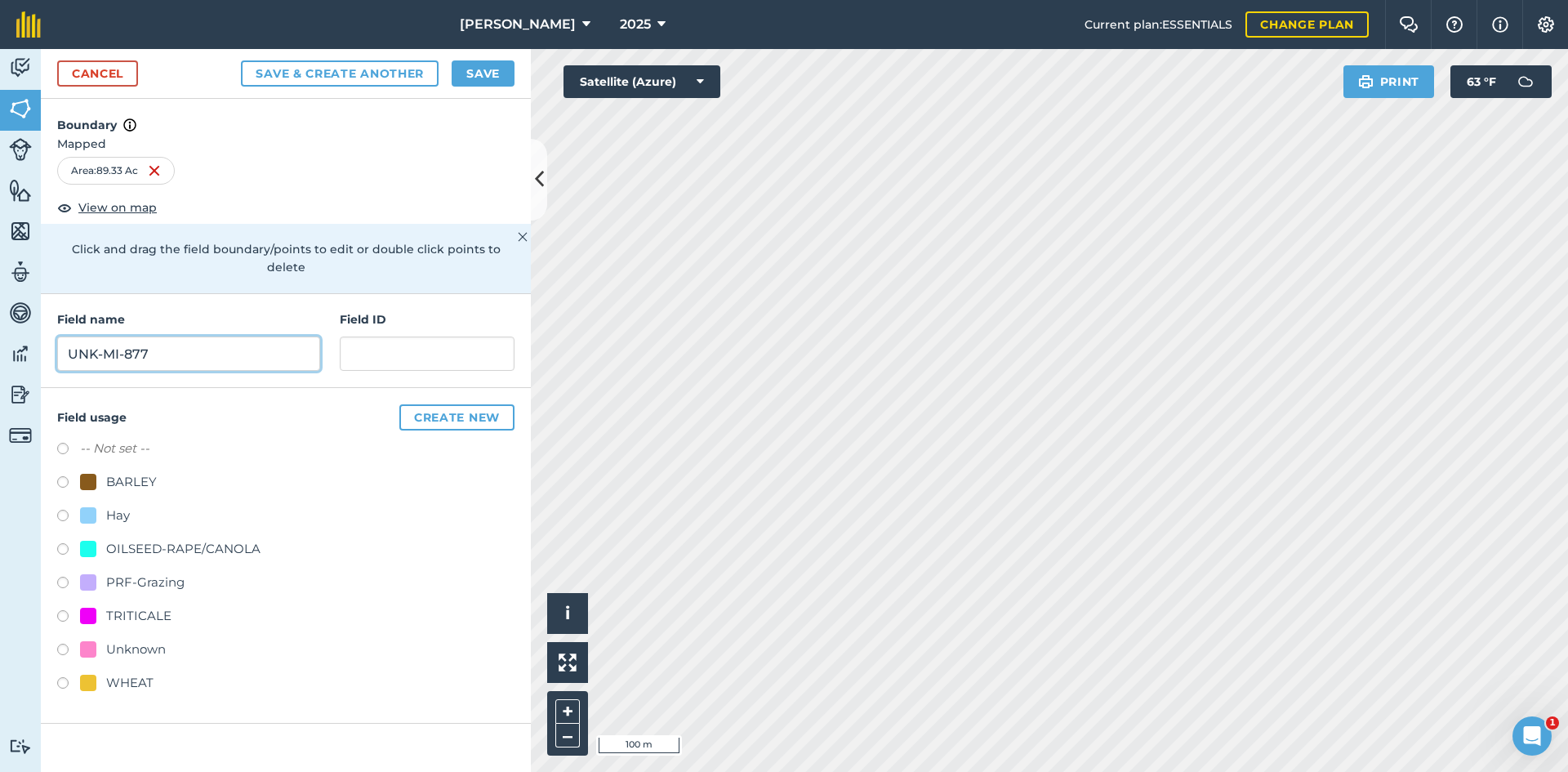
type input "UNK-MI-877"
paste input "FSA: 3262-1296-"
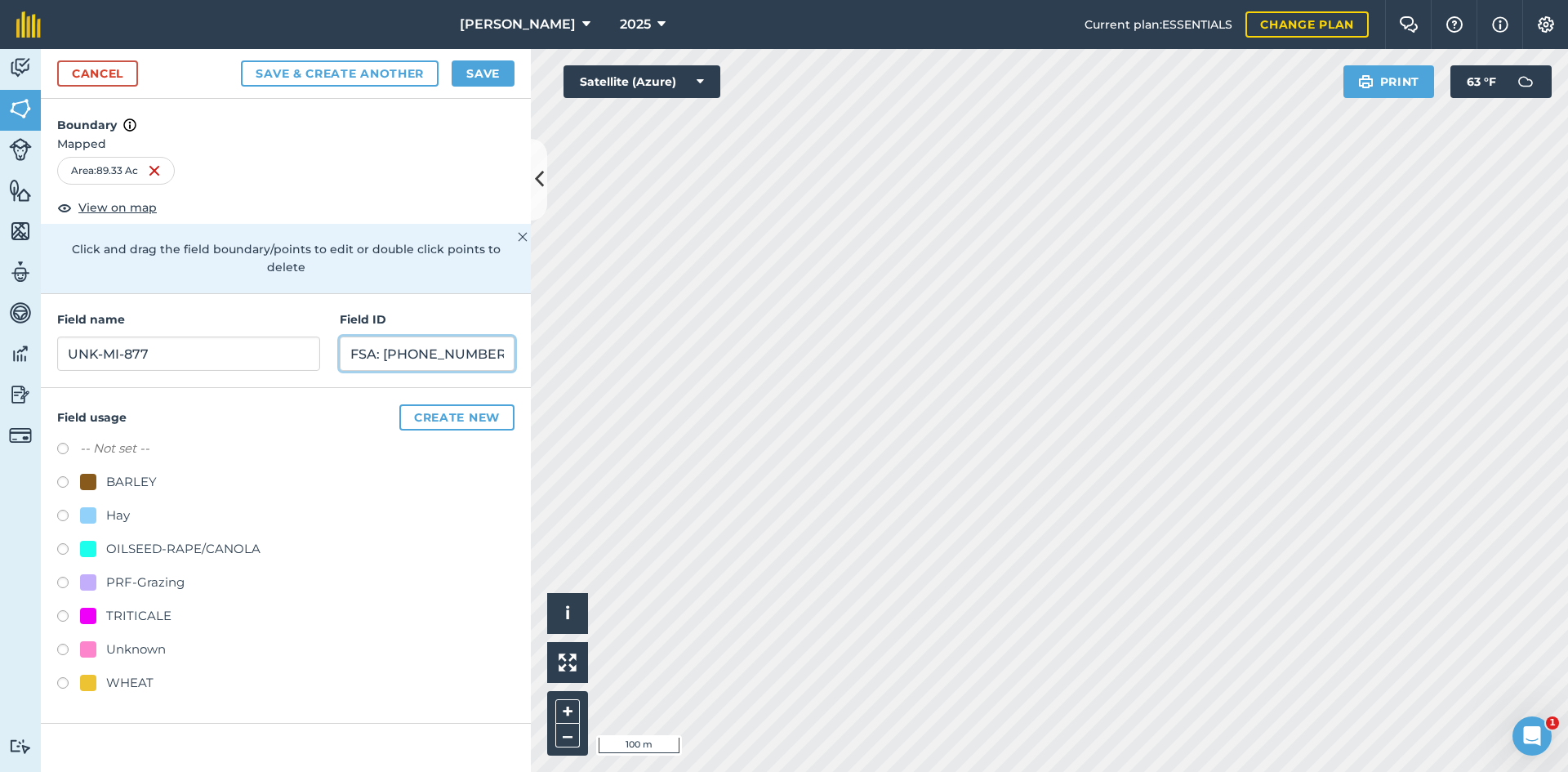
type input "FSA: [PHONE_NUMBER]"
click at [182, 572] on div "PRF-Grazing" at bounding box center [145, 582] width 78 height 20
radio input "true"
click at [500, 69] on button "Save" at bounding box center [483, 73] width 63 height 26
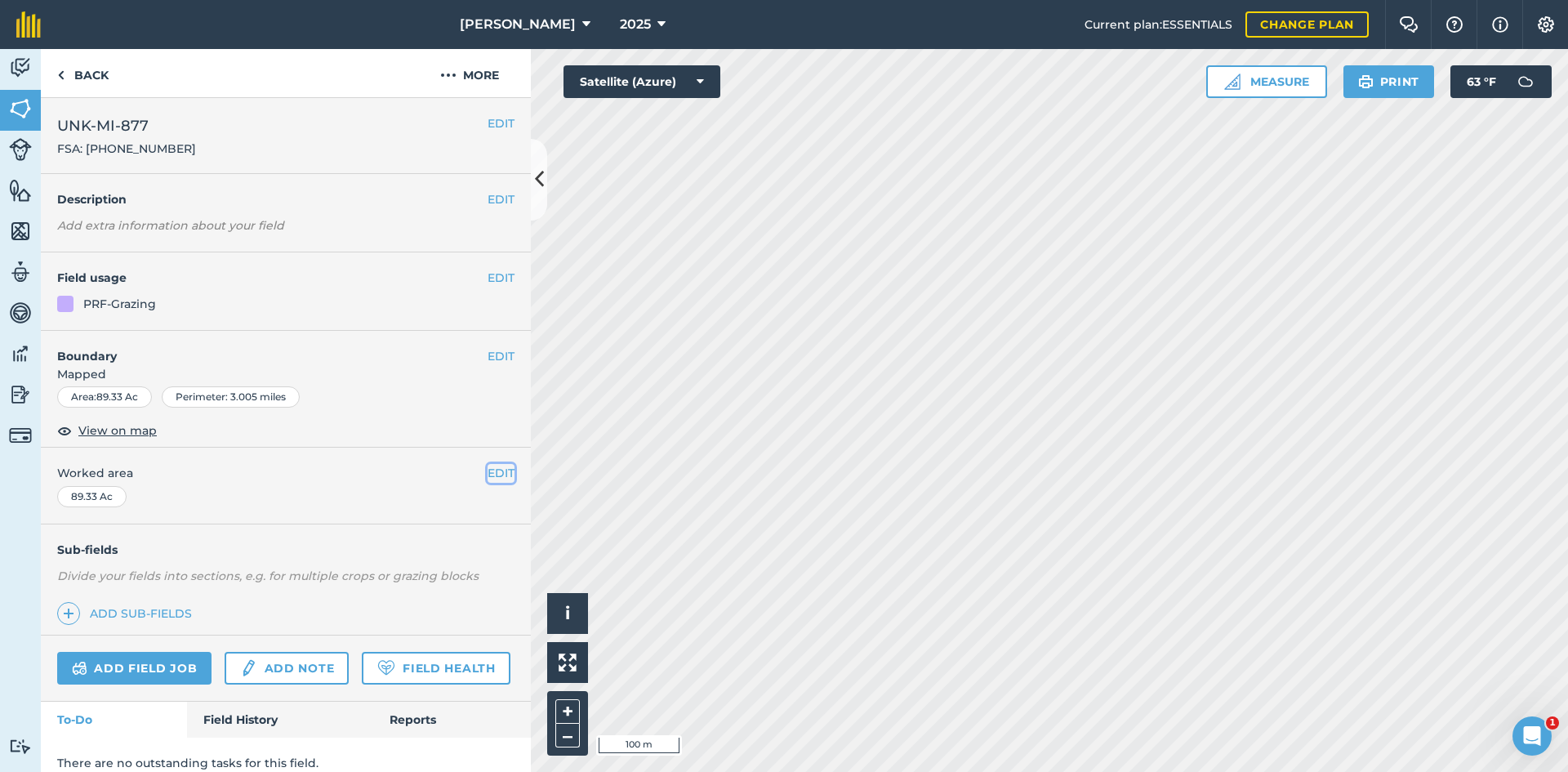
click at [488, 464] on button "EDIT" at bounding box center [501, 472] width 27 height 18
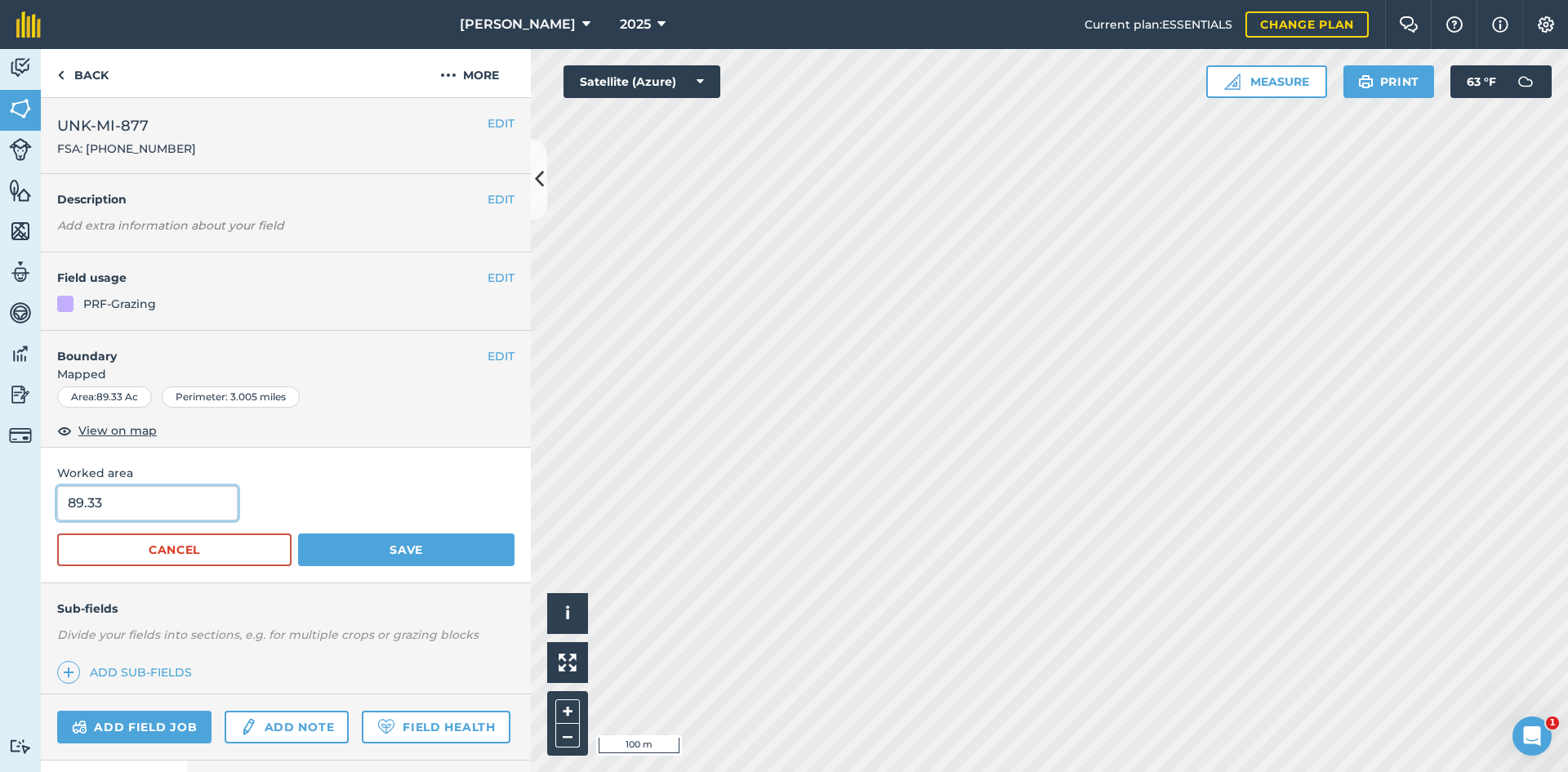
drag, startPoint x: 83, startPoint y: 516, endPoint x: 63, endPoint y: 509, distance: 21.2
click at [65, 509] on input "89.33" at bounding box center [148, 503] width 181 height 34
drag, startPoint x: 112, startPoint y: 506, endPoint x: 45, endPoint y: 510, distance: 67.1
click at [45, 510] on div "Worked area 89.33 Cancel Save" at bounding box center [285, 515] width 491 height 135
type input "87.22"
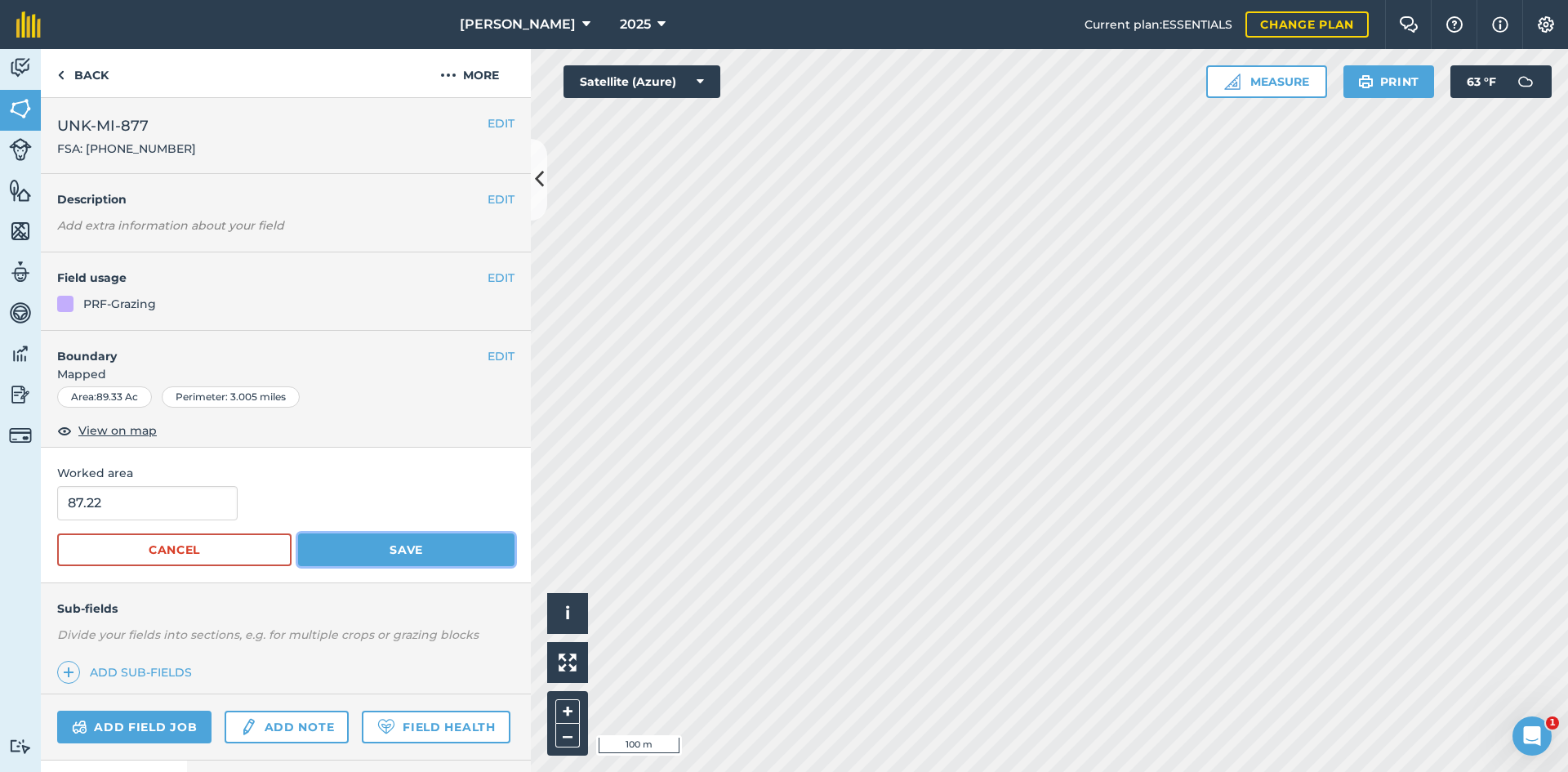
click at [456, 534] on button "Save" at bounding box center [406, 550] width 217 height 32
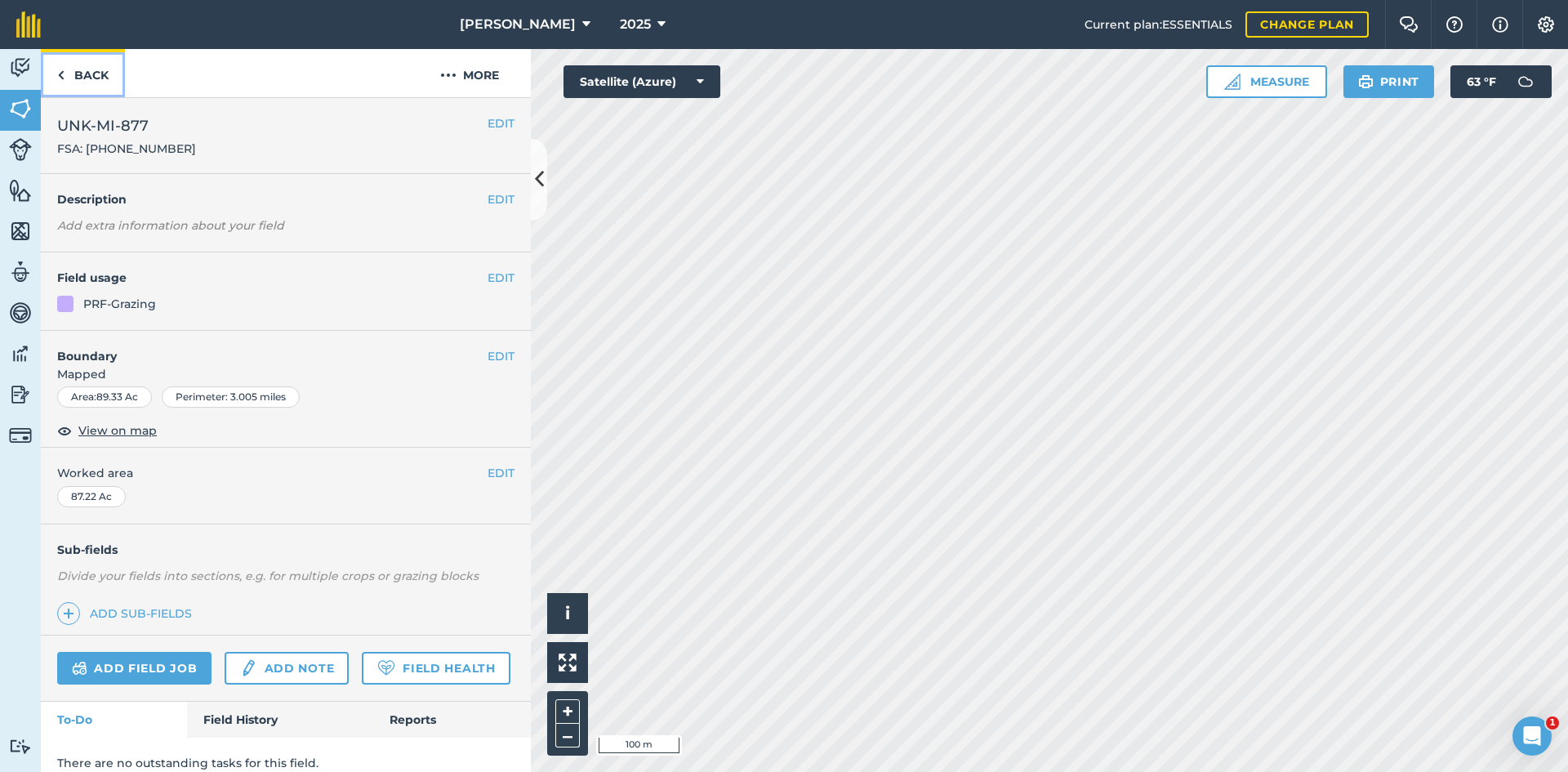
click at [105, 75] on link "Back" at bounding box center [82, 73] width 84 height 49
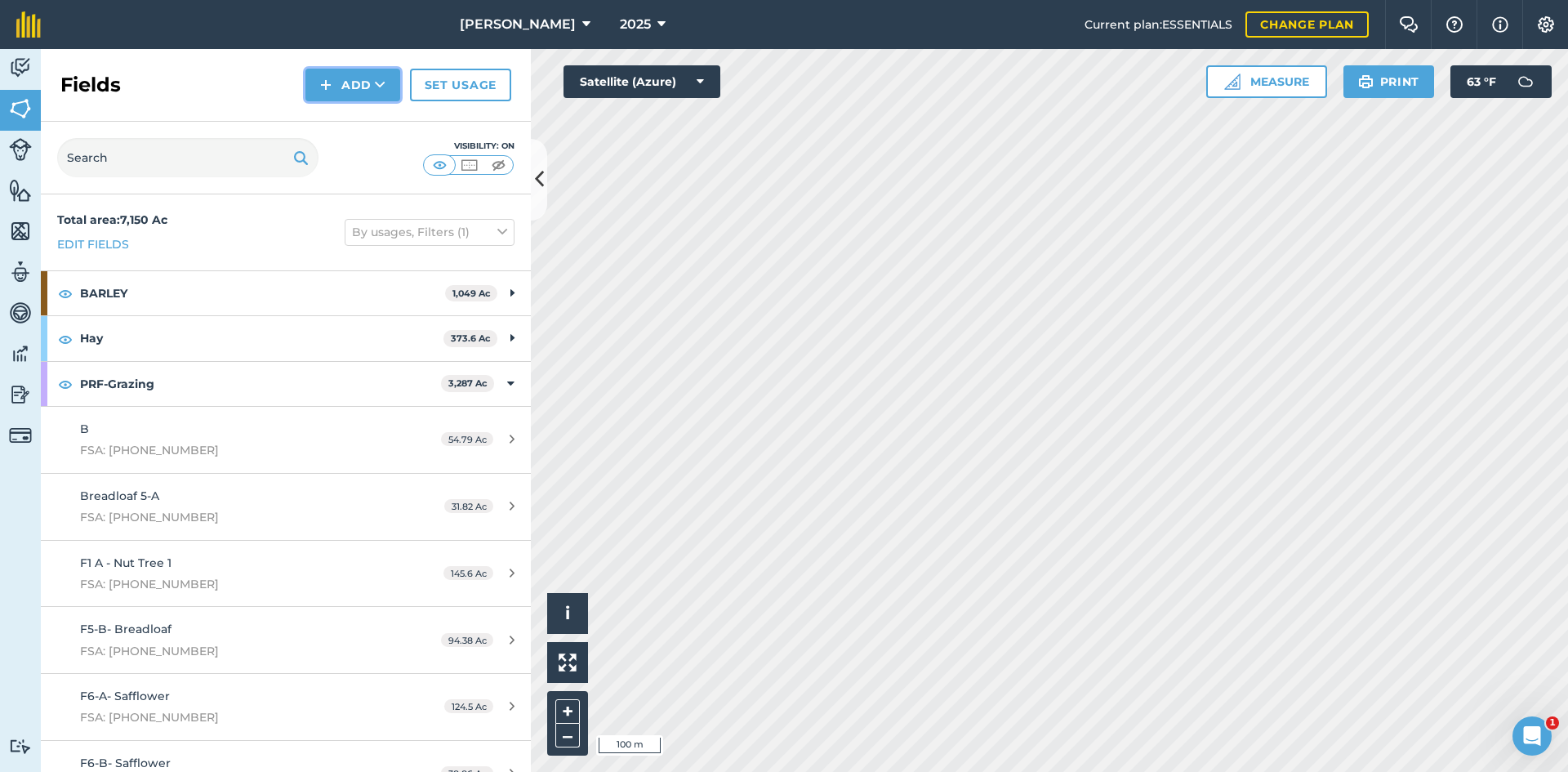
click at [391, 93] on button "Add" at bounding box center [352, 85] width 95 height 32
click at [352, 113] on link "Draw" at bounding box center [353, 121] width 90 height 36
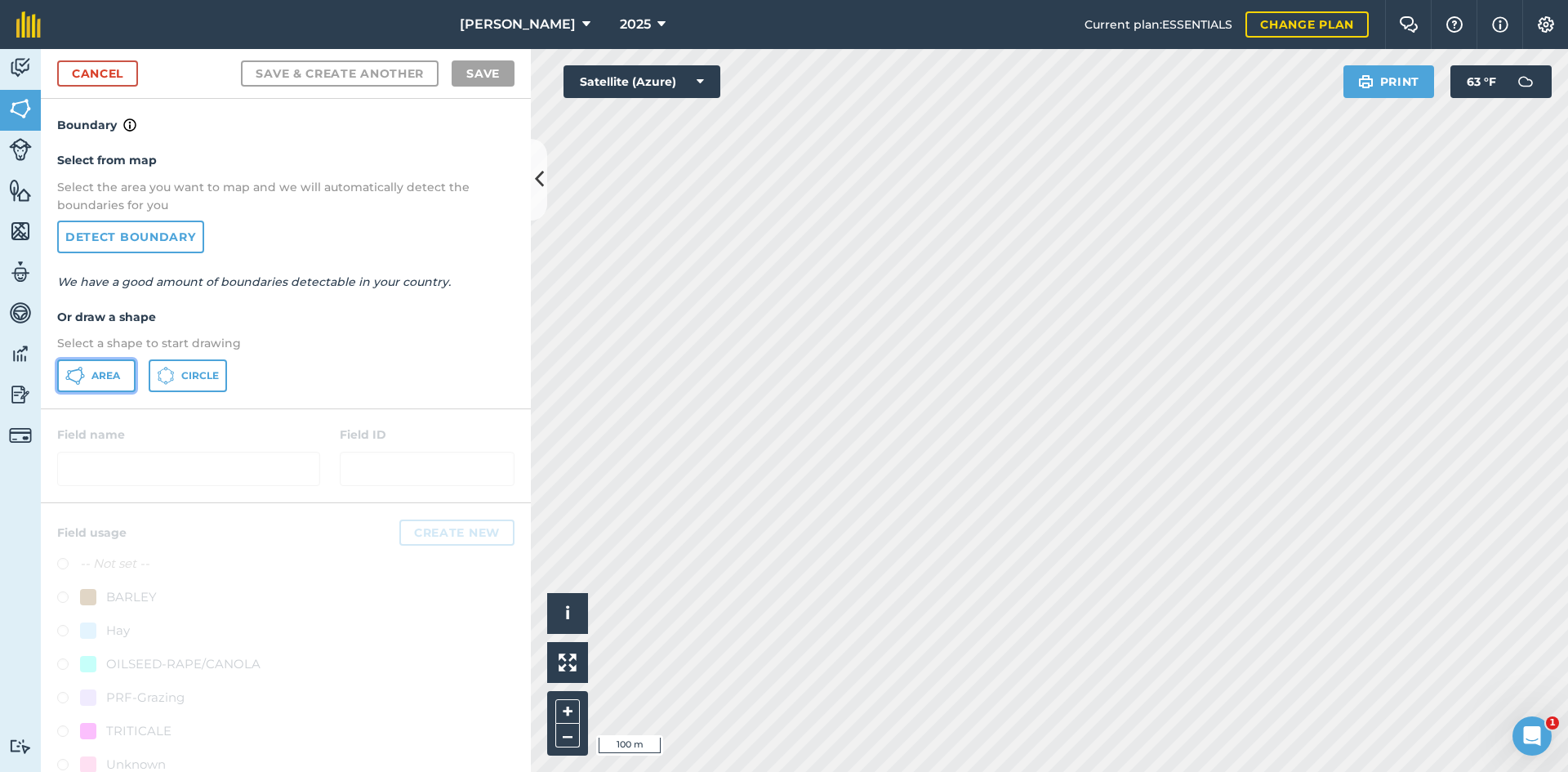
click at [90, 366] on button "Area" at bounding box center [96, 375] width 78 height 32
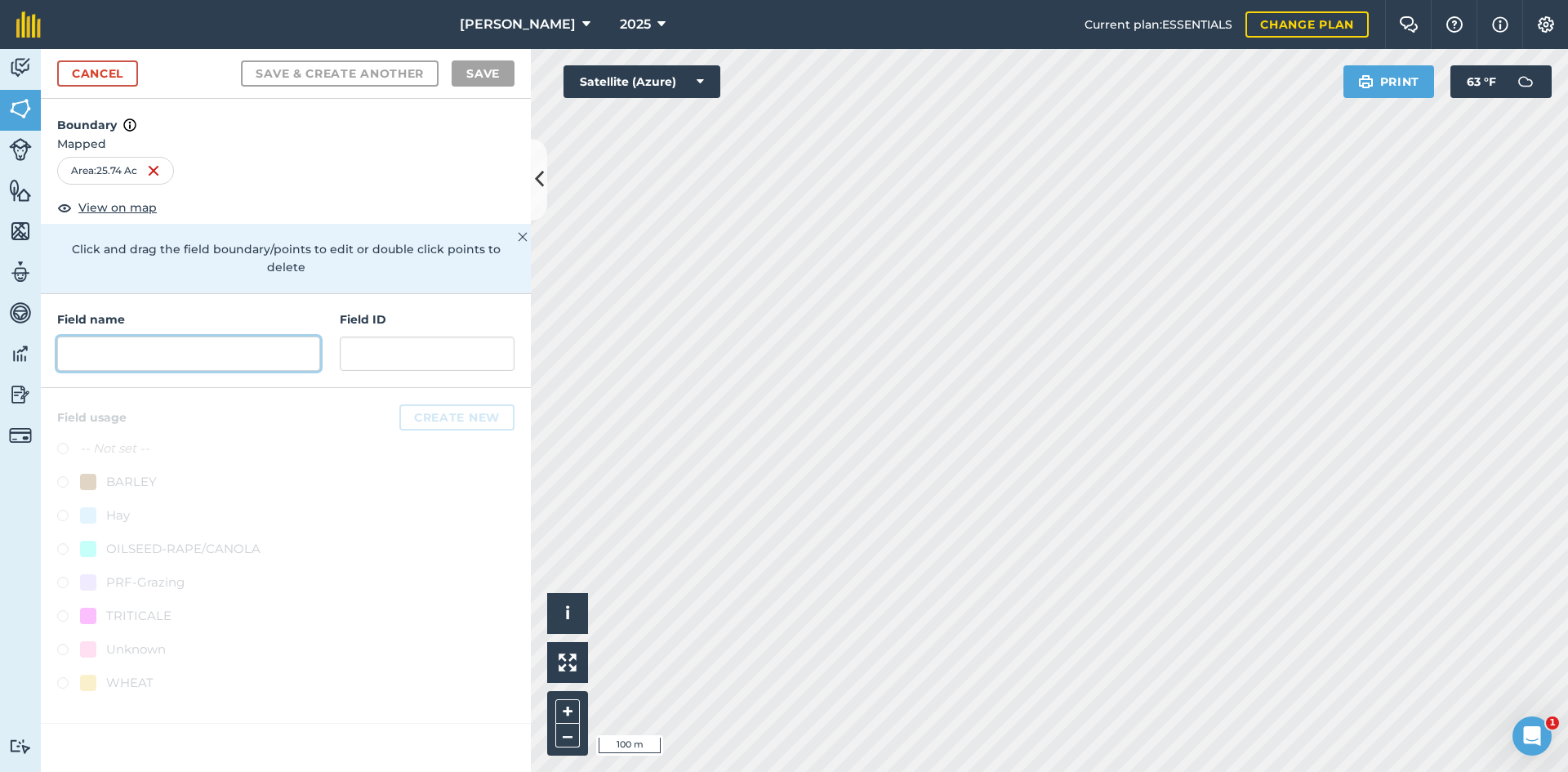
click at [160, 346] on input "text" at bounding box center [189, 354] width 263 height 34
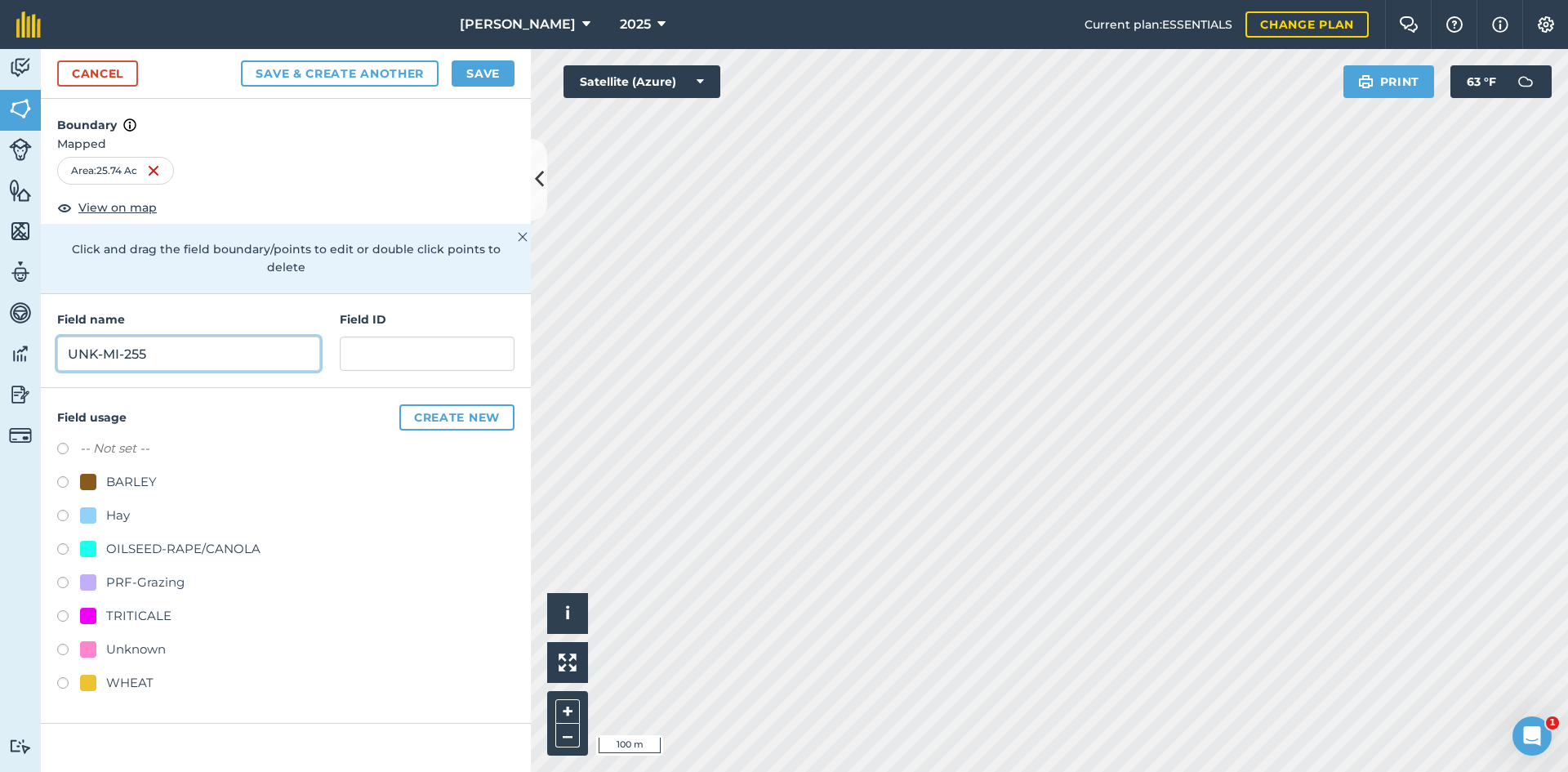
drag, startPoint x: 197, startPoint y: 346, endPoint x: 184, endPoint y: 370, distance: 27.3
type input "UNK-MI-255"
drag, startPoint x: 184, startPoint y: 370, endPoint x: 416, endPoint y: 337, distance: 234.3
click at [416, 337] on input "text" at bounding box center [428, 354] width 175 height 34
paste input "FSA: 3262-1296-"
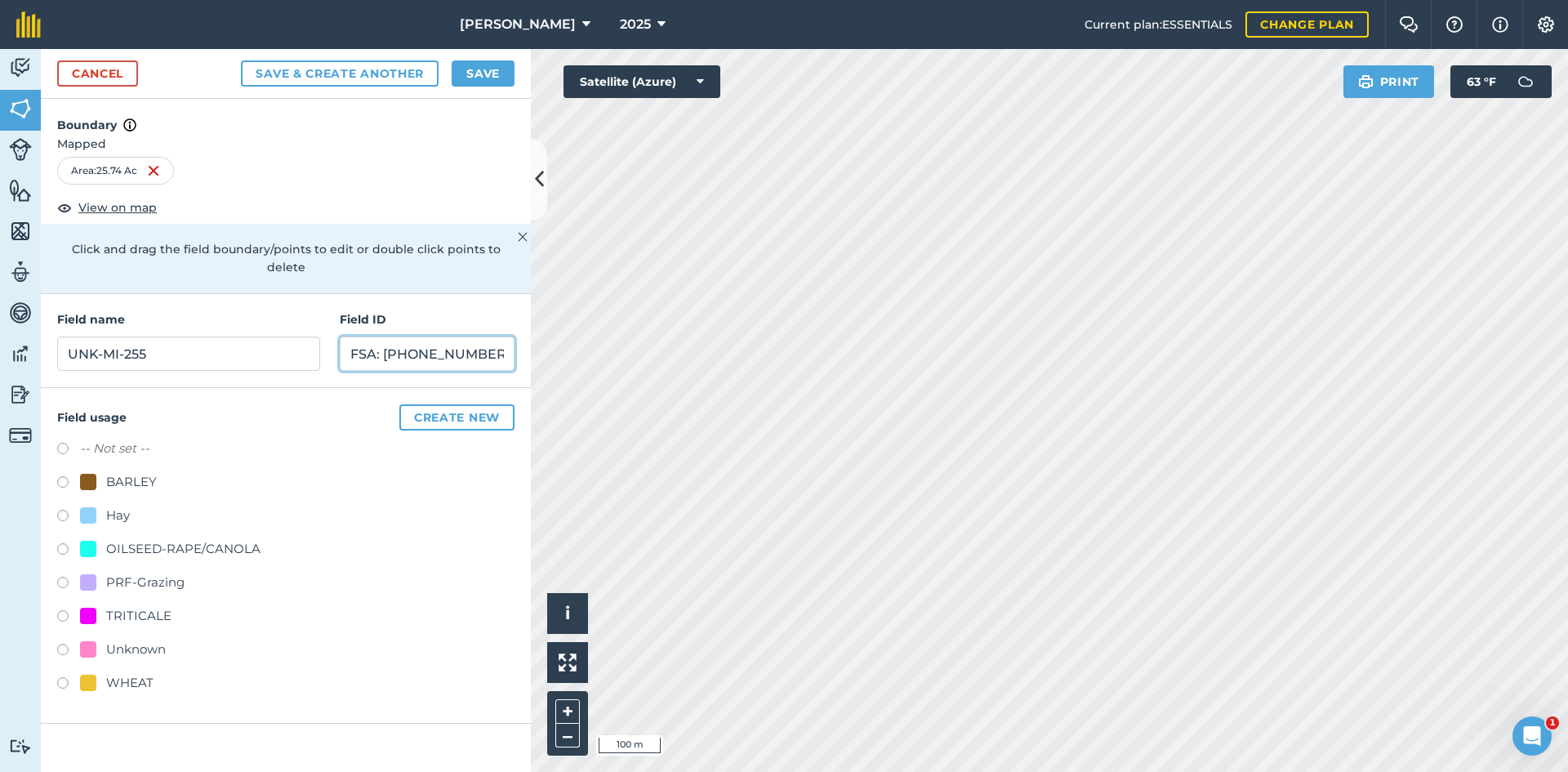
type input "FSA: [PHONE_NUMBER]"
drag, startPoint x: 181, startPoint y: 567, endPoint x: 205, endPoint y: 535, distance: 40.0
click at [181, 572] on div "PRF-Grazing" at bounding box center [145, 582] width 78 height 20
radio input "true"
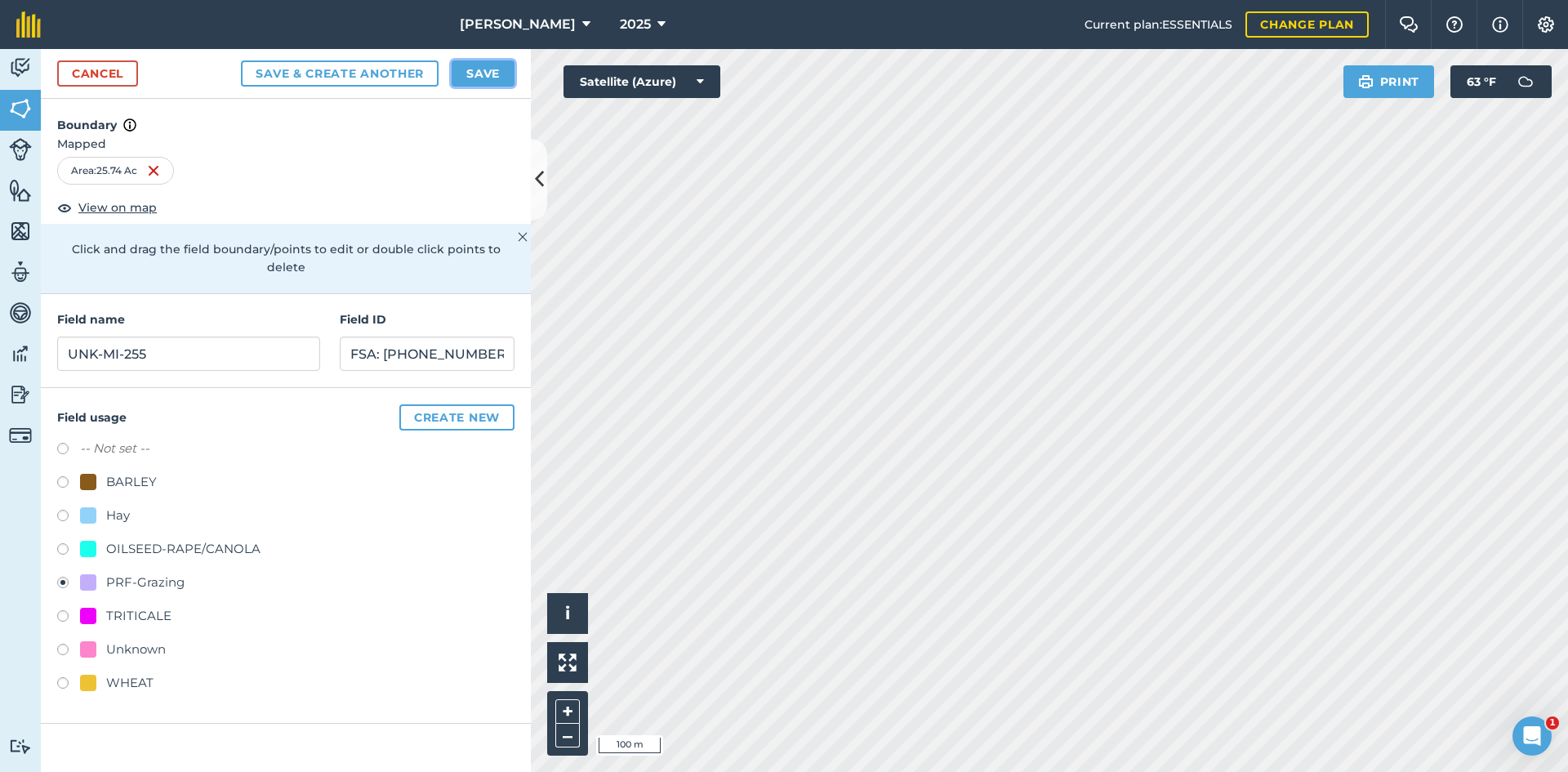
click at [508, 67] on button "Save" at bounding box center [483, 73] width 63 height 26
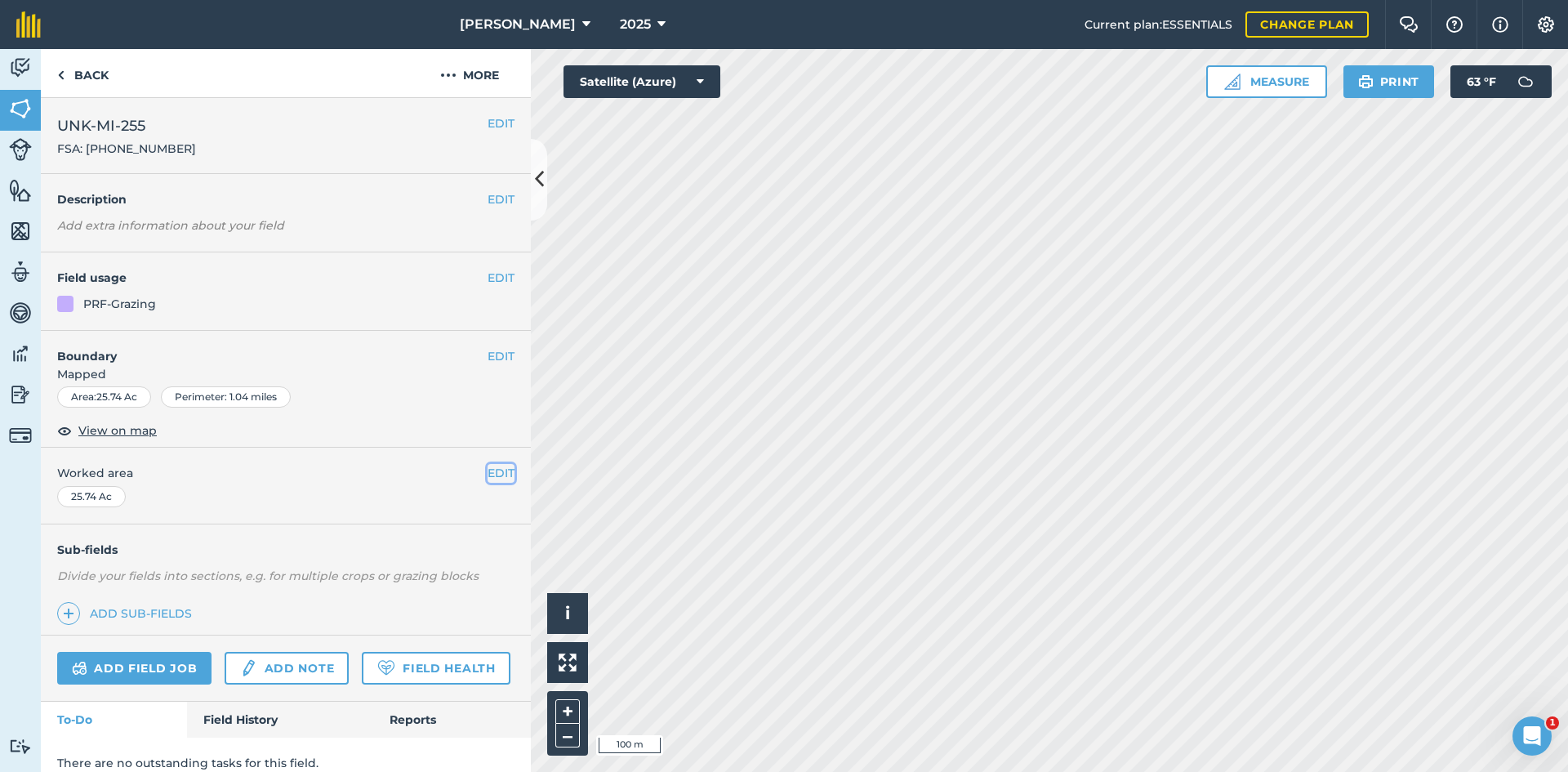
click at [488, 474] on button "EDIT" at bounding box center [501, 472] width 27 height 18
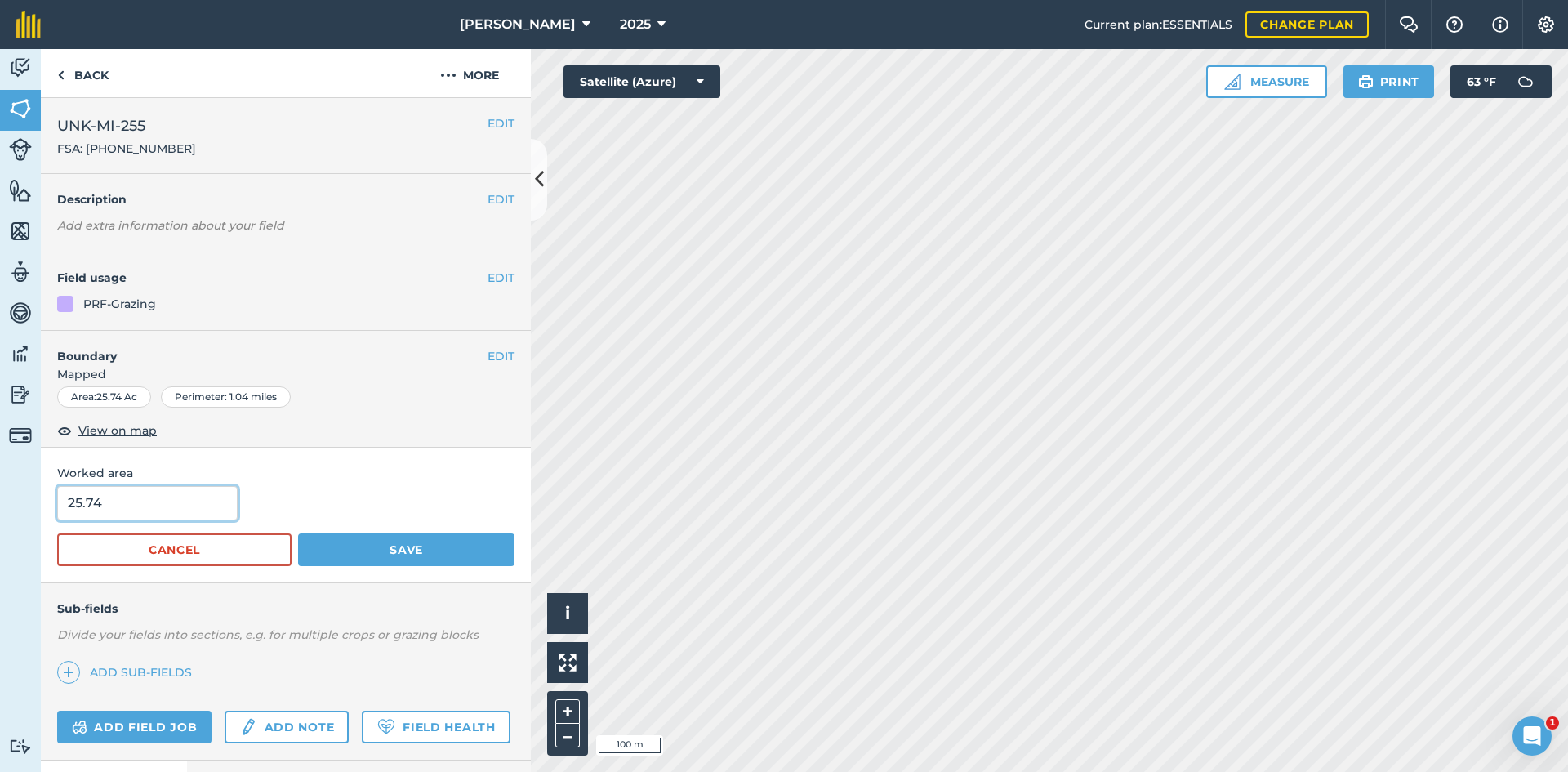
drag, startPoint x: 33, startPoint y: 497, endPoint x: 0, endPoint y: 498, distance: 33.0
click at [20, 498] on div "Activity Fields Livestock Features Maps Team Vehicles Data Reporting Billing Tu…" at bounding box center [784, 409] width 1568 height 723
type input "25.41"
click at [437, 534] on button "Save" at bounding box center [406, 550] width 217 height 32
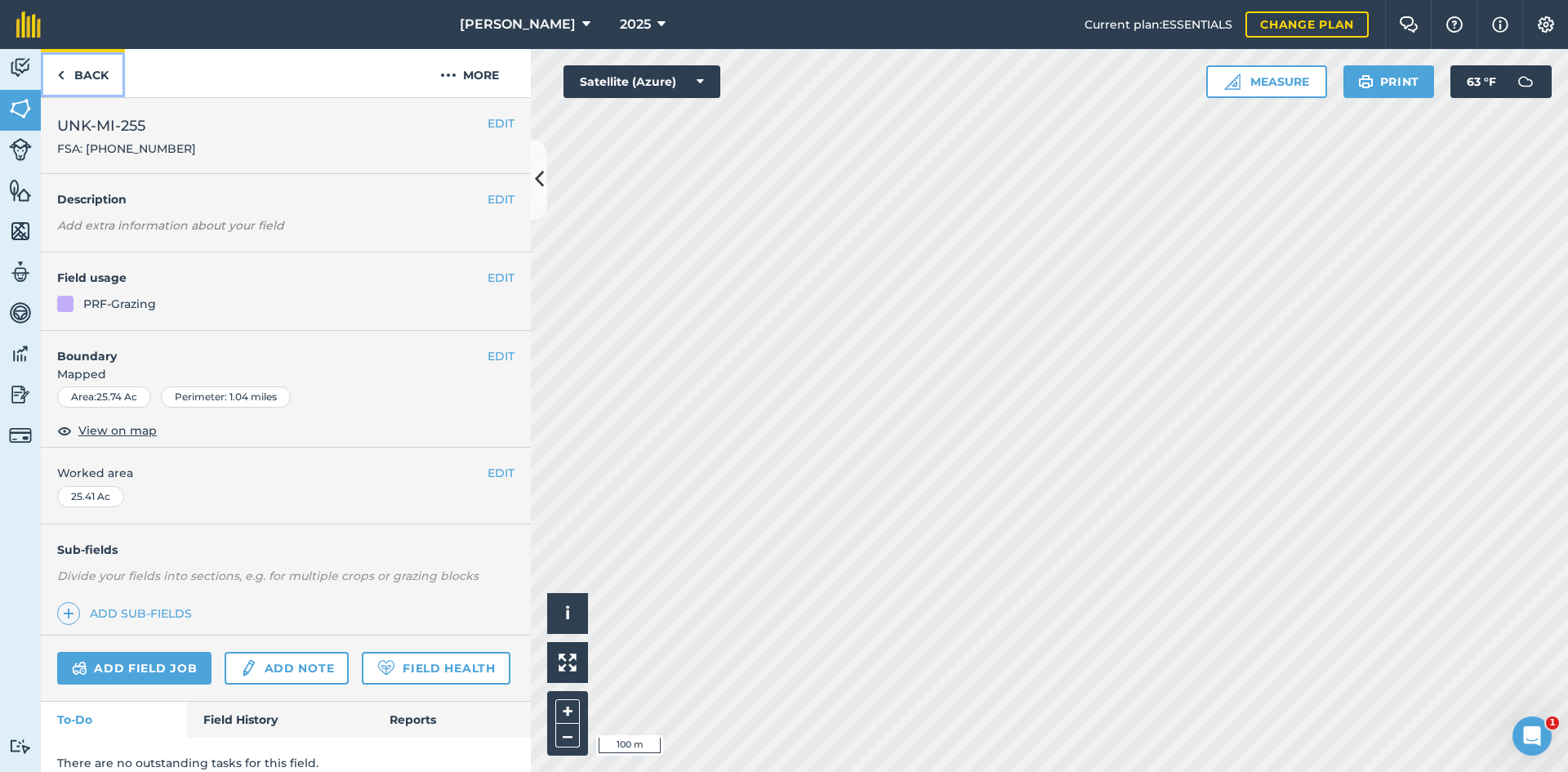
click at [97, 78] on link "Back" at bounding box center [82, 73] width 84 height 49
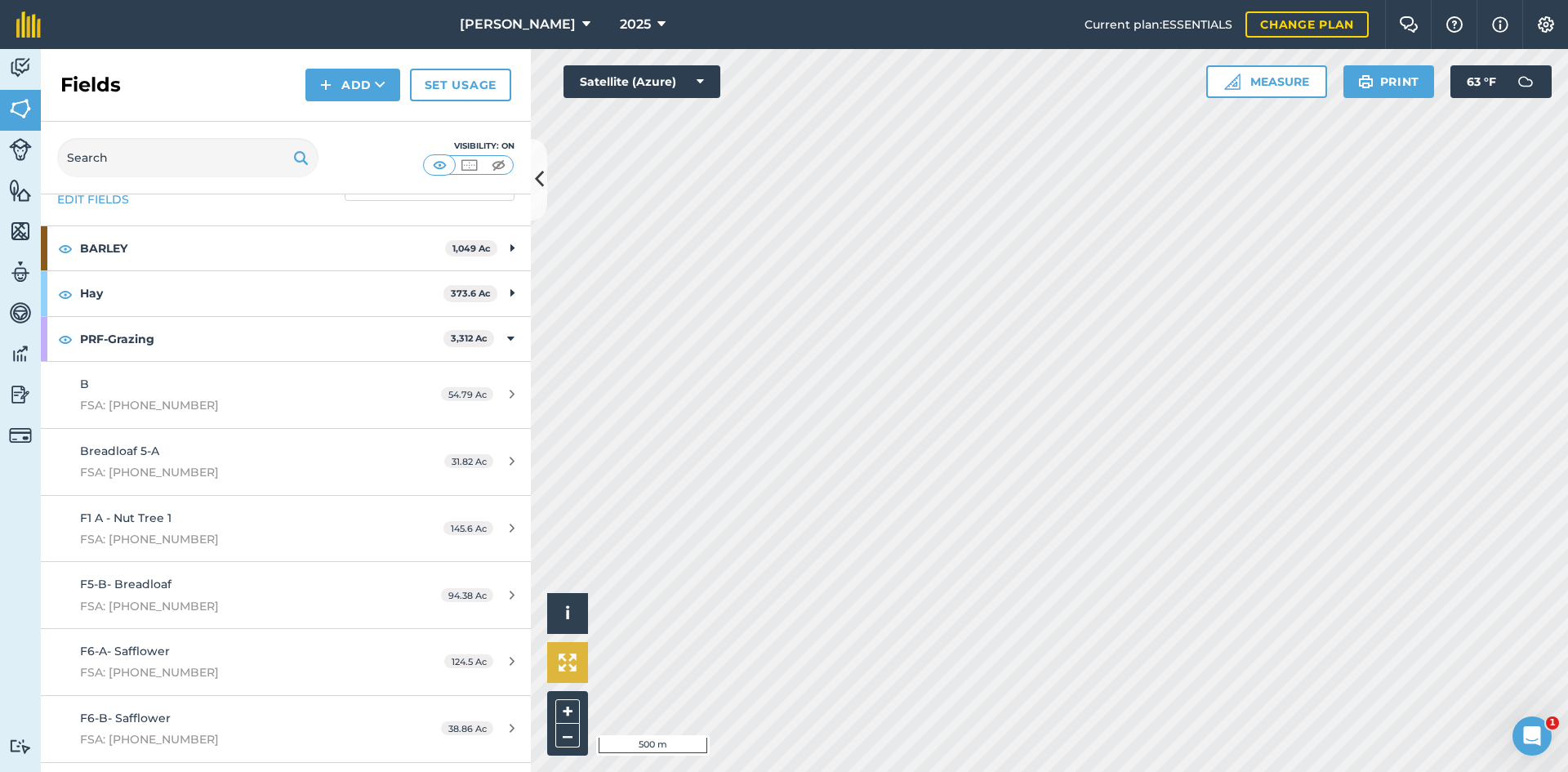
scroll to position [82, 0]
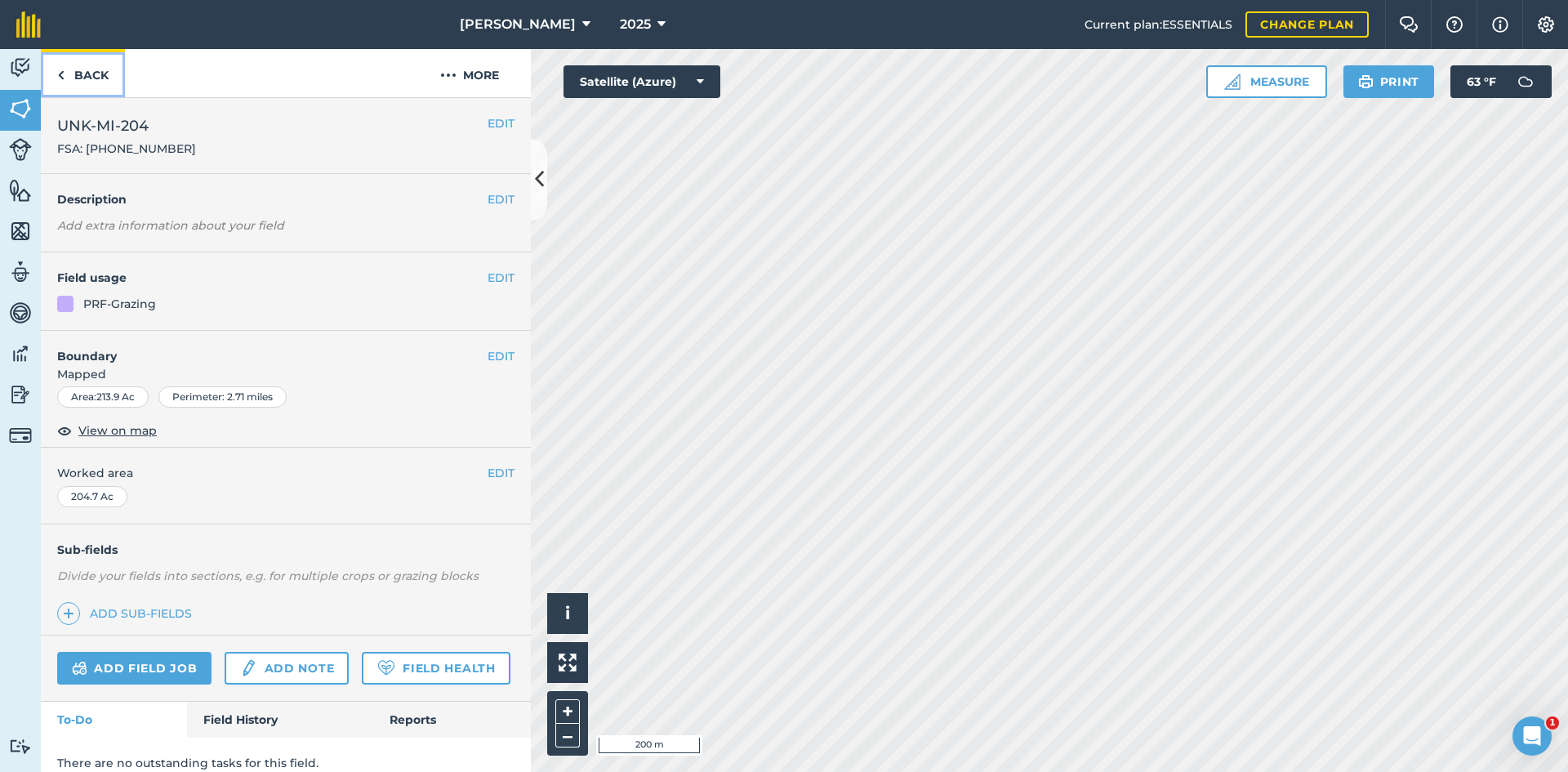
click at [88, 71] on link "Back" at bounding box center [82, 73] width 84 height 49
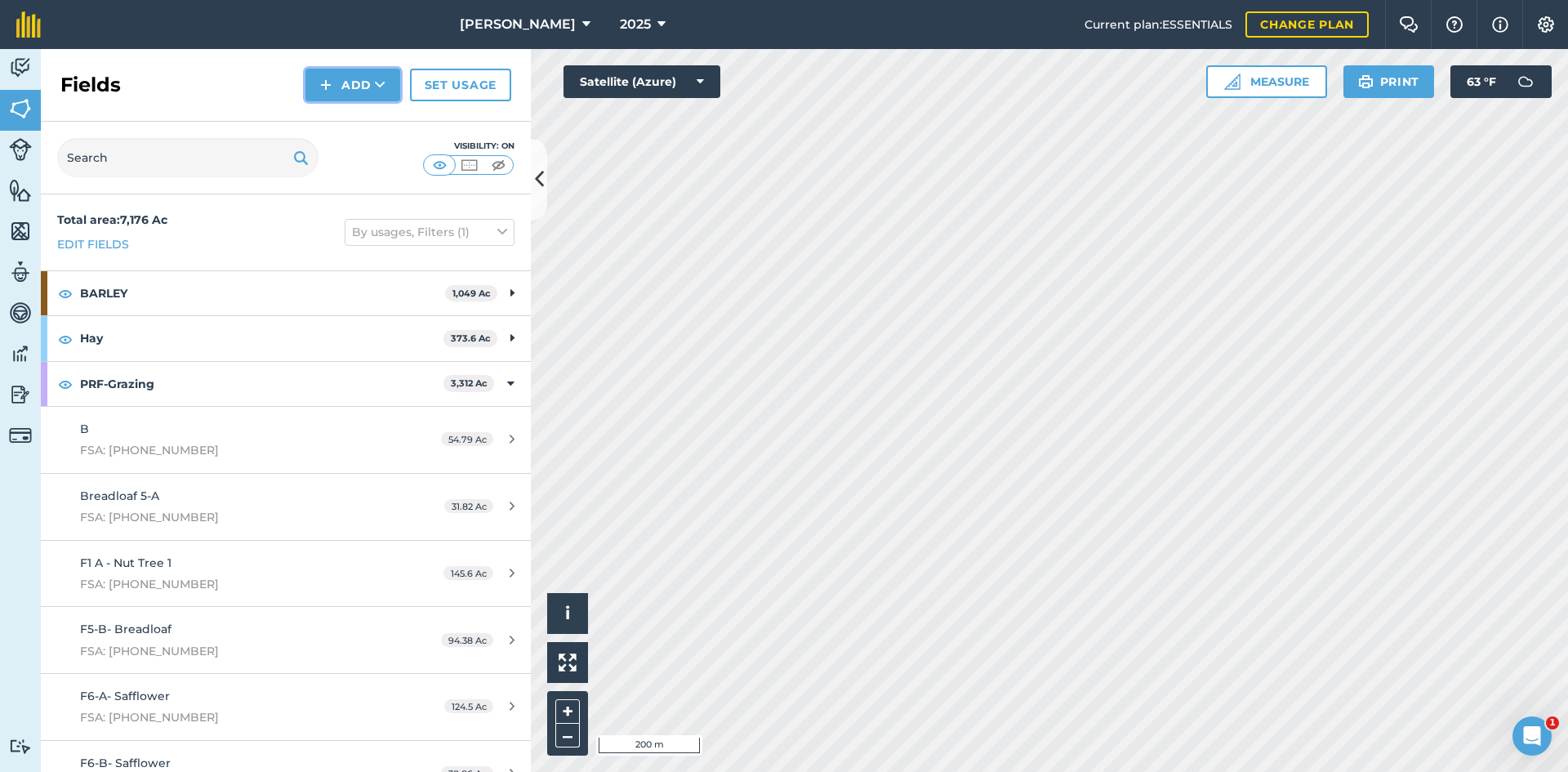
click at [352, 90] on button "Add" at bounding box center [352, 85] width 95 height 32
click at [356, 119] on link "Draw" at bounding box center [353, 121] width 90 height 36
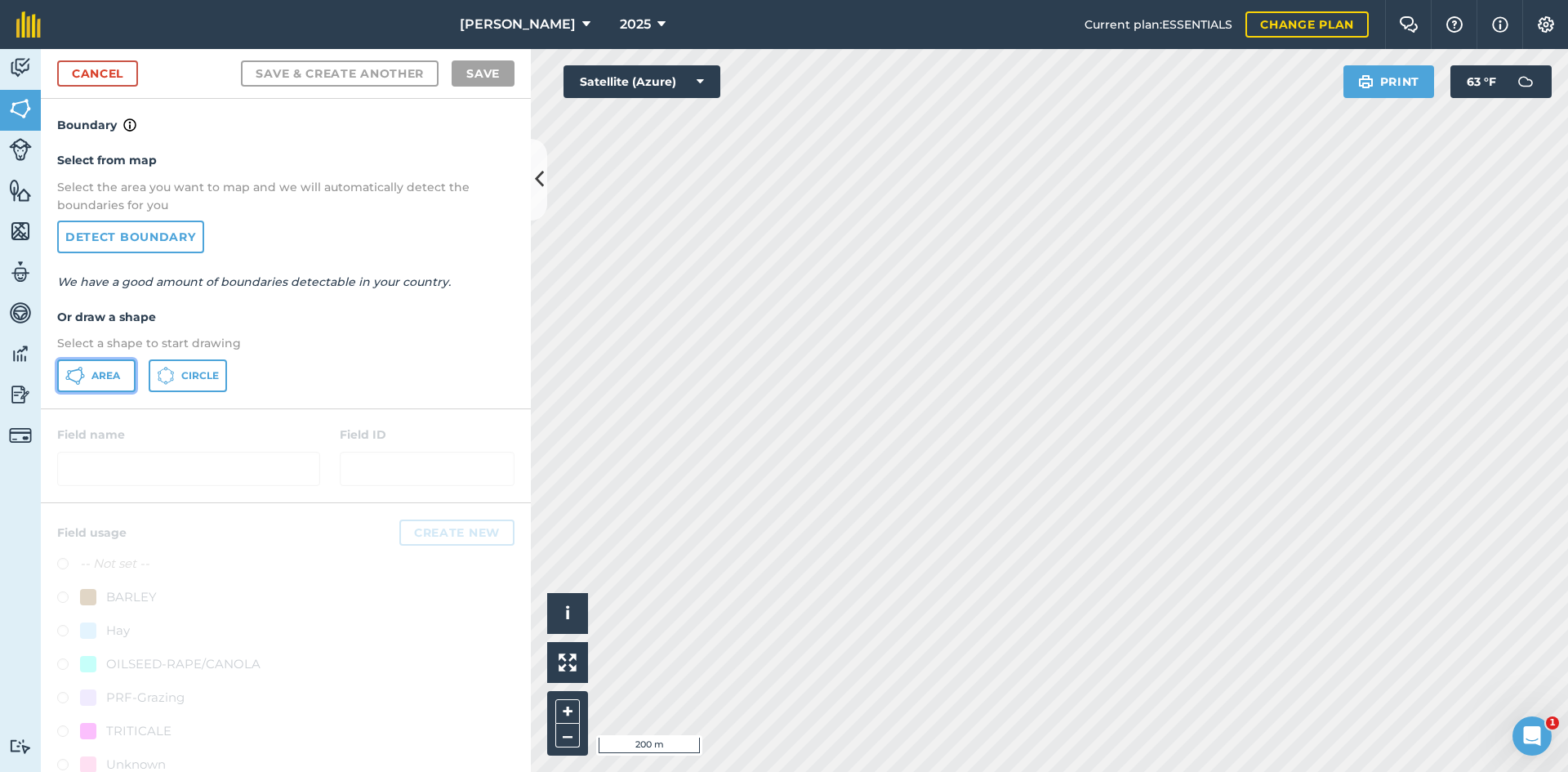
click at [99, 369] on span "Area" at bounding box center [106, 375] width 29 height 13
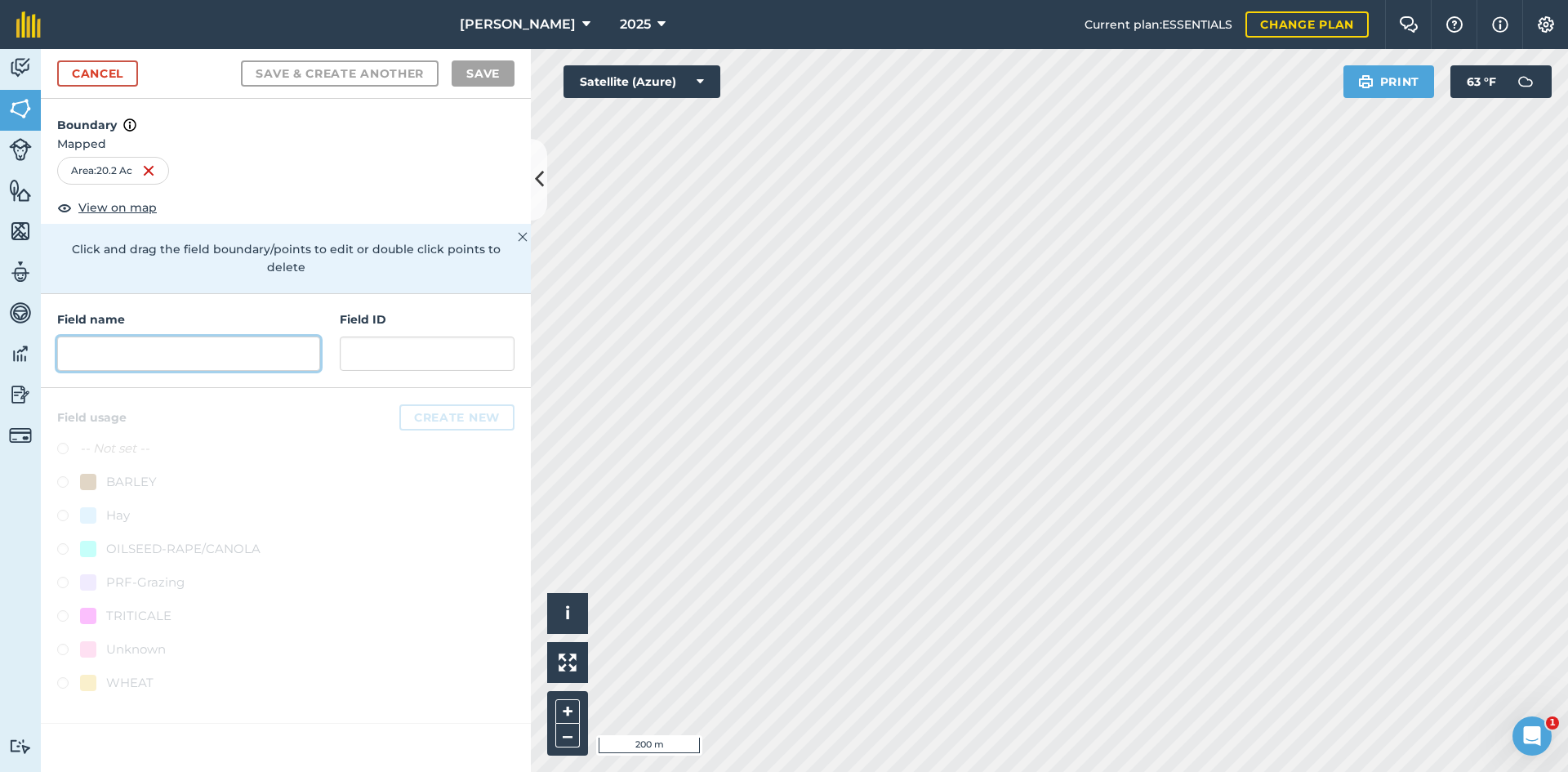
click at [172, 344] on input "text" at bounding box center [189, 354] width 263 height 34
paste input "68787815"
type input "68787815"
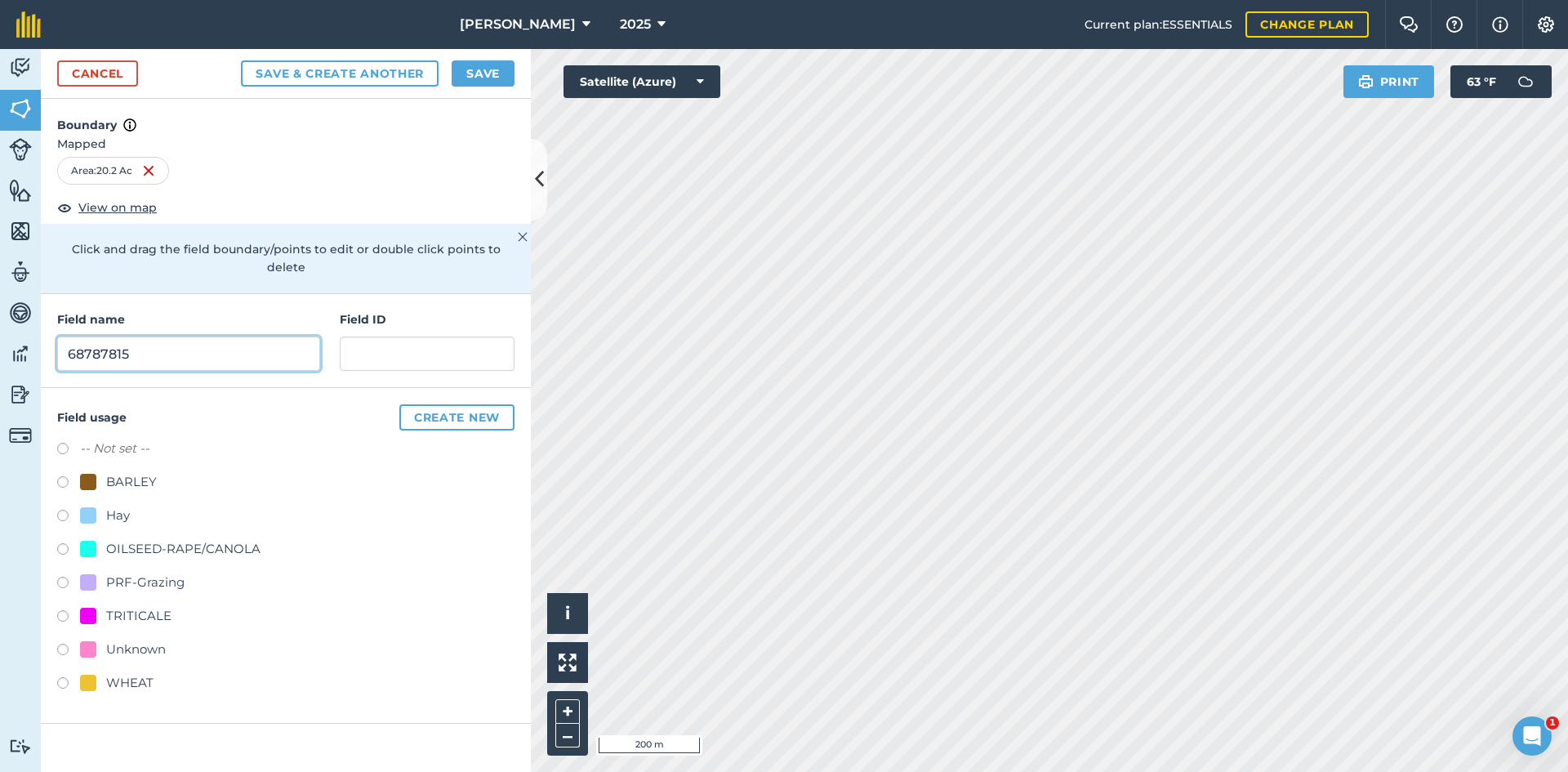
drag, startPoint x: 186, startPoint y: 337, endPoint x: 31, endPoint y: 331, distance: 155.1
click at [40, 331] on div "Activity Fields Livestock Features Maps Team Vehicles Data Reporting Billing Tu…" at bounding box center [784, 409] width 1568 height 723
type input "UNK-MI-888"
click at [149, 572] on div "PRF-Grazing" at bounding box center [145, 582] width 78 height 20
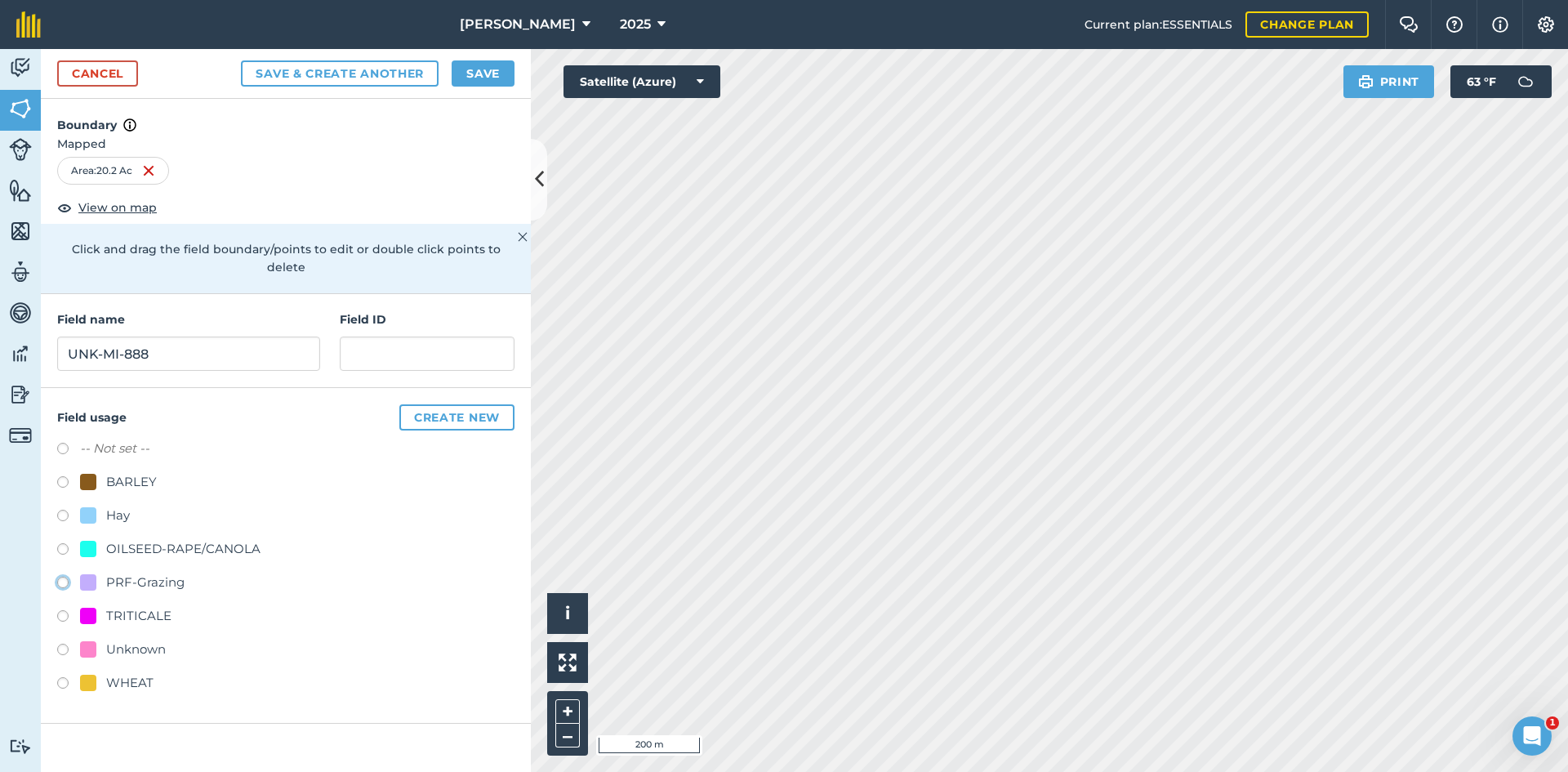
radio input "true"
type input "FSA: [PHONE_NUMBER]"
click at [473, 72] on button "Save" at bounding box center [483, 73] width 63 height 26
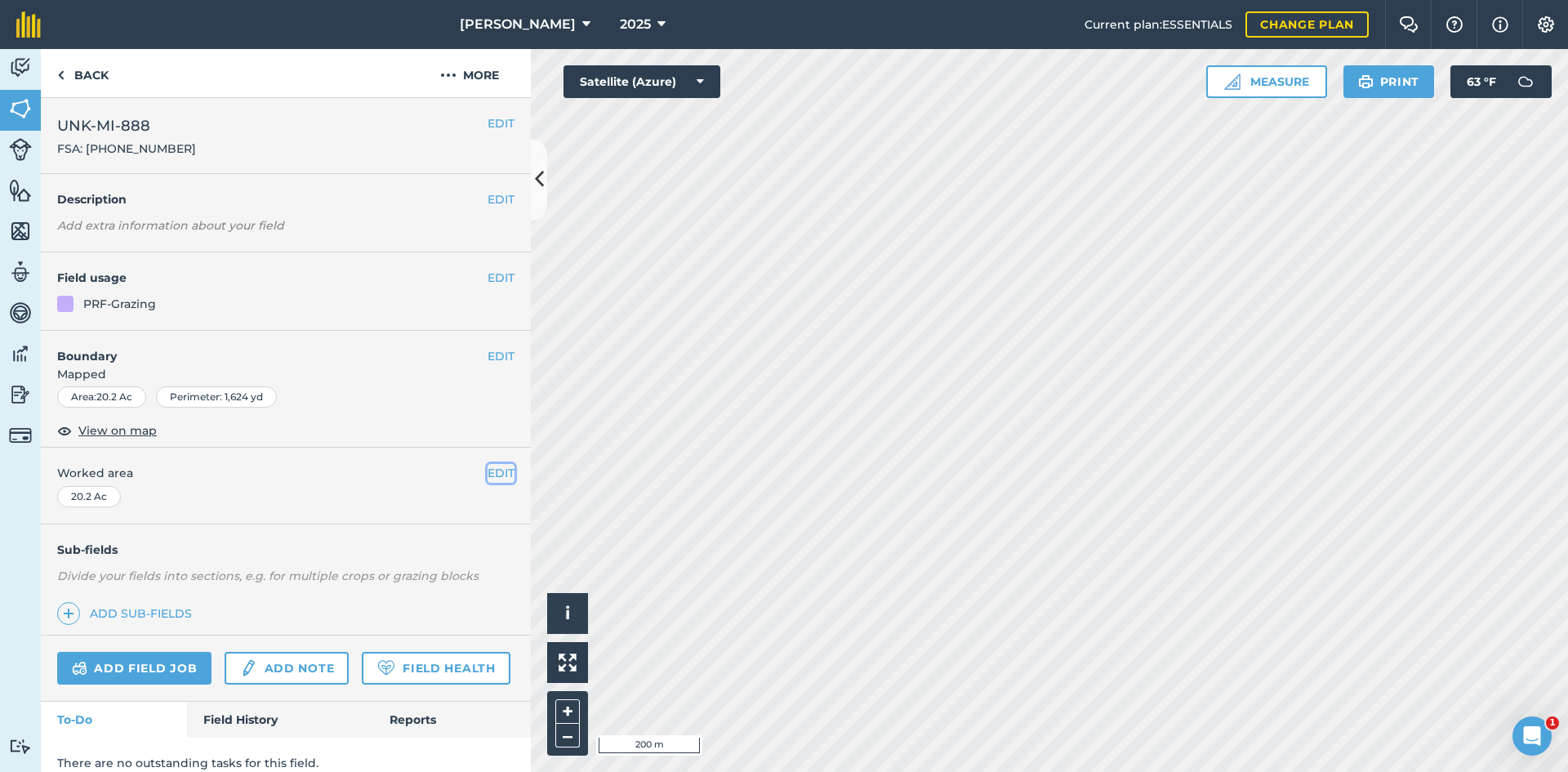
click at [491, 474] on button "EDIT" at bounding box center [501, 472] width 27 height 18
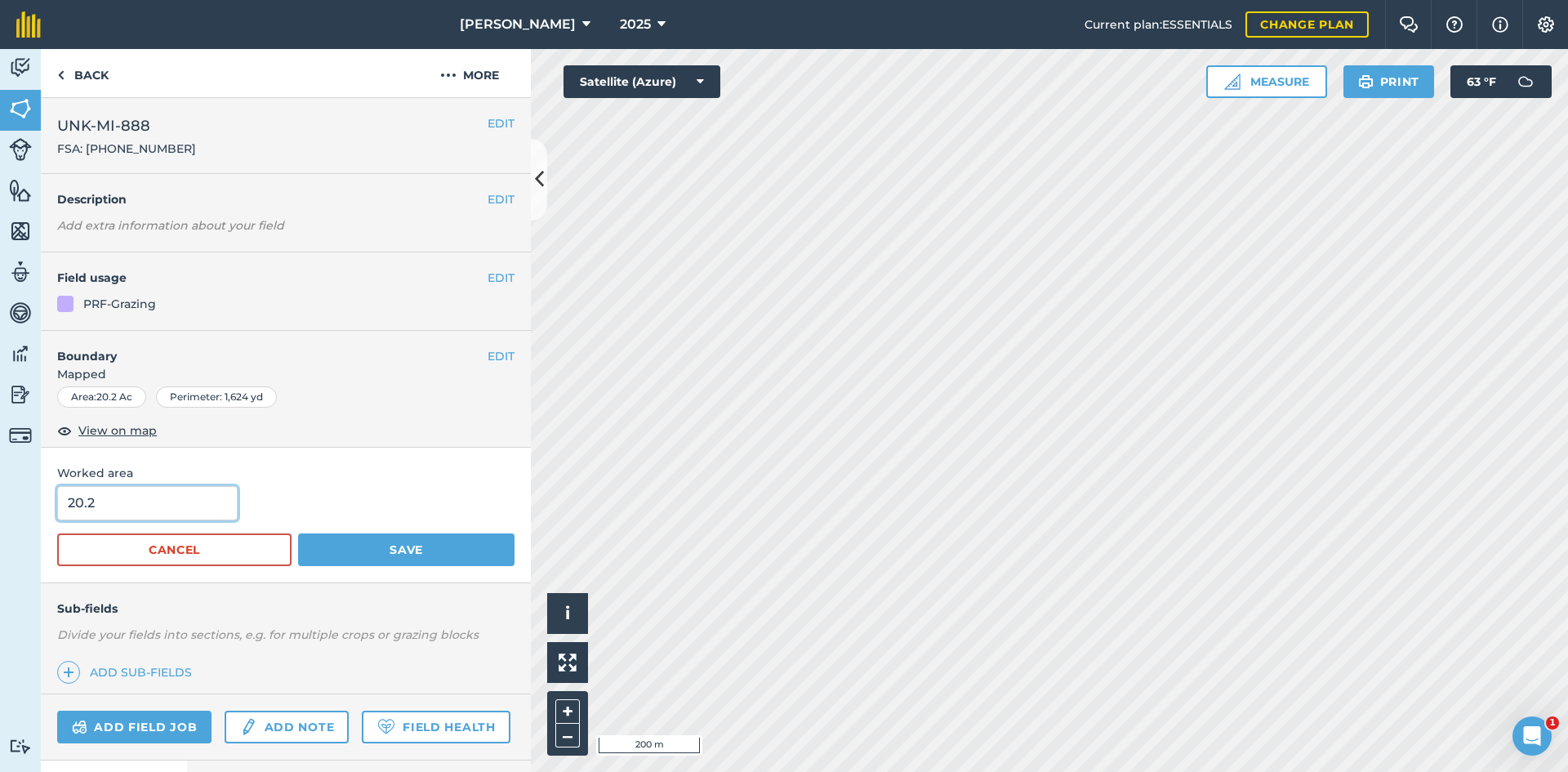
drag, startPoint x: 174, startPoint y: 508, endPoint x: 6, endPoint y: 499, distance: 168.2
click at [16, 500] on div "Activity Fields Livestock Features Maps Team Vehicles Data Reporting Billing Tu…" at bounding box center [784, 409] width 1568 height 723
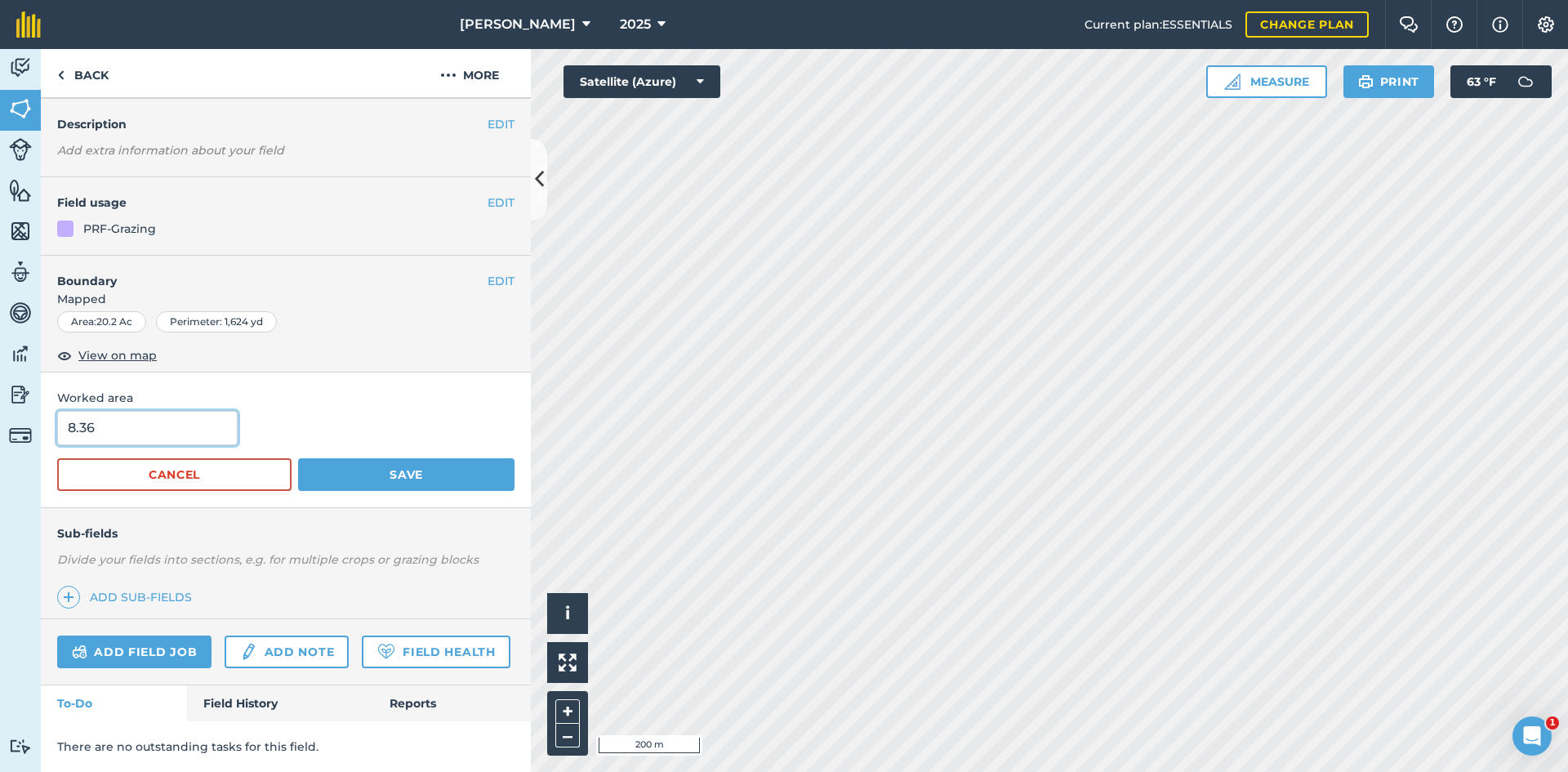
type input "8.36"
click at [462, 470] on button "Save" at bounding box center [406, 474] width 217 height 32
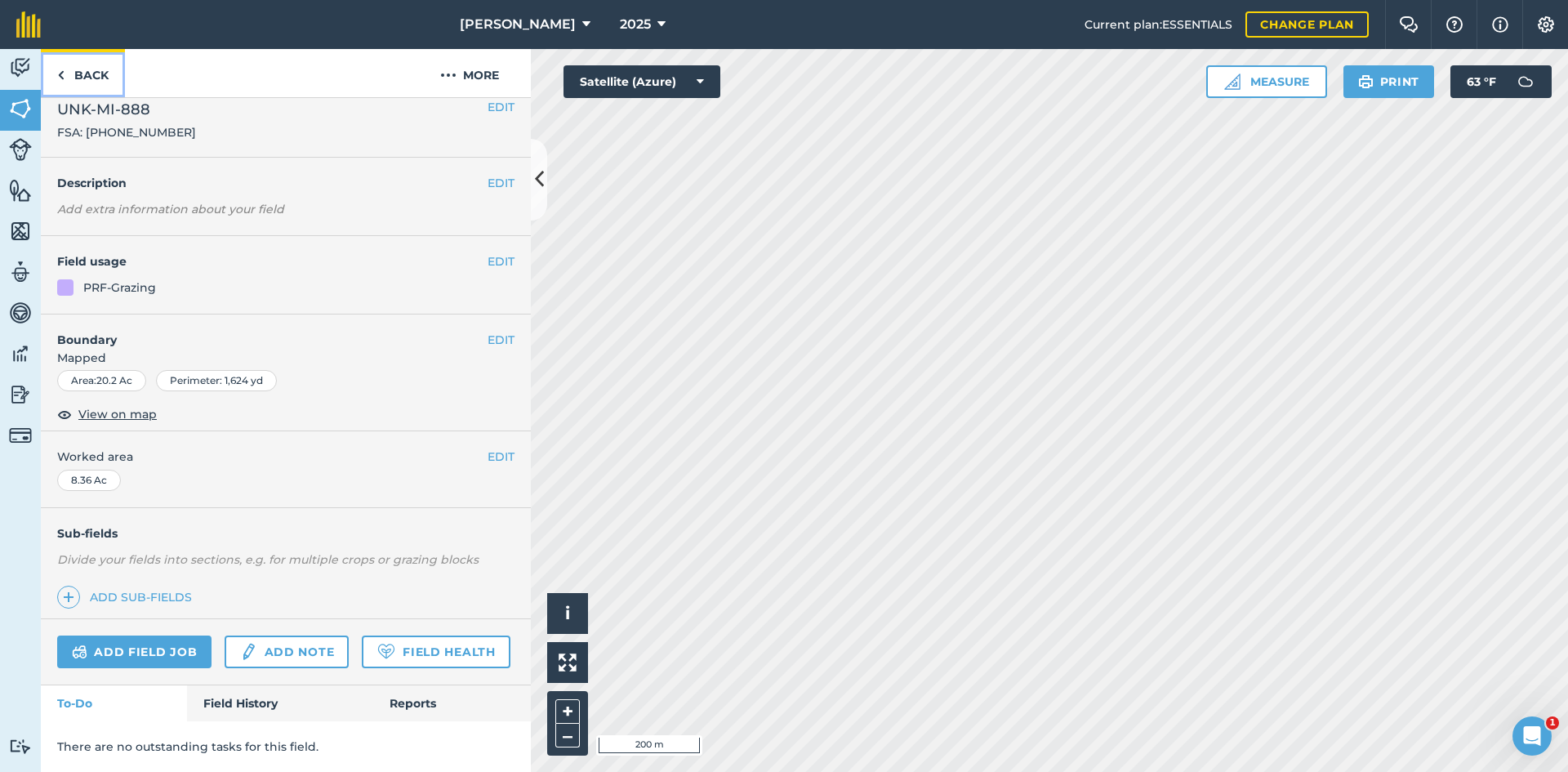
click at [78, 77] on link "Back" at bounding box center [82, 73] width 84 height 49
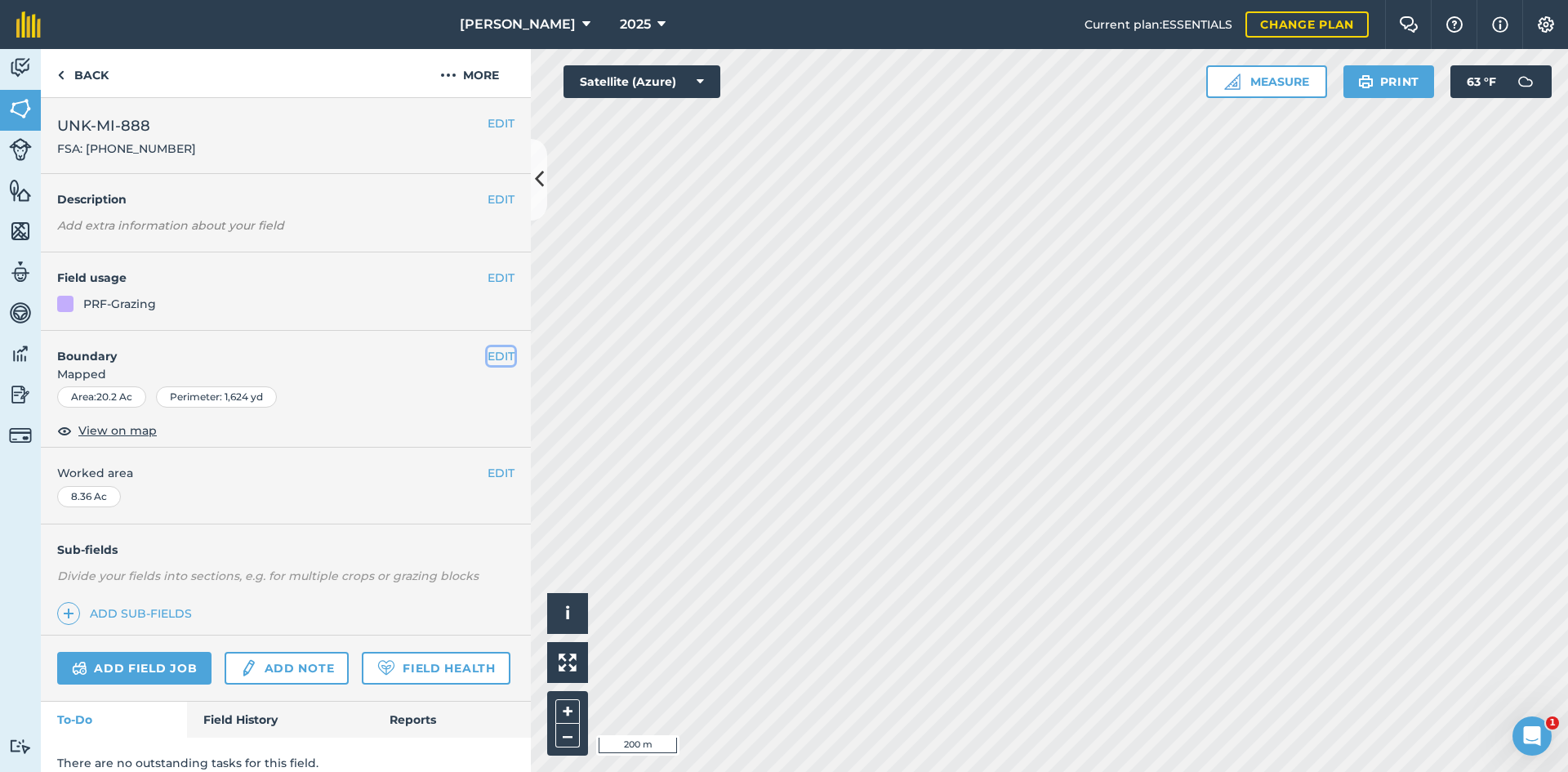
click at [491, 347] on button "EDIT" at bounding box center [501, 356] width 27 height 18
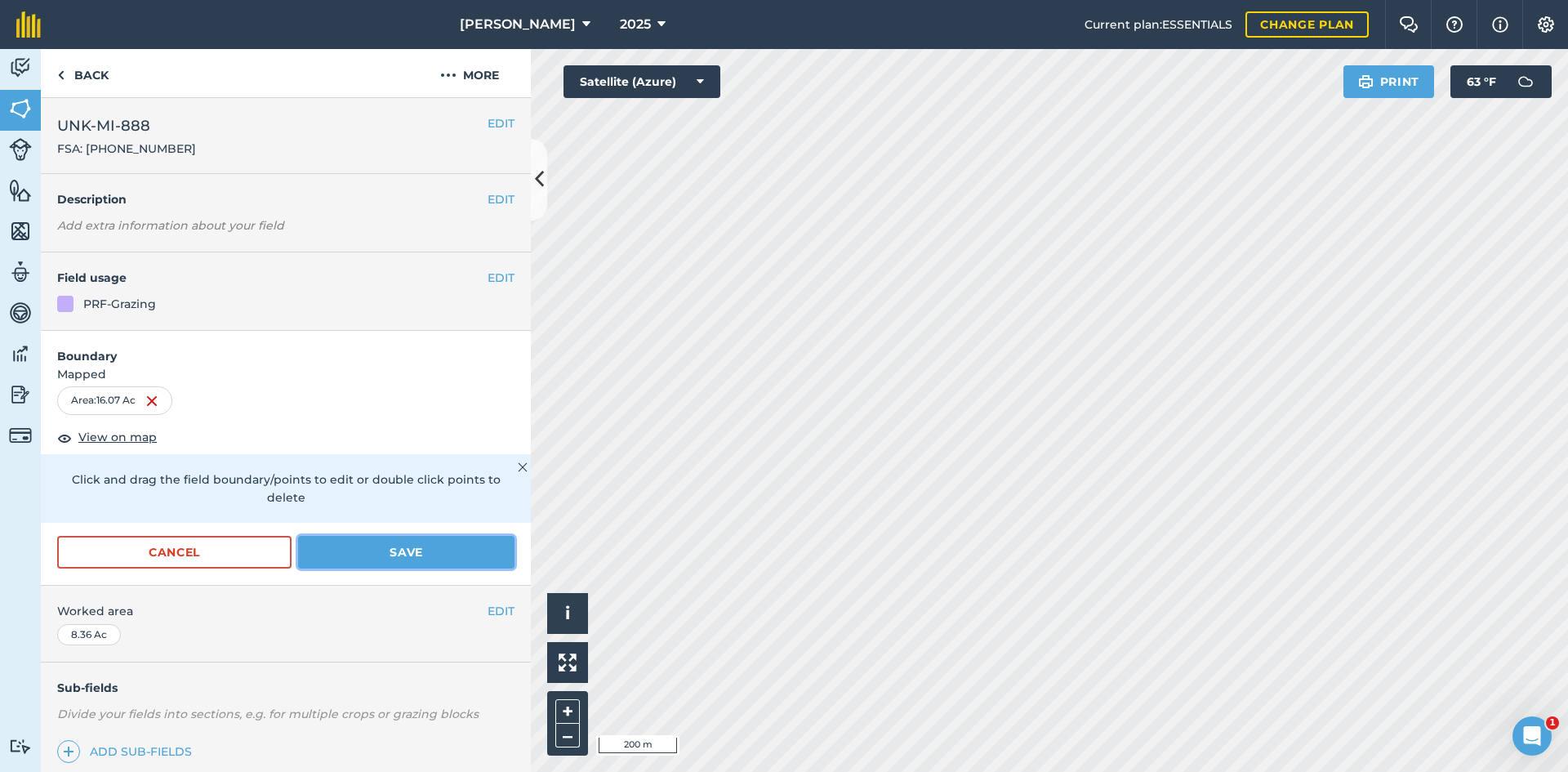
click at [395, 548] on button "Save" at bounding box center [406, 552] width 217 height 32
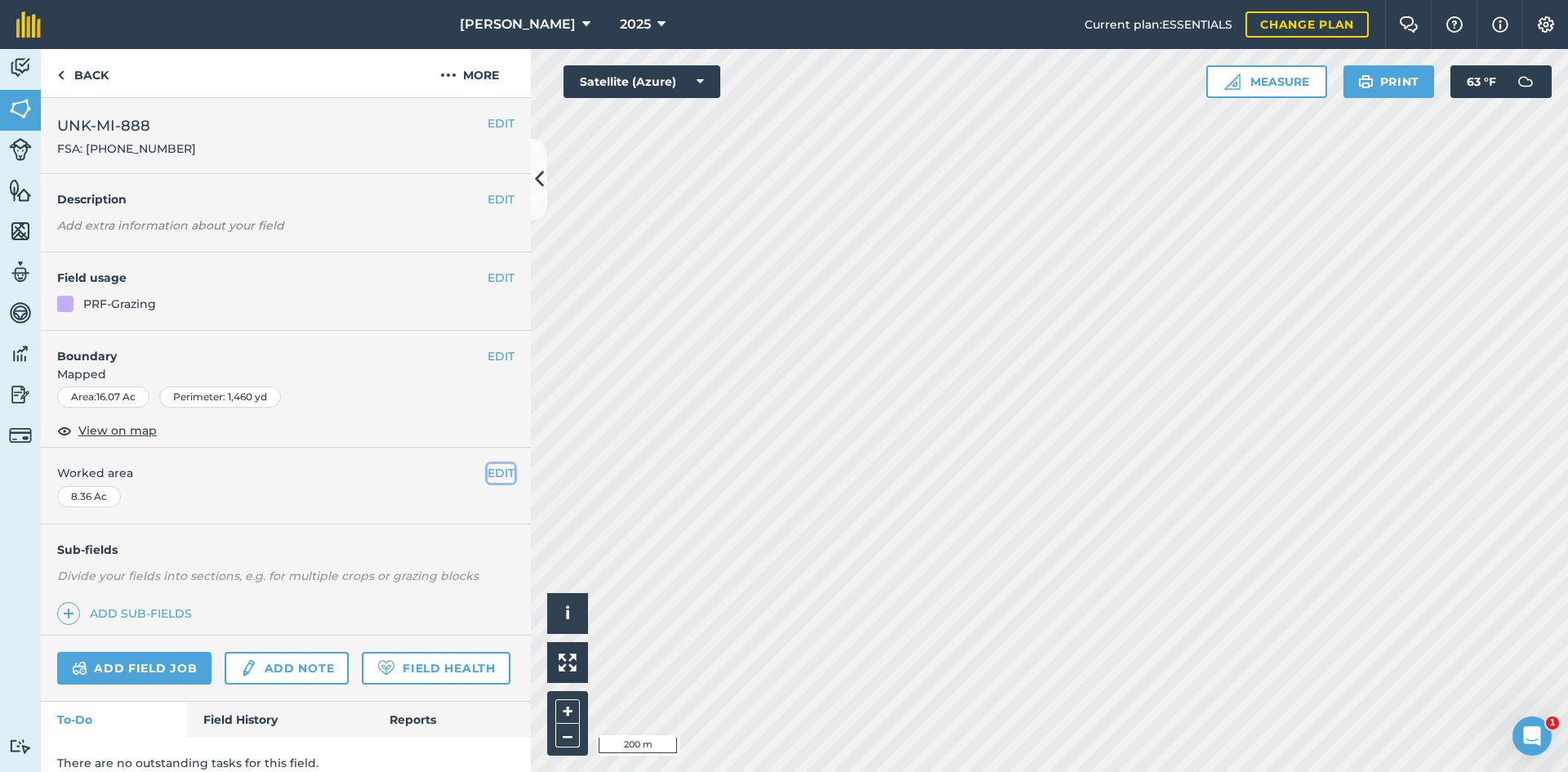
click at [488, 473] on button "EDIT" at bounding box center [501, 472] width 27 height 18
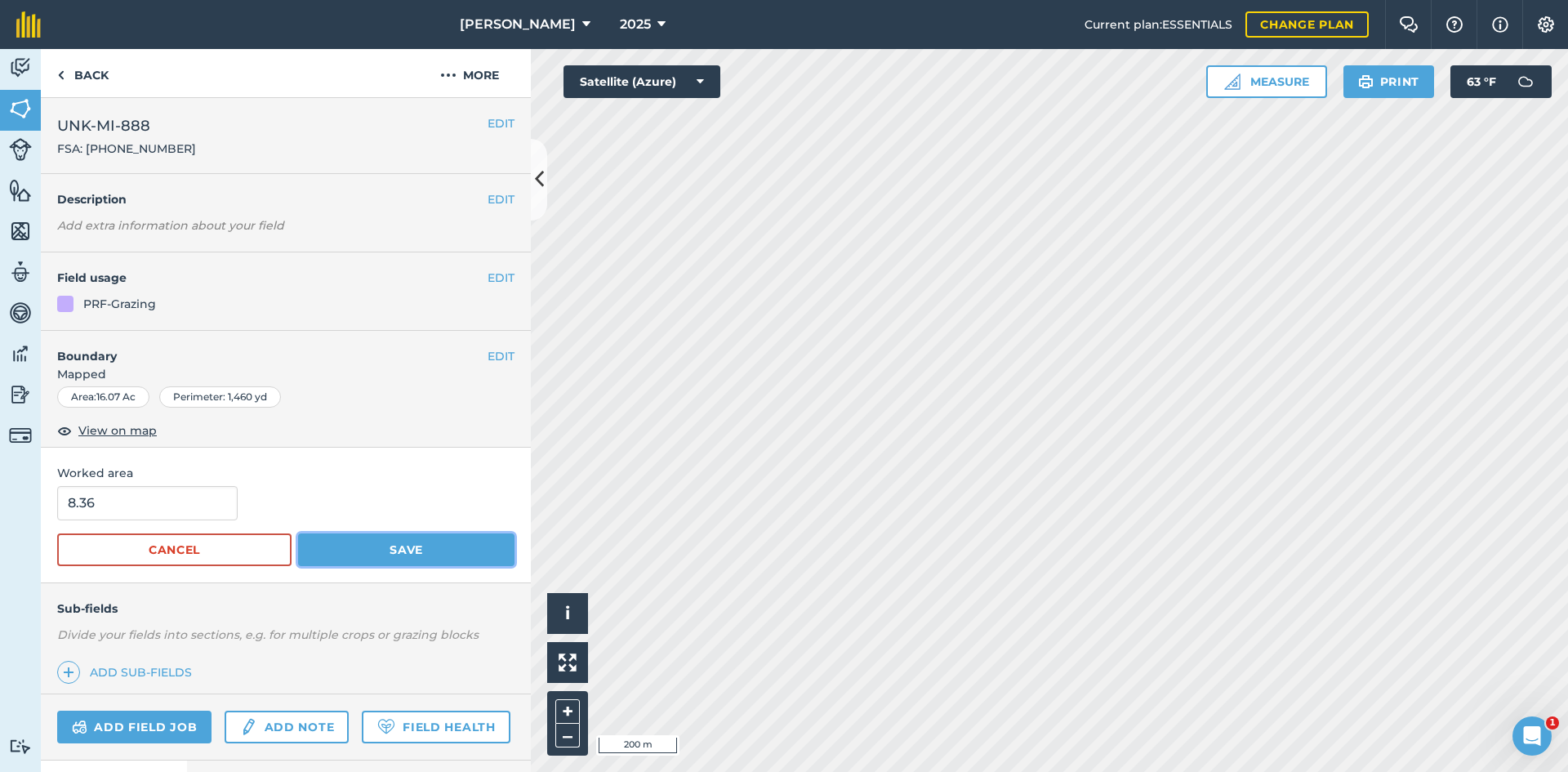
click at [358, 535] on button "Save" at bounding box center [406, 550] width 217 height 32
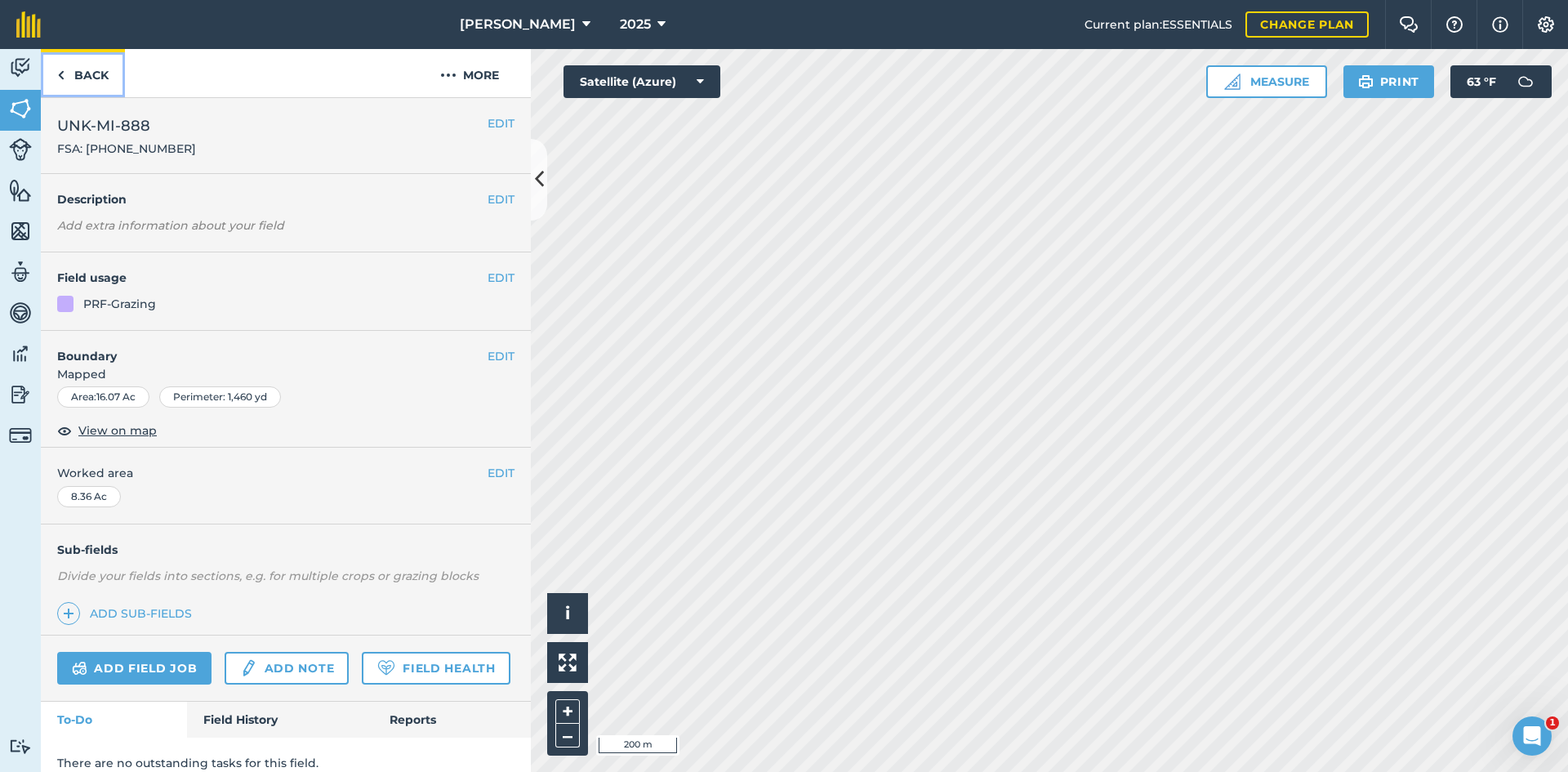
click at [84, 87] on link "Back" at bounding box center [82, 73] width 84 height 49
